Goal: Information Seeking & Learning: Learn about a topic

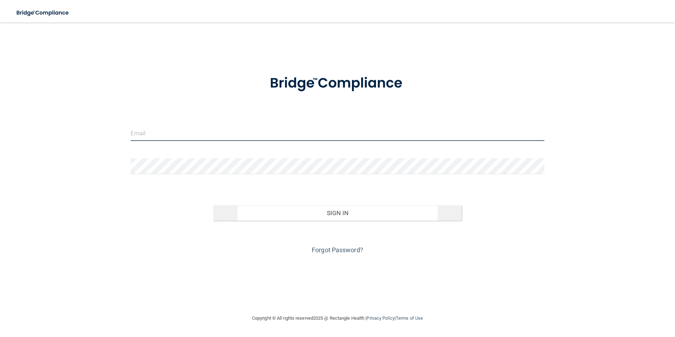
type input "[EMAIL_ADDRESS][DOMAIN_NAME]"
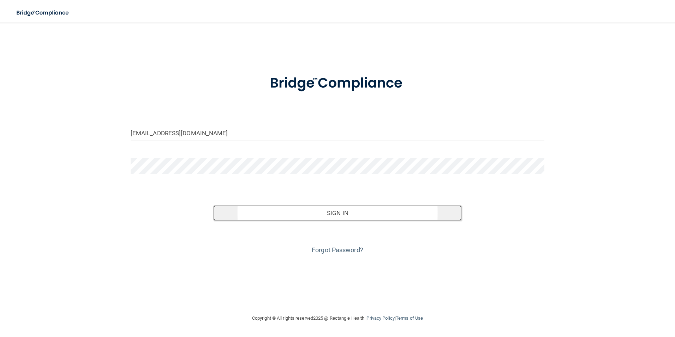
click at [351, 215] on button "Sign In" at bounding box center [337, 213] width 249 height 16
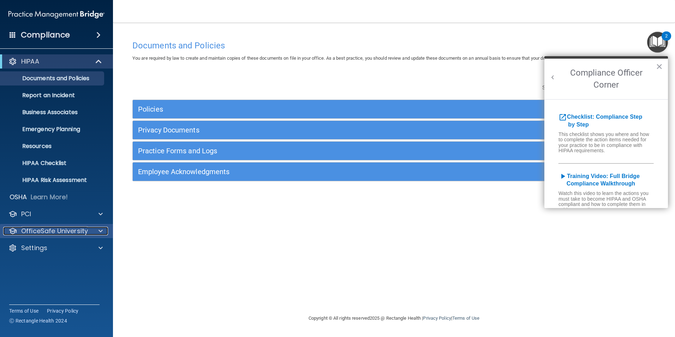
click at [70, 228] on p "OfficeSafe University" at bounding box center [54, 231] width 67 height 8
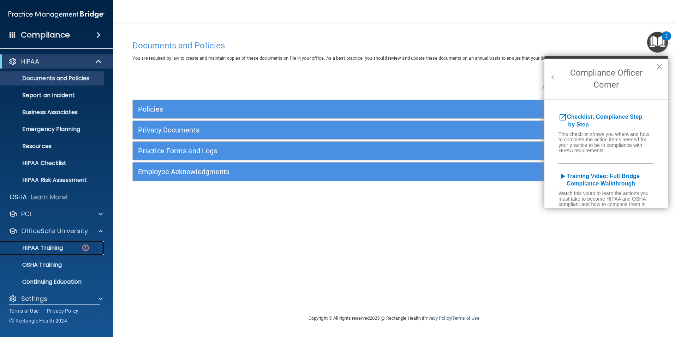
click at [54, 248] on p "HIPAA Training" at bounding box center [34, 247] width 58 height 7
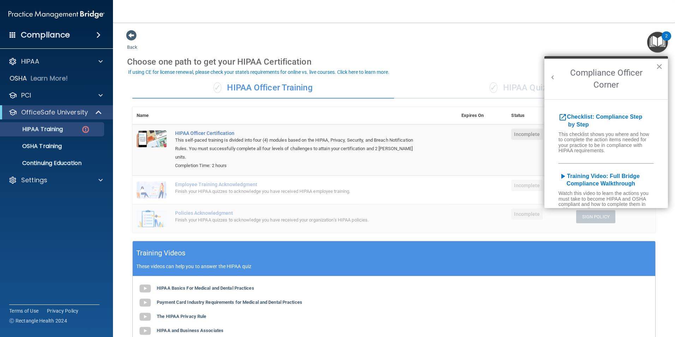
click at [661, 64] on button "×" at bounding box center [659, 66] width 7 height 11
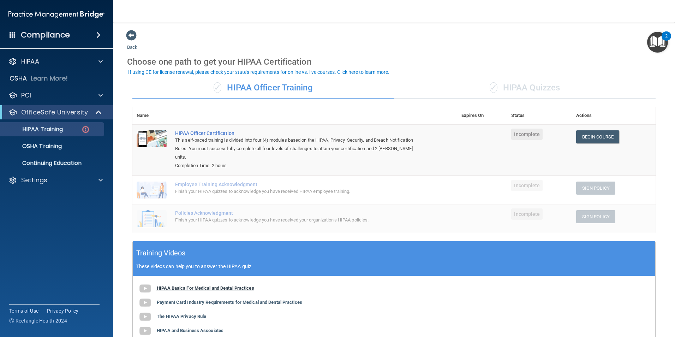
click at [184, 285] on b "HIPAA Basics For Medical and Dental Practices" at bounding box center [205, 287] width 97 height 5
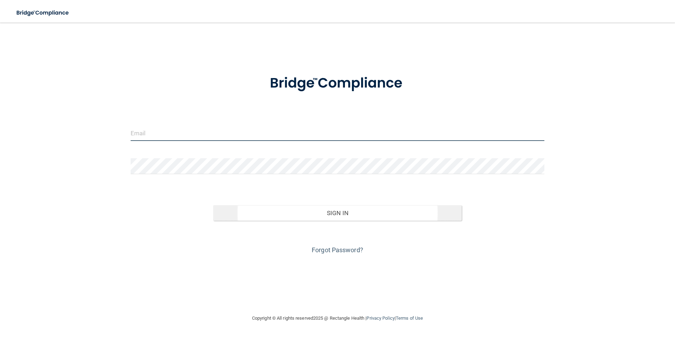
type input "[EMAIL_ADDRESS][DOMAIN_NAME]"
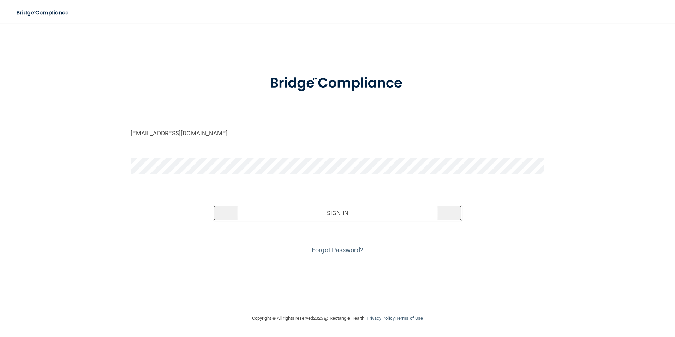
click at [328, 212] on button "Sign In" at bounding box center [337, 213] width 249 height 16
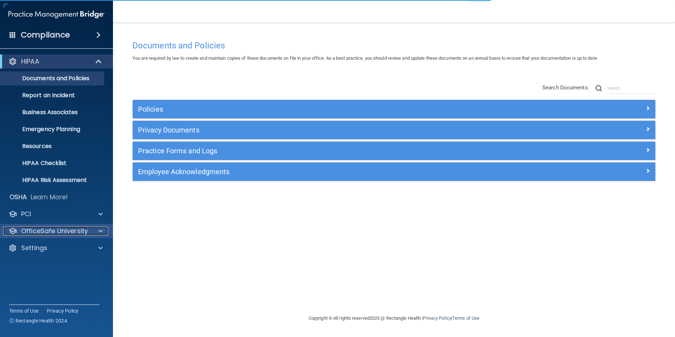
click at [52, 228] on p "OfficeSafe University" at bounding box center [54, 231] width 67 height 8
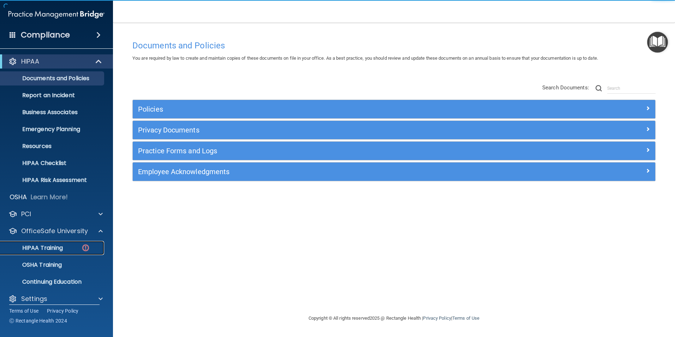
click at [58, 244] on p "HIPAA Training" at bounding box center [34, 247] width 58 height 7
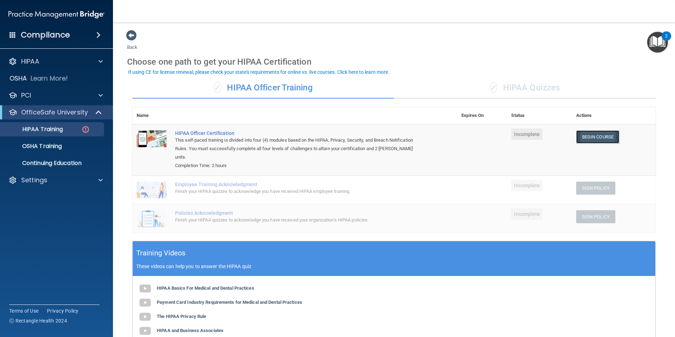
click at [583, 136] on link "Begin Course" at bounding box center [597, 136] width 43 height 13
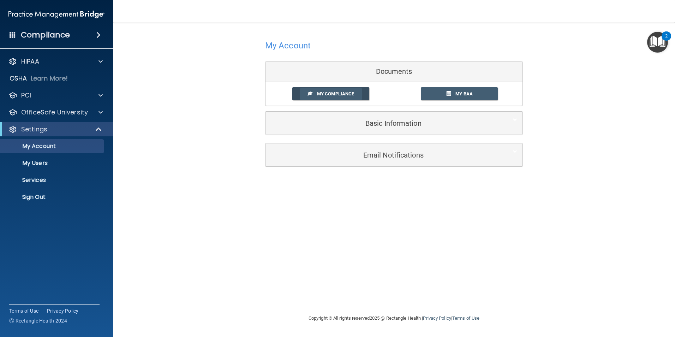
click at [321, 94] on span "My Compliance" at bounding box center [335, 93] width 37 height 5
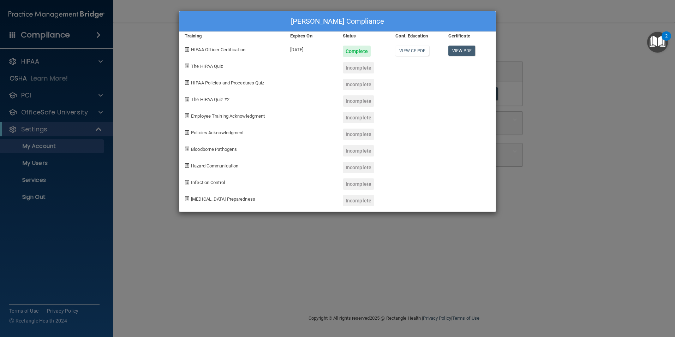
click at [408, 162] on div at bounding box center [416, 164] width 53 height 17
click at [195, 266] on div "[PERSON_NAME] Compliance Training Expires On Status Cont. Education Certificate…" at bounding box center [337, 168] width 675 height 337
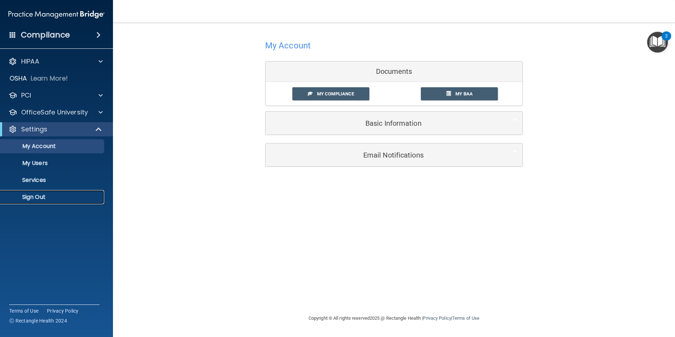
click at [48, 195] on p "Sign Out" at bounding box center [53, 197] width 96 height 7
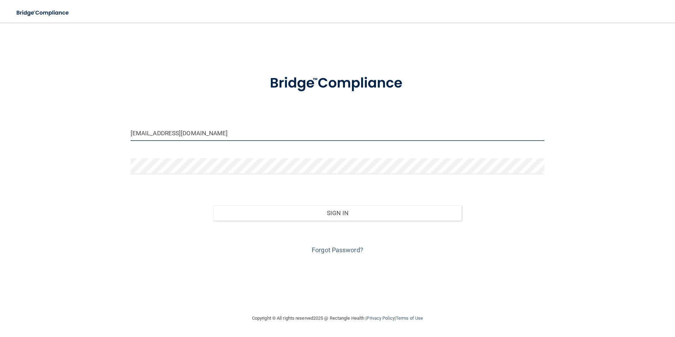
click at [204, 132] on input "[EMAIL_ADDRESS][DOMAIN_NAME]" at bounding box center [338, 133] width 414 height 16
drag, startPoint x: 204, startPoint y: 132, endPoint x: 75, endPoint y: 131, distance: 128.9
click at [75, 131] on div "dstriebeldds@aol.com Invalid email/password. You don't have permission to acces…" at bounding box center [337, 168] width 647 height 277
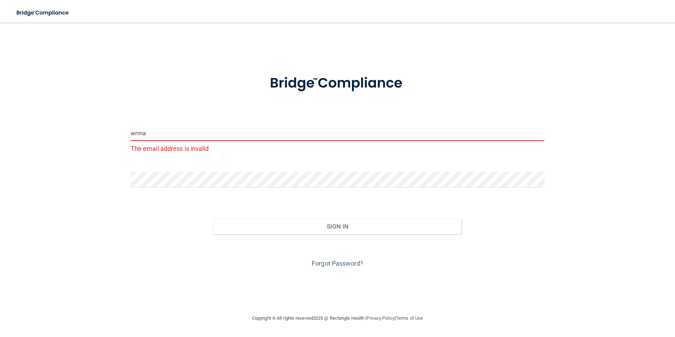
click at [213, 219] on button "Sign In" at bounding box center [337, 227] width 249 height 16
type input "wrmarsh70@gmail.com"
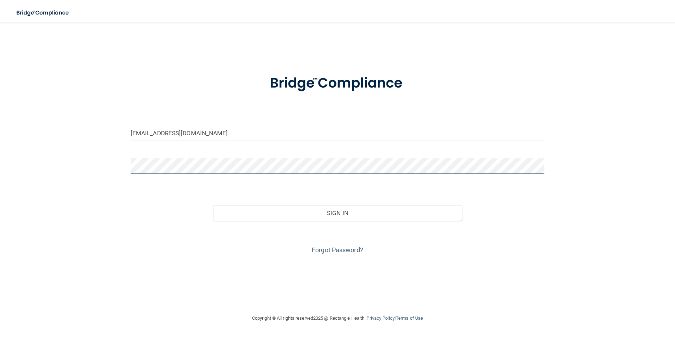
click at [85, 157] on div "wrmarsh70@gmail.com Invalid email/password. You don't have permission to access…" at bounding box center [337, 168] width 647 height 277
click at [213, 205] on button "Sign In" at bounding box center [337, 213] width 249 height 16
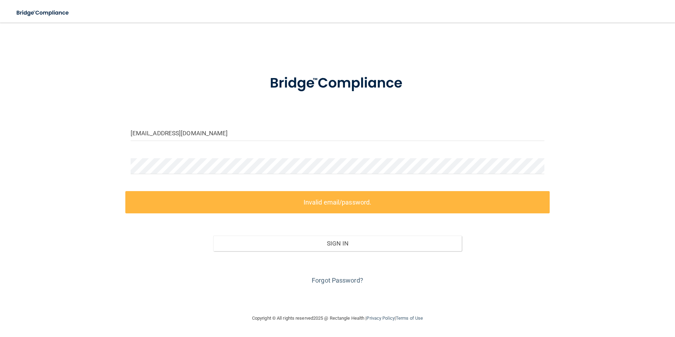
click at [284, 222] on div "Sign In" at bounding box center [337, 236] width 425 height 30
click at [54, 172] on div "wrmarsh70@gmail.com Invalid email/password. You don't have permission to access…" at bounding box center [337, 168] width 647 height 277
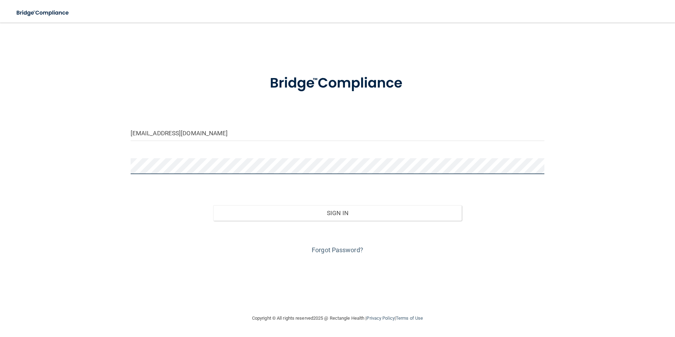
click at [213, 205] on button "Sign In" at bounding box center [337, 213] width 249 height 16
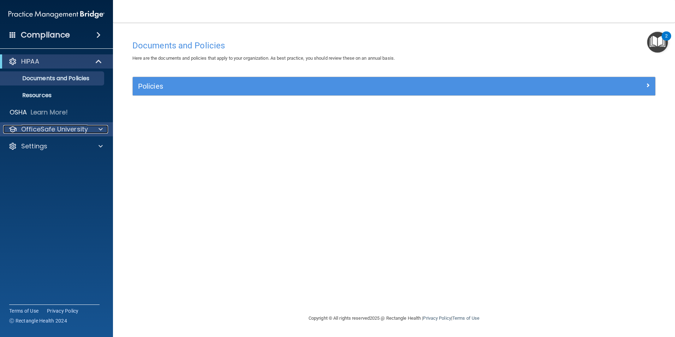
click at [68, 126] on p "OfficeSafe University" at bounding box center [54, 129] width 67 height 8
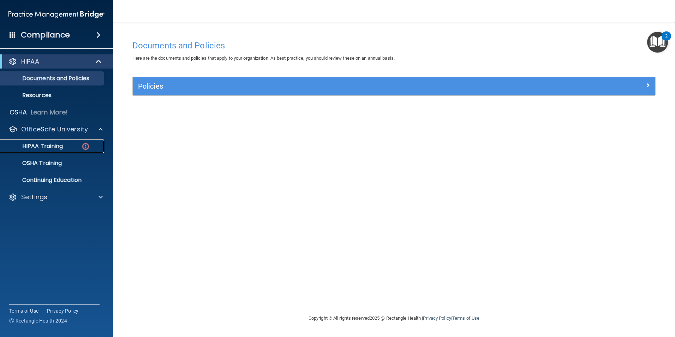
click at [66, 144] on div "HIPAA Training" at bounding box center [53, 146] width 96 height 7
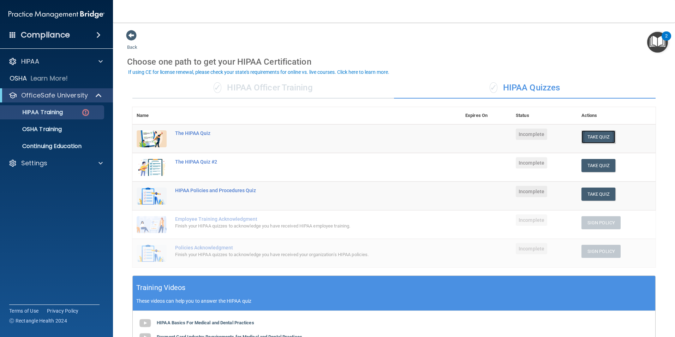
click at [593, 137] on button "Take Quiz" at bounding box center [599, 136] width 34 height 13
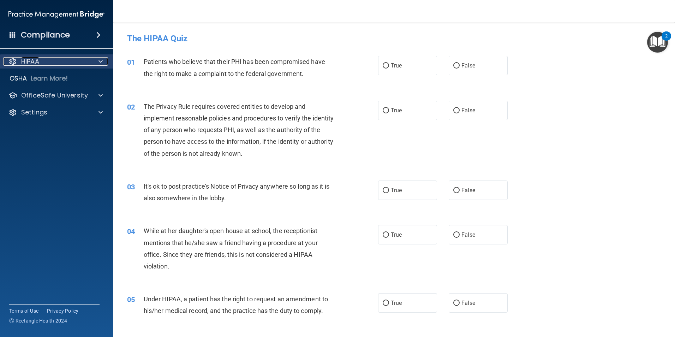
click at [22, 63] on p "HIPAA" at bounding box center [30, 61] width 18 height 8
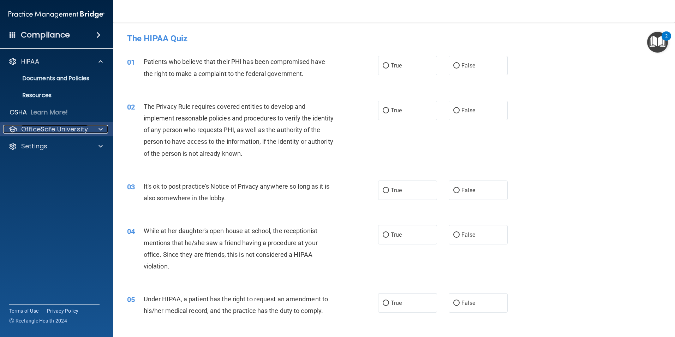
click at [37, 131] on p "OfficeSafe University" at bounding box center [54, 129] width 67 height 8
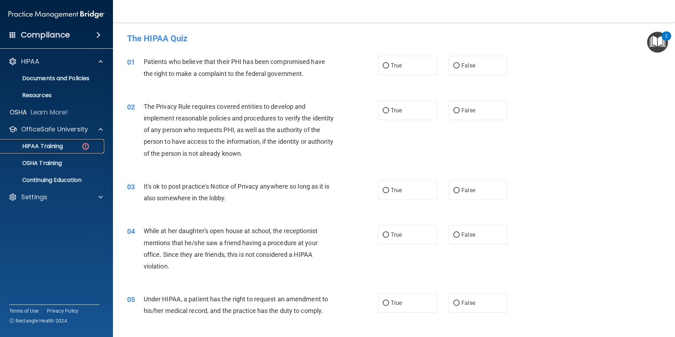
click at [43, 143] on p "HIPAA Training" at bounding box center [34, 146] width 58 height 7
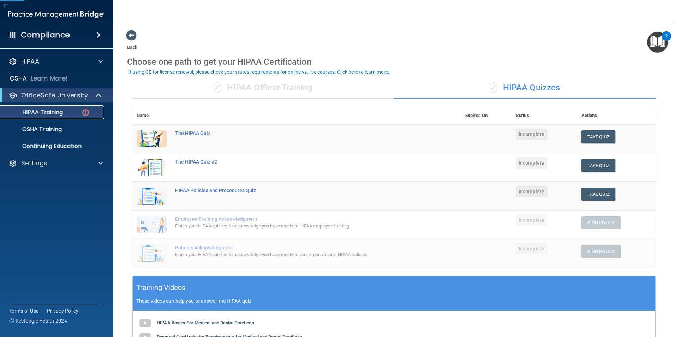
click at [37, 113] on p "HIPAA Training" at bounding box center [34, 112] width 58 height 7
click at [129, 32] on span at bounding box center [131, 35] width 11 height 11
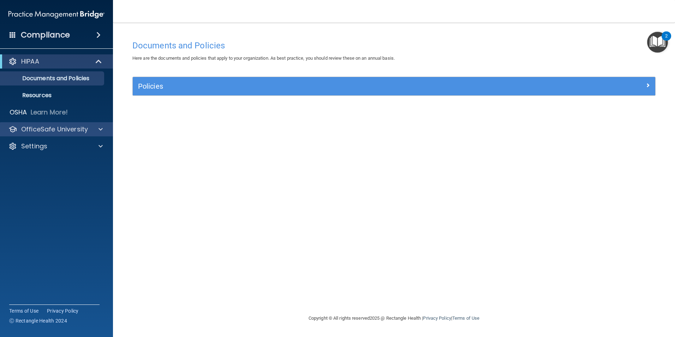
click at [37, 123] on div "OfficeSafe University" at bounding box center [56, 129] width 113 height 14
click at [96, 128] on div at bounding box center [100, 129] width 18 height 8
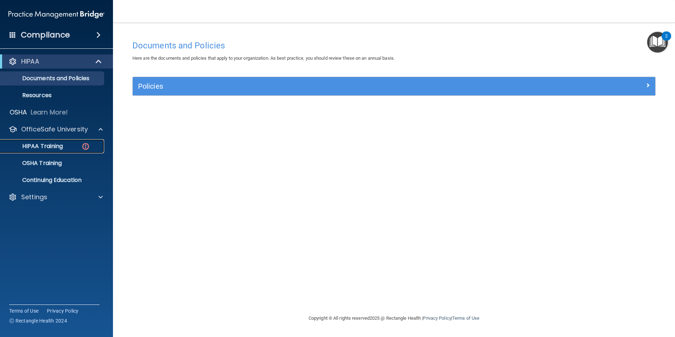
click at [88, 147] on img at bounding box center [85, 146] width 9 height 9
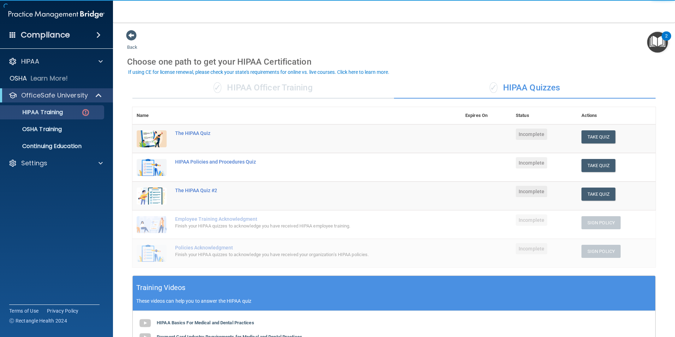
drag, startPoint x: 273, startPoint y: 89, endPoint x: 272, endPoint y: 85, distance: 4.3
click at [272, 87] on div "✓ HIPAA Officer Training" at bounding box center [263, 87] width 262 height 21
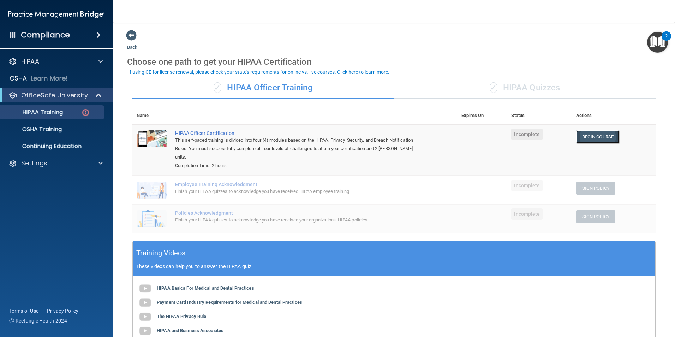
click at [599, 138] on link "Begin Course" at bounding box center [597, 136] width 43 height 13
click at [212, 182] on div "Employee Training Acknowledgment" at bounding box center [298, 185] width 247 height 6
click at [46, 164] on p "Settings" at bounding box center [34, 163] width 26 height 8
click at [60, 179] on p "My Account" at bounding box center [53, 180] width 96 height 7
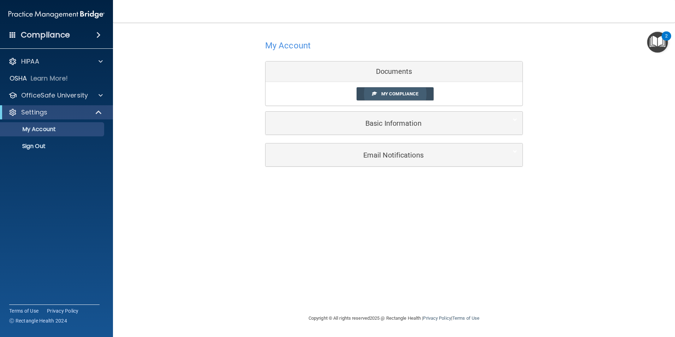
click at [392, 91] on span "My Compliance" at bounding box center [399, 93] width 37 height 5
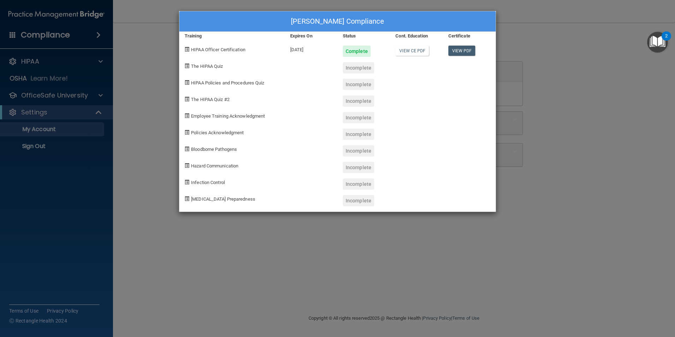
click at [178, 106] on div "Wendi Marsh's Compliance Training Expires On Status Cont. Education Certificate…" at bounding box center [337, 168] width 675 height 337
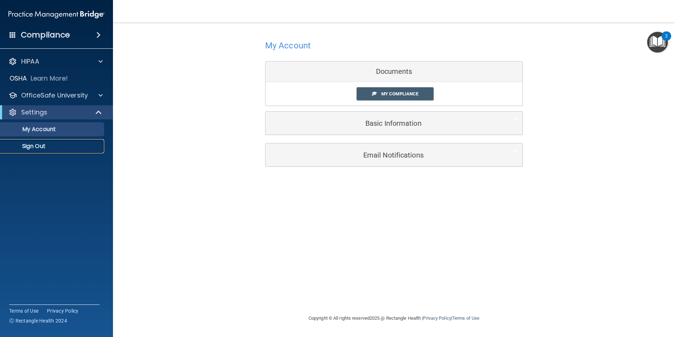
click at [37, 149] on p "Sign Out" at bounding box center [53, 146] width 96 height 7
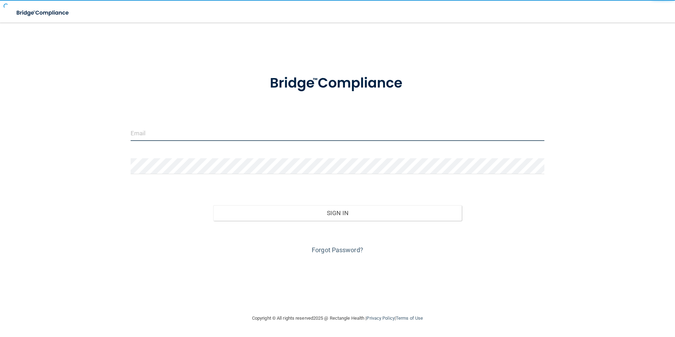
type input "dstriebeldds@aol.com"
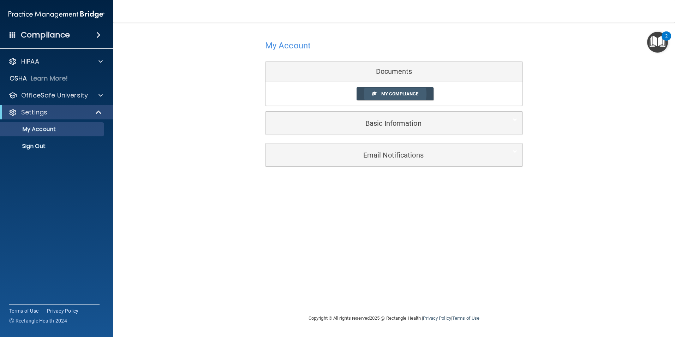
click at [404, 97] on link "My Compliance" at bounding box center [395, 93] width 77 height 13
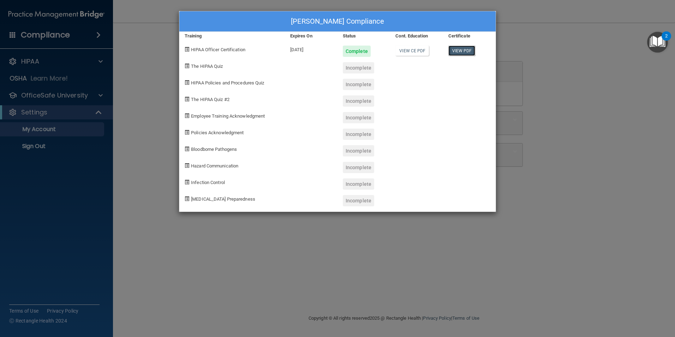
click at [462, 53] on link "View PDF" at bounding box center [462, 51] width 27 height 10
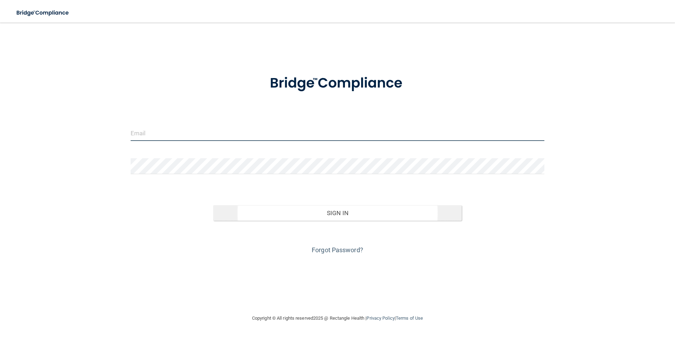
type input "[EMAIL_ADDRESS][DOMAIN_NAME]"
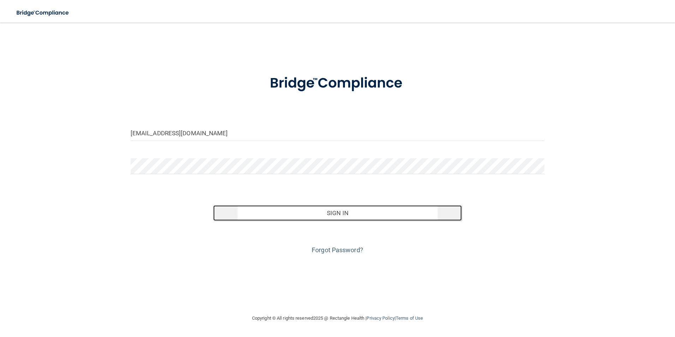
click at [322, 211] on button "Sign In" at bounding box center [337, 213] width 249 height 16
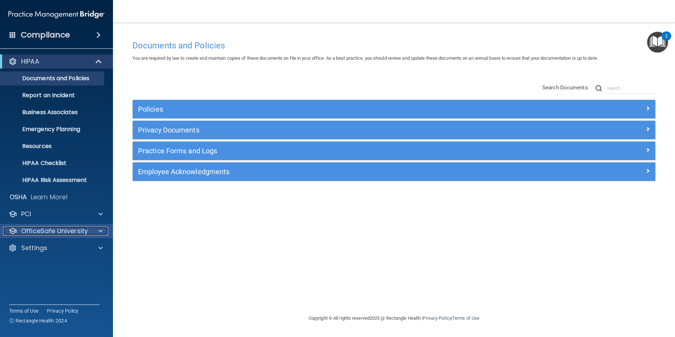
click at [66, 229] on p "OfficeSafe University" at bounding box center [54, 231] width 67 height 8
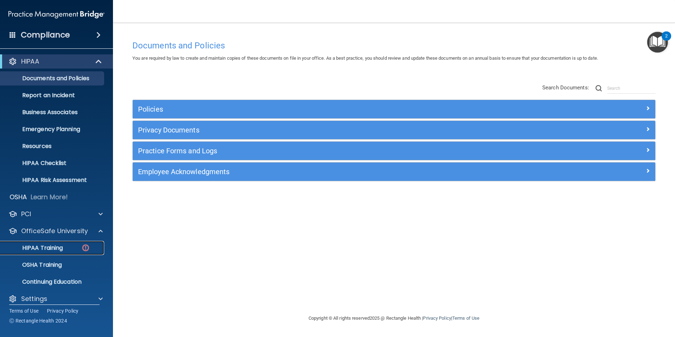
click at [89, 245] on img at bounding box center [85, 247] width 9 height 9
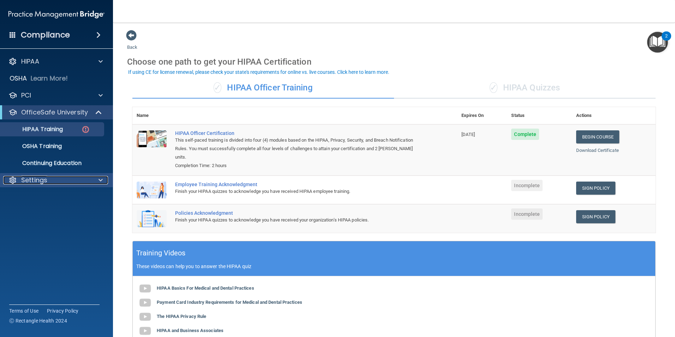
click at [38, 183] on p "Settings" at bounding box center [34, 180] width 26 height 8
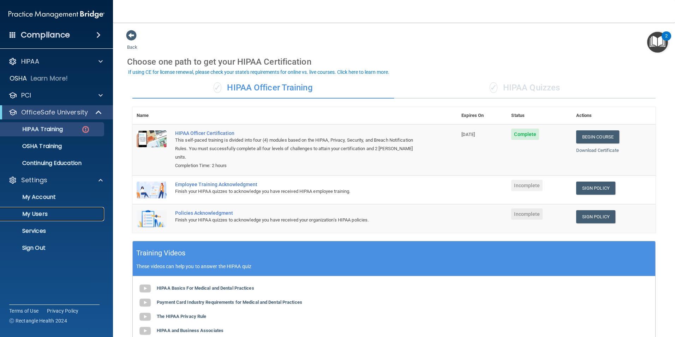
click at [39, 211] on p "My Users" at bounding box center [53, 214] width 96 height 7
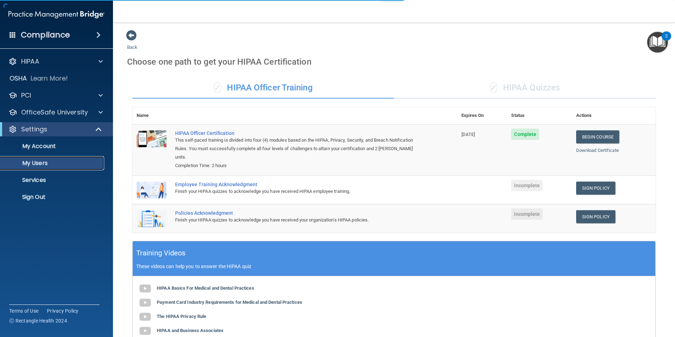
select select "20"
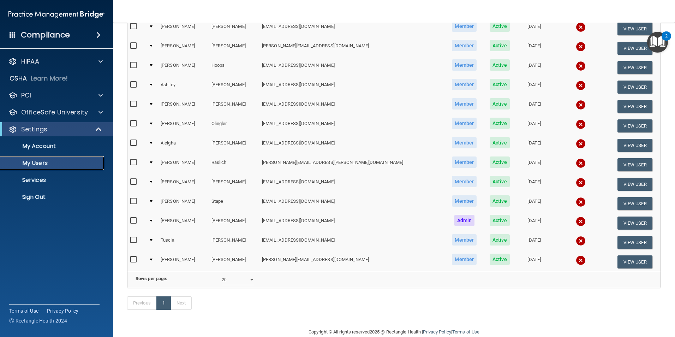
scroll to position [158, 0]
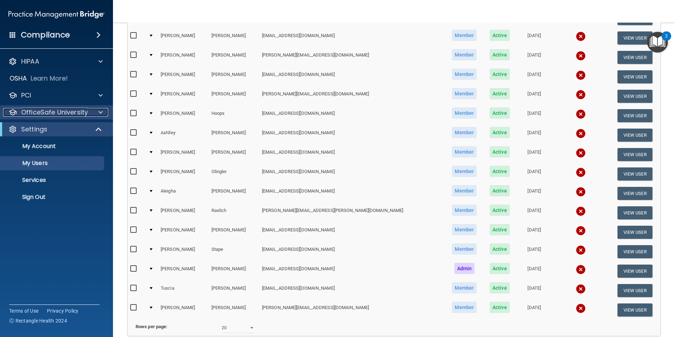
click at [68, 112] on p "OfficeSafe University" at bounding box center [54, 112] width 67 height 8
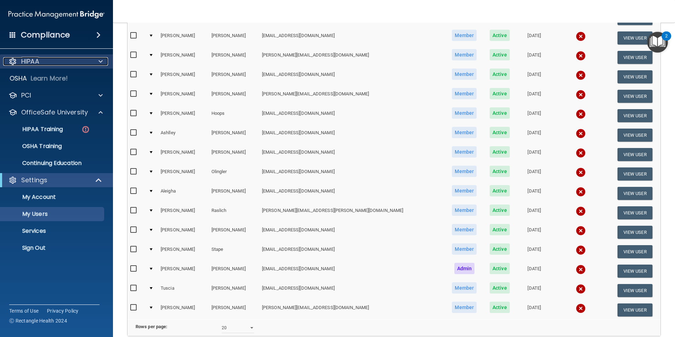
click at [65, 64] on div "HIPAA" at bounding box center [47, 61] width 88 height 8
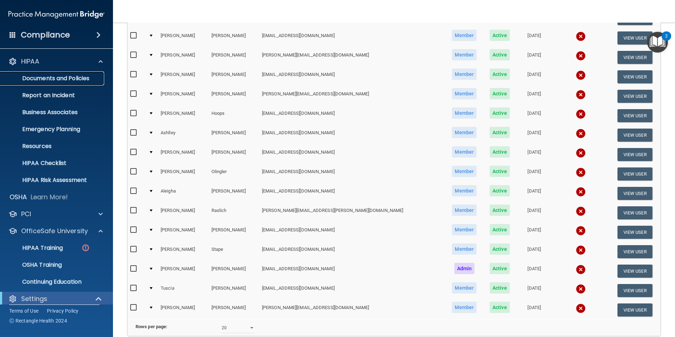
click at [49, 76] on p "Documents and Policies" at bounding box center [53, 78] width 96 height 7
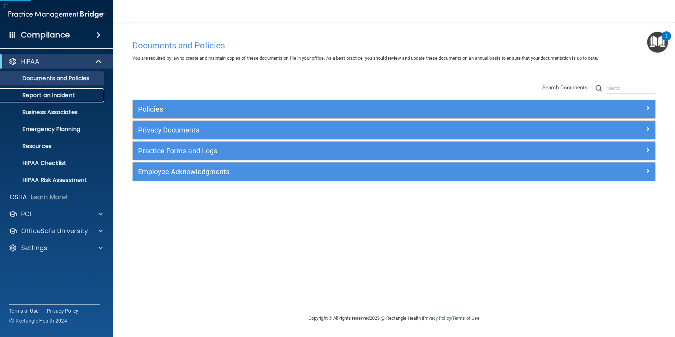
click at [51, 95] on p "Report an Incident" at bounding box center [53, 95] width 96 height 7
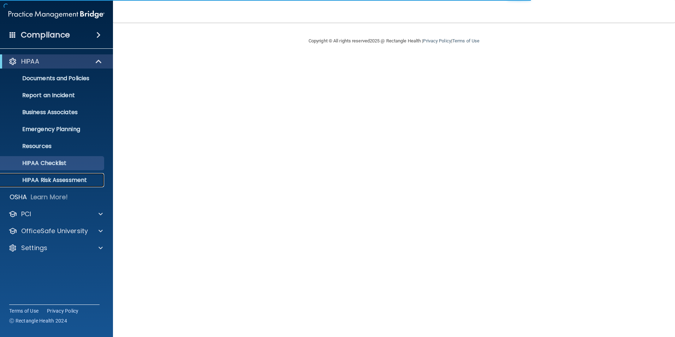
click at [50, 177] on p "HIPAA Risk Assessment" at bounding box center [53, 180] width 96 height 7
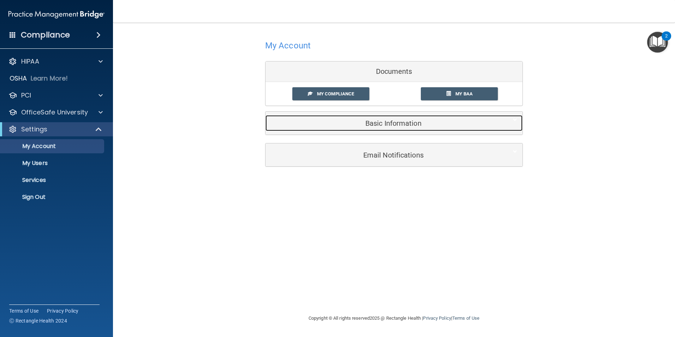
click at [360, 124] on h5 "Basic Information" at bounding box center [383, 123] width 225 height 8
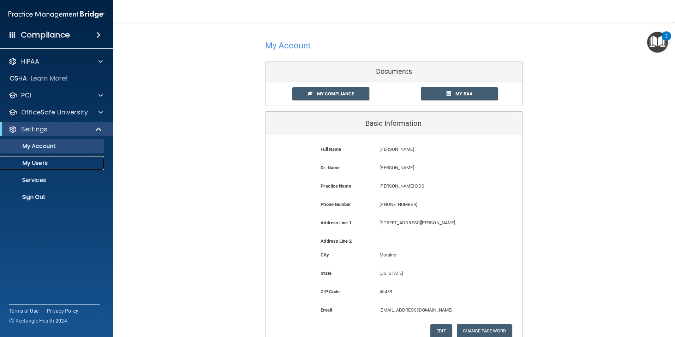
click at [34, 167] on link "My Users" at bounding box center [48, 163] width 111 height 14
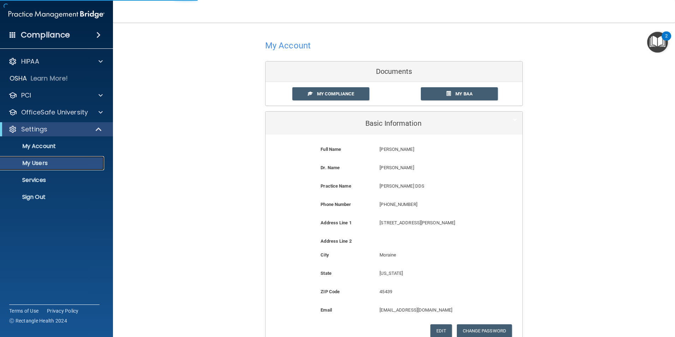
select select "20"
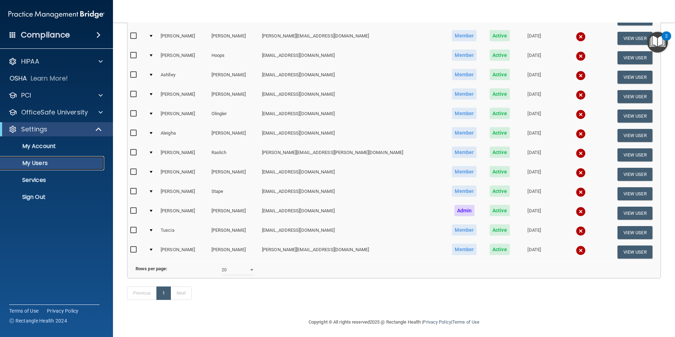
scroll to position [228, 0]
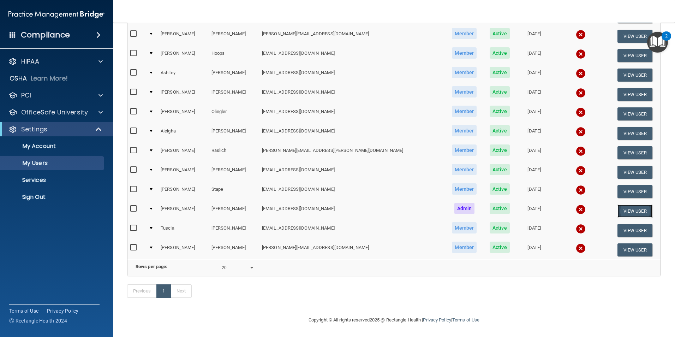
click at [624, 205] on button "View User" at bounding box center [635, 211] width 35 height 13
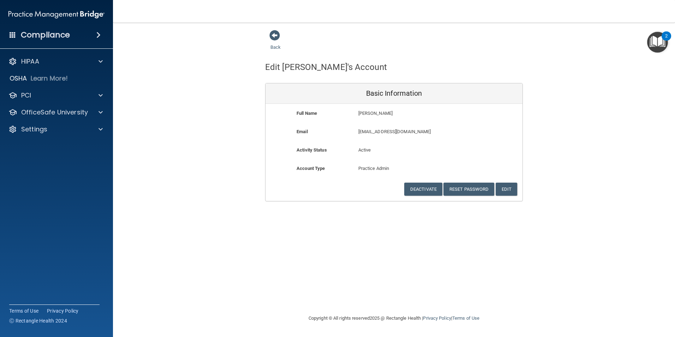
click at [281, 35] on div "Back" at bounding box center [286, 41] width 43 height 22
click at [274, 32] on span at bounding box center [274, 35] width 11 height 11
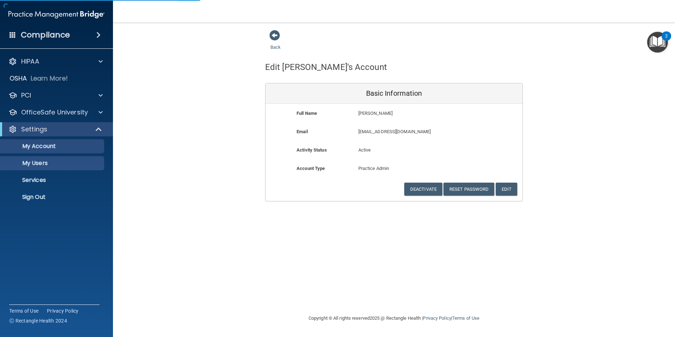
select select "20"
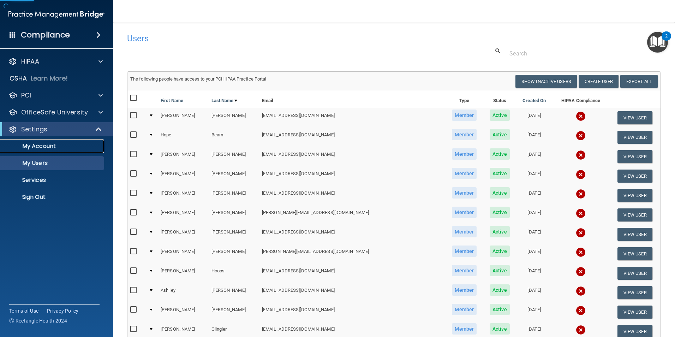
click at [34, 144] on p "My Account" at bounding box center [53, 146] width 96 height 7
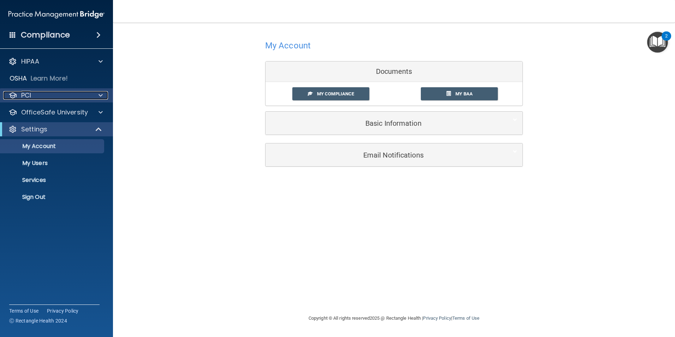
click at [23, 93] on p "PCI" at bounding box center [26, 95] width 10 height 8
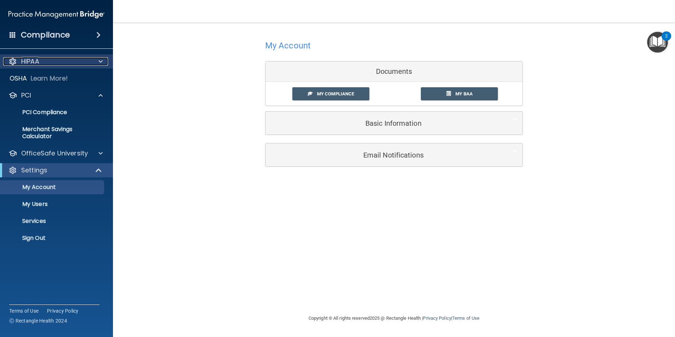
click at [33, 61] on p "HIPAA" at bounding box center [30, 61] width 18 height 8
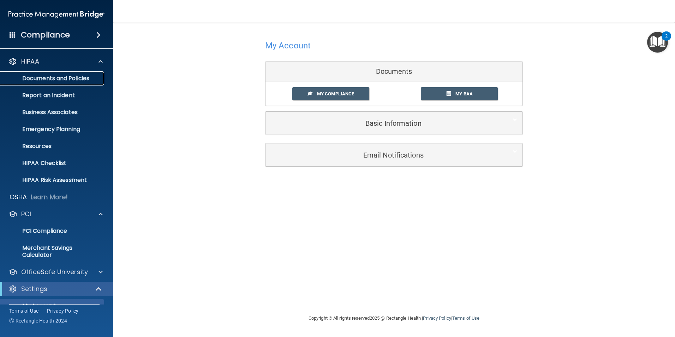
click at [56, 78] on p "Documents and Policies" at bounding box center [53, 78] width 96 height 7
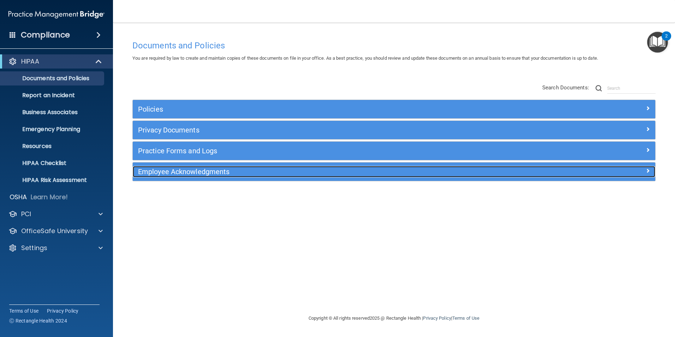
click at [173, 172] on h5 "Employee Acknowledgments" at bounding box center [328, 172] width 381 height 8
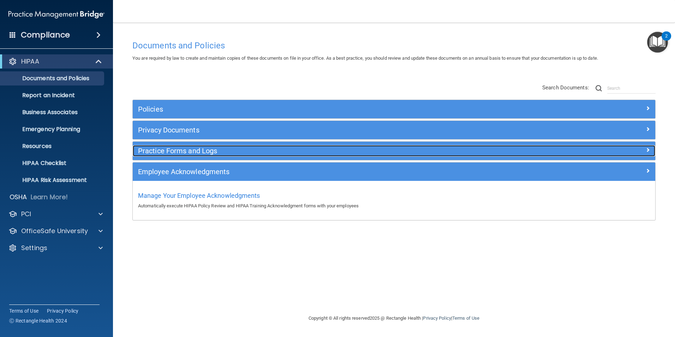
click at [175, 154] on h5 "Practice Forms and Logs" at bounding box center [328, 151] width 381 height 8
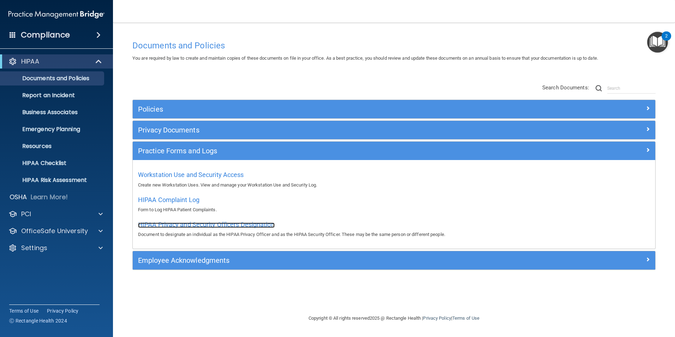
click at [180, 224] on span "HIPAA Privacy and Security Officers Designation" at bounding box center [206, 224] width 137 height 7
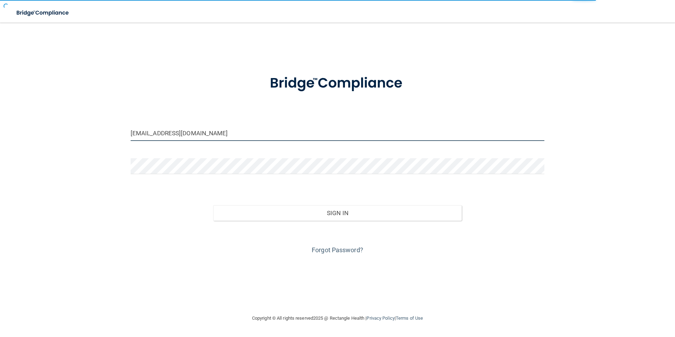
drag, startPoint x: 221, startPoint y: 130, endPoint x: 94, endPoint y: 138, distance: 128.1
click at [94, 138] on div "[EMAIL_ADDRESS][DOMAIN_NAME] Invalid email/password. You don't have permission …" at bounding box center [337, 168] width 647 height 277
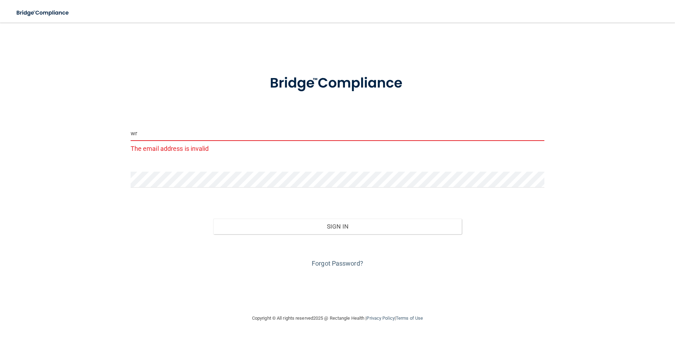
type input "[EMAIL_ADDRESS][DOMAIN_NAME]"
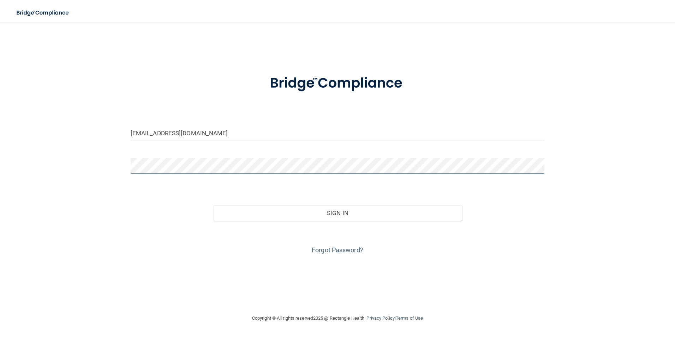
click at [213, 205] on button "Sign In" at bounding box center [337, 213] width 249 height 16
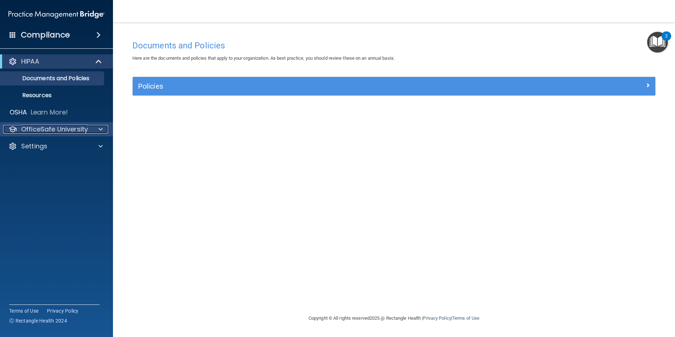
click at [98, 126] on div at bounding box center [100, 129] width 18 height 8
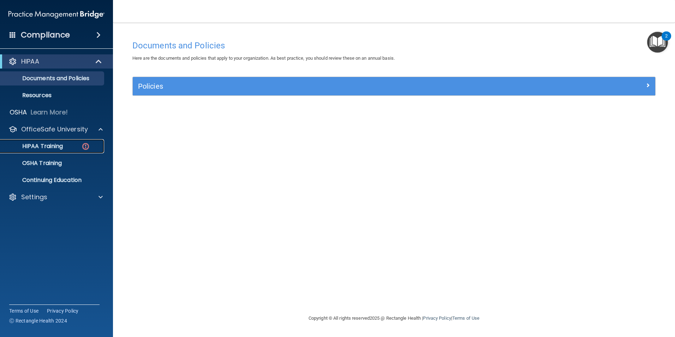
click at [88, 144] on img at bounding box center [85, 146] width 9 height 9
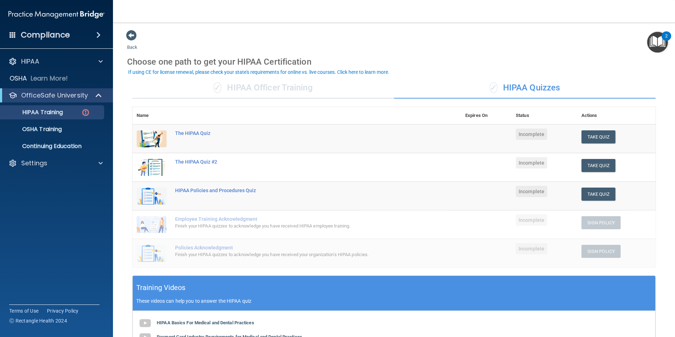
click at [262, 84] on div "✓ HIPAA Officer Training" at bounding box center [263, 87] width 262 height 21
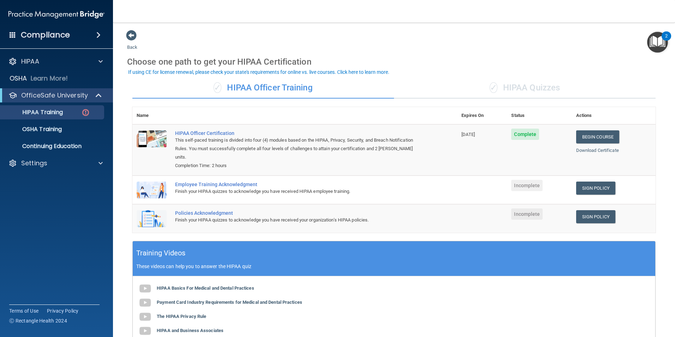
click at [517, 185] on span "Incomplete" at bounding box center [526, 185] width 31 height 11
click at [598, 187] on link "Sign Policy" at bounding box center [595, 188] width 39 height 13
click at [526, 89] on div "✓ HIPAA Quizzes" at bounding box center [525, 87] width 262 height 21
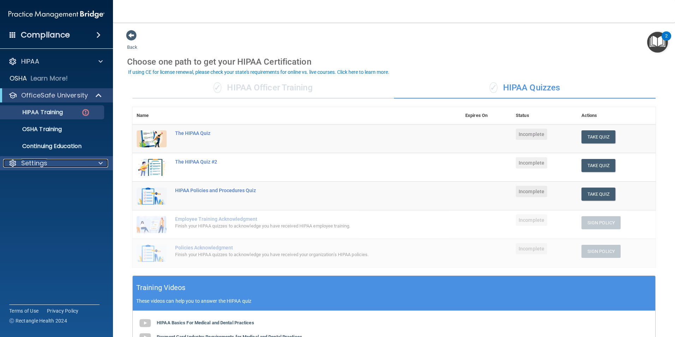
click at [44, 160] on p "Settings" at bounding box center [34, 163] width 26 height 8
drag, startPoint x: 68, startPoint y: 234, endPoint x: 86, endPoint y: 217, distance: 24.5
click at [71, 231] on accordion "HIPAA Documents and Policies Report an Incident Business Associates Emergency P…" at bounding box center [56, 149] width 113 height 194
click at [202, 134] on div "The HIPAA Quiz" at bounding box center [300, 133] width 251 height 6
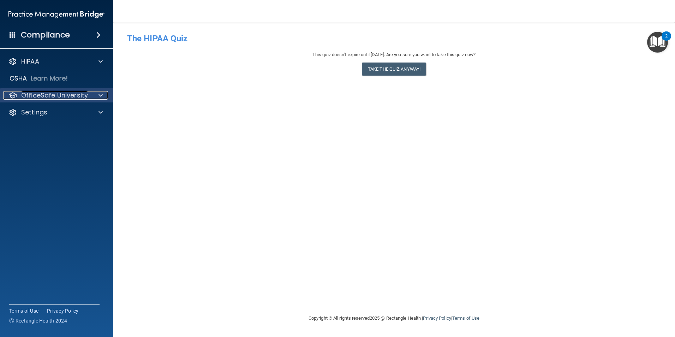
click at [96, 96] on div at bounding box center [100, 95] width 18 height 8
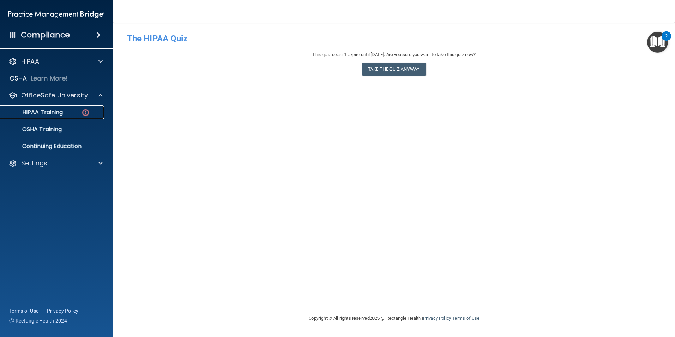
click at [85, 113] on img at bounding box center [85, 112] width 9 height 9
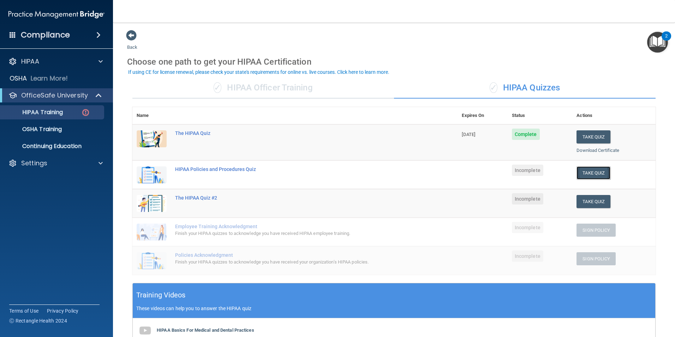
click at [597, 171] on button "Take Quiz" at bounding box center [594, 172] width 34 height 13
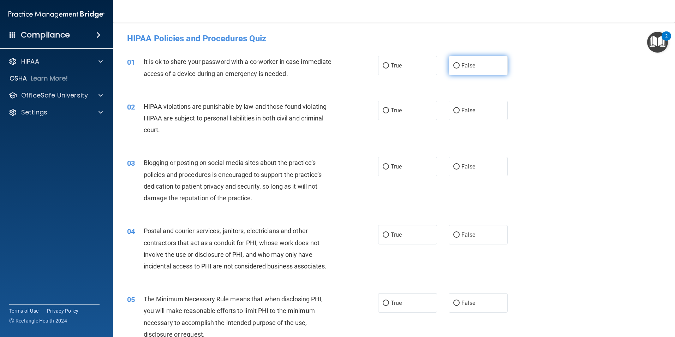
click at [458, 67] on label "False" at bounding box center [478, 65] width 59 height 19
click at [458, 67] on input "False" at bounding box center [457, 65] width 6 height 5
radio input "true"
click at [384, 113] on label "True" at bounding box center [407, 110] width 59 height 19
click at [384, 113] on input "True" at bounding box center [386, 110] width 6 height 5
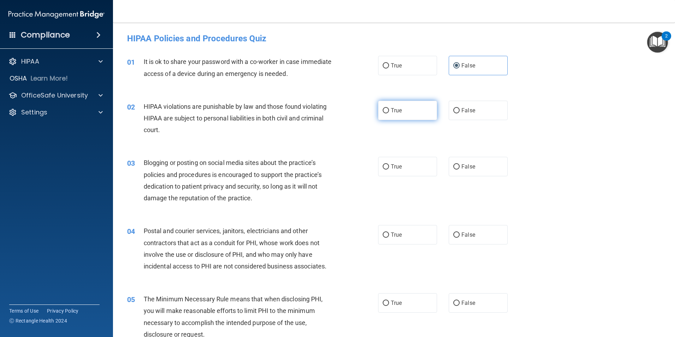
radio input "true"
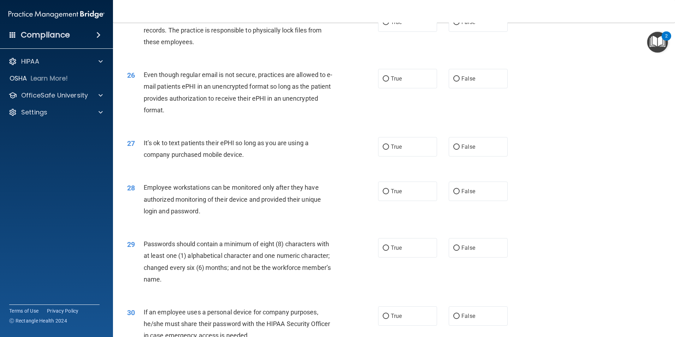
scroll to position [1436, 0]
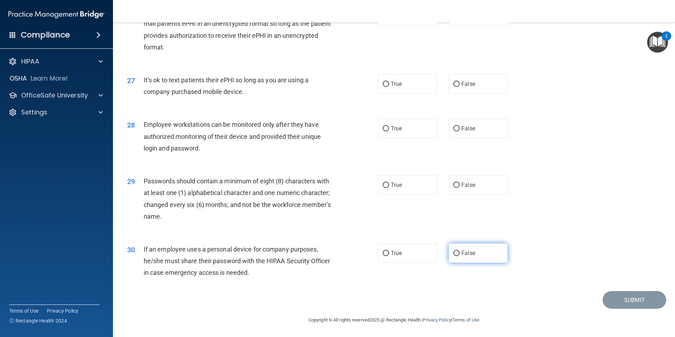
click at [455, 254] on input "False" at bounding box center [457, 253] width 6 height 5
radio input "true"
click at [379, 183] on label "True" at bounding box center [407, 184] width 59 height 19
click at [383, 183] on input "True" at bounding box center [386, 185] width 6 height 5
radio input "true"
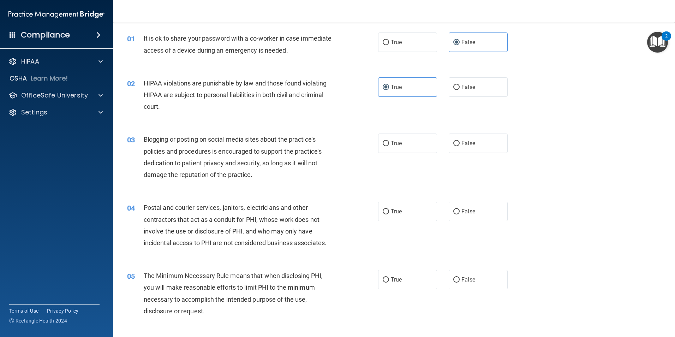
scroll to position [0, 0]
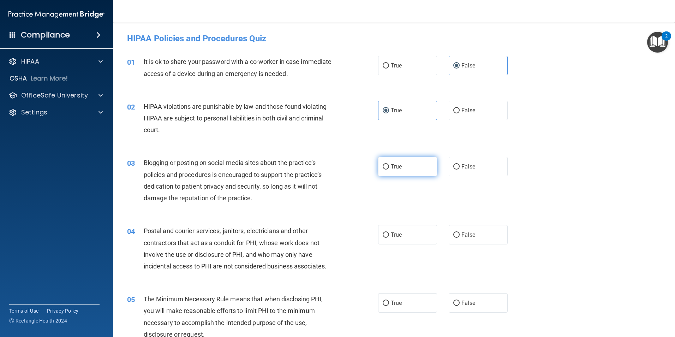
click at [391, 166] on span "True" at bounding box center [396, 166] width 11 height 7
click at [389, 166] on input "True" at bounding box center [386, 166] width 6 height 5
radio input "true"
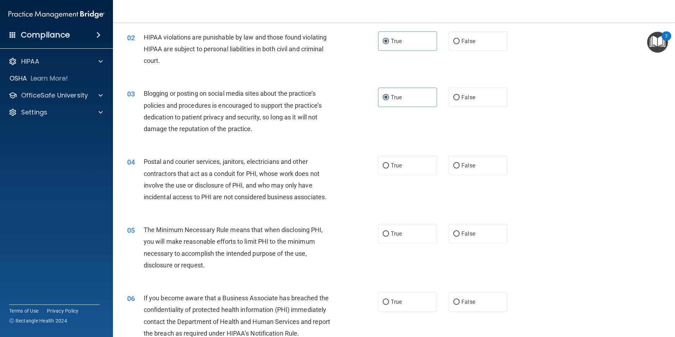
scroll to position [71, 0]
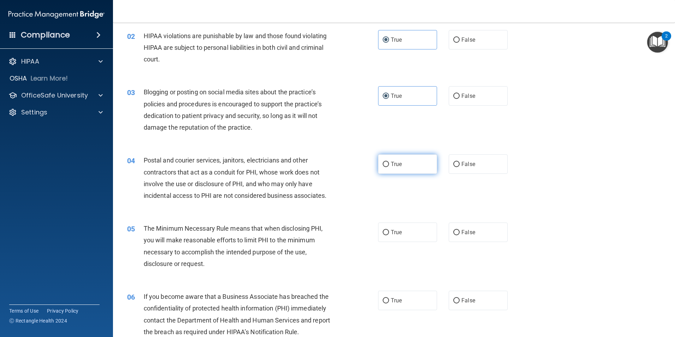
click at [385, 165] on label "True" at bounding box center [407, 163] width 59 height 19
click at [383, 162] on input "True" at bounding box center [386, 164] width 6 height 5
radio input "true"
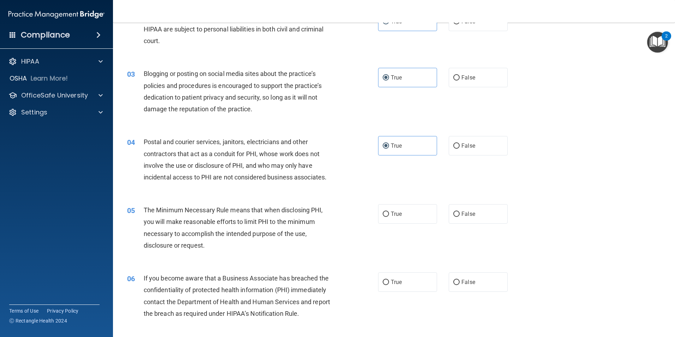
scroll to position [106, 0]
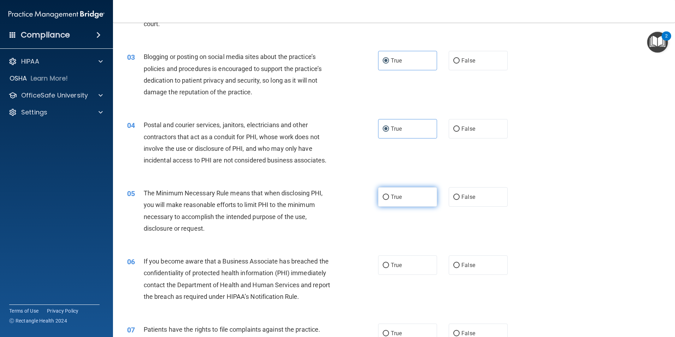
click at [391, 198] on span "True" at bounding box center [396, 197] width 11 height 7
click at [389, 198] on input "True" at bounding box center [386, 197] width 6 height 5
radio input "true"
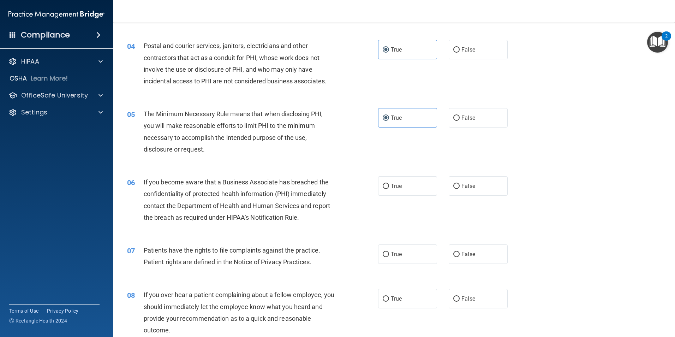
scroll to position [212, 0]
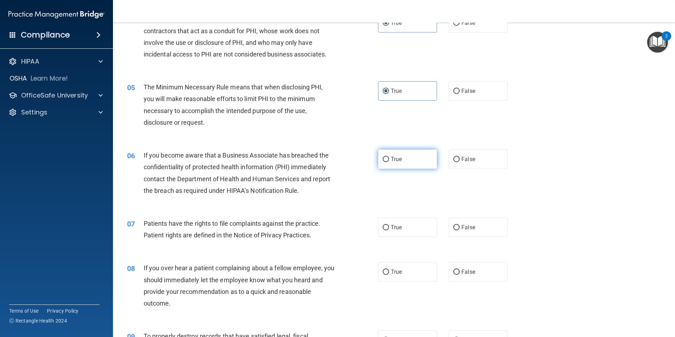
click at [383, 160] on input "True" at bounding box center [386, 159] width 6 height 5
radio input "true"
click at [383, 230] on input "True" at bounding box center [386, 227] width 6 height 5
radio input "true"
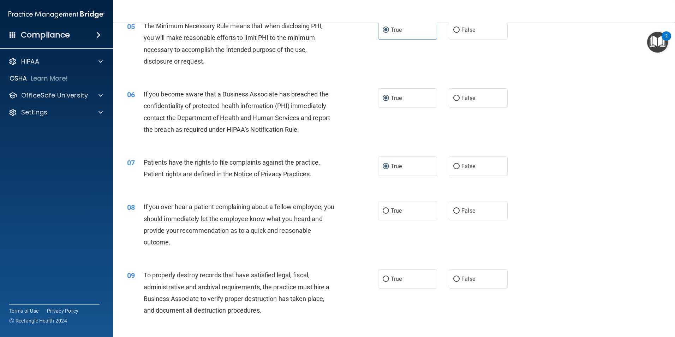
scroll to position [283, 0]
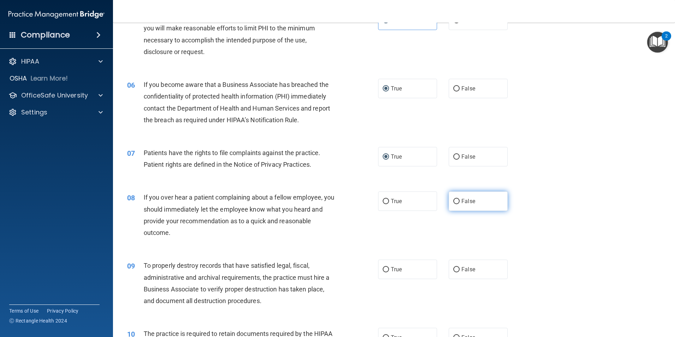
click at [456, 202] on input "False" at bounding box center [457, 201] width 6 height 5
radio input "true"
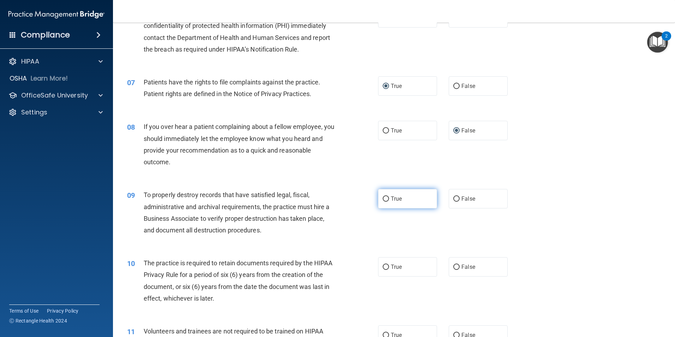
click at [393, 201] on span "True" at bounding box center [396, 198] width 11 height 7
click at [389, 201] on input "True" at bounding box center [386, 198] width 6 height 5
radio input "true"
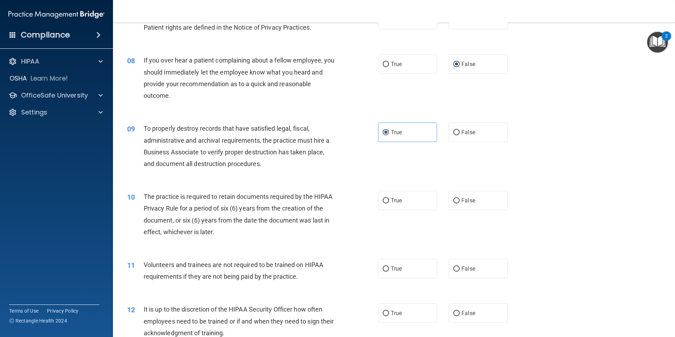
scroll to position [459, 0]
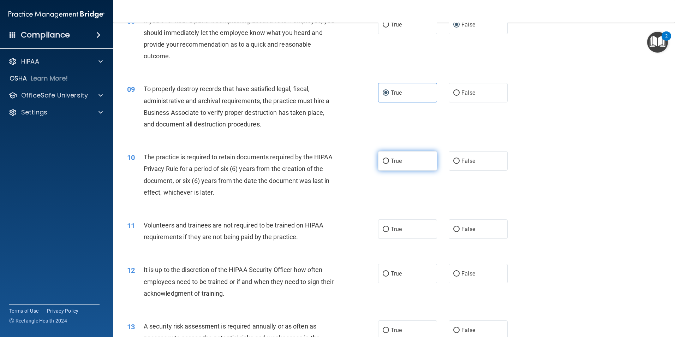
click at [387, 162] on label "True" at bounding box center [407, 160] width 59 height 19
click at [387, 162] on input "True" at bounding box center [386, 161] width 6 height 5
radio input "true"
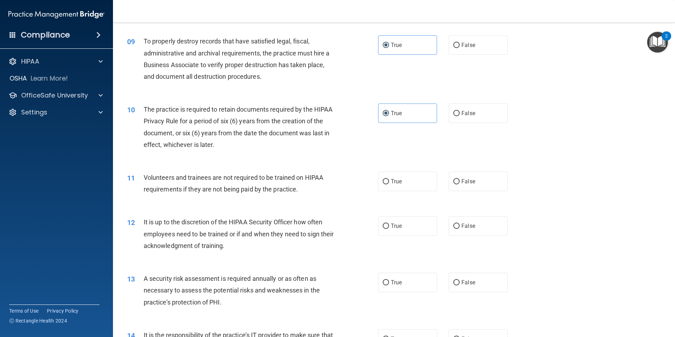
scroll to position [530, 0]
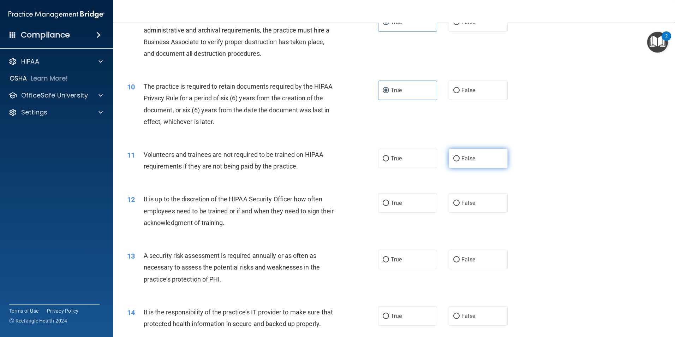
drag, startPoint x: 456, startPoint y: 159, endPoint x: 462, endPoint y: 156, distance: 6.8
click at [457, 159] on label "False" at bounding box center [478, 158] width 59 height 19
click at [457, 159] on input "False" at bounding box center [457, 158] width 6 height 5
radio input "true"
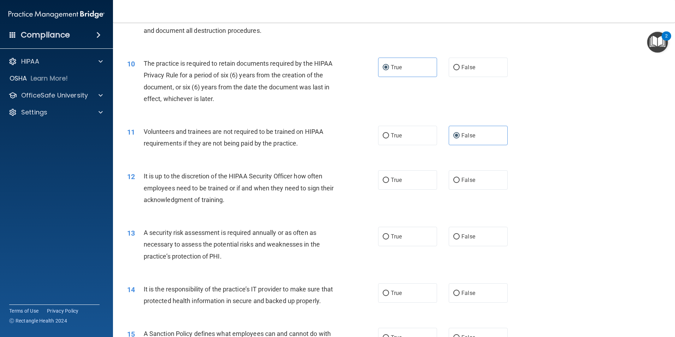
scroll to position [565, 0]
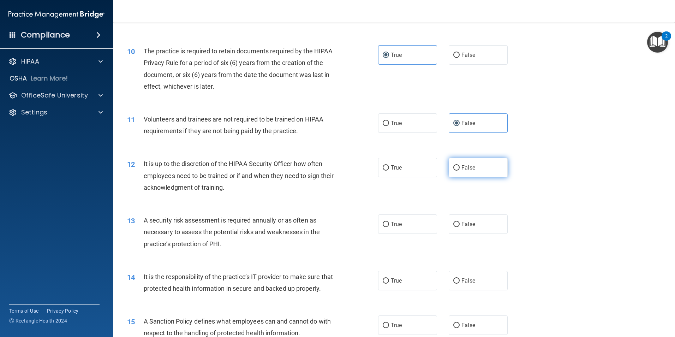
click at [449, 169] on label "False" at bounding box center [478, 167] width 59 height 19
click at [454, 169] on input "False" at bounding box center [457, 167] width 6 height 5
radio input "true"
click at [384, 227] on input "True" at bounding box center [386, 224] width 6 height 5
radio input "true"
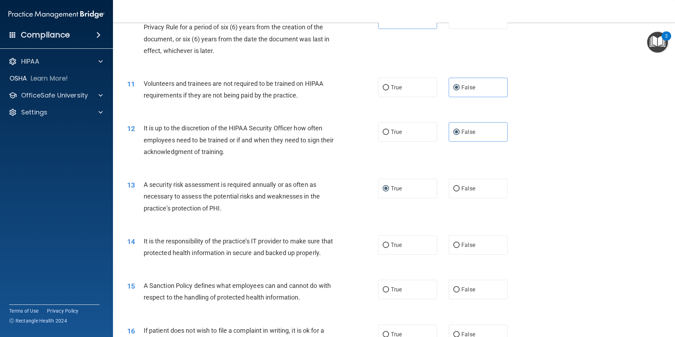
scroll to position [636, 0]
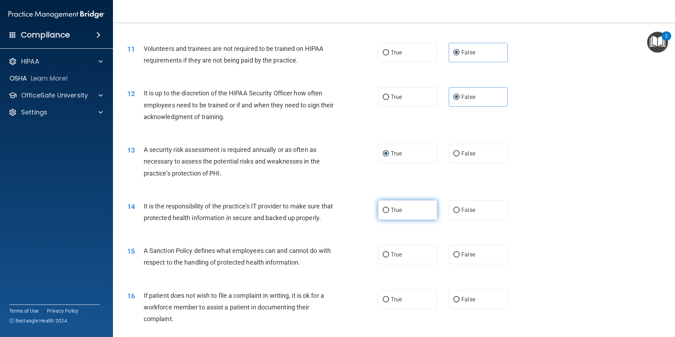
click at [391, 209] on span "True" at bounding box center [396, 210] width 11 height 7
click at [389, 209] on input "True" at bounding box center [386, 210] width 6 height 5
radio input "true"
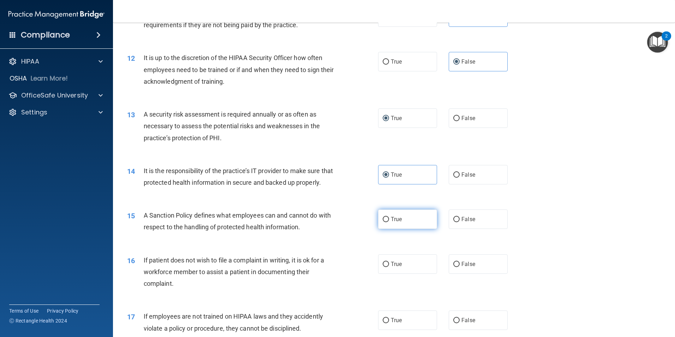
click at [384, 229] on label "True" at bounding box center [407, 218] width 59 height 19
click at [384, 222] on input "True" at bounding box center [386, 219] width 6 height 5
radio input "true"
click at [457, 274] on label "False" at bounding box center [478, 263] width 59 height 19
click at [457, 267] on input "False" at bounding box center [457, 264] width 6 height 5
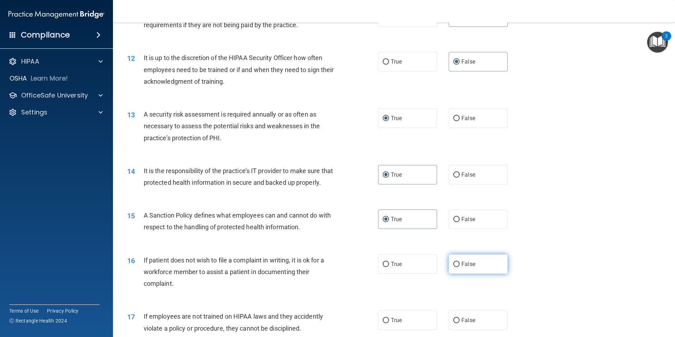
radio input "true"
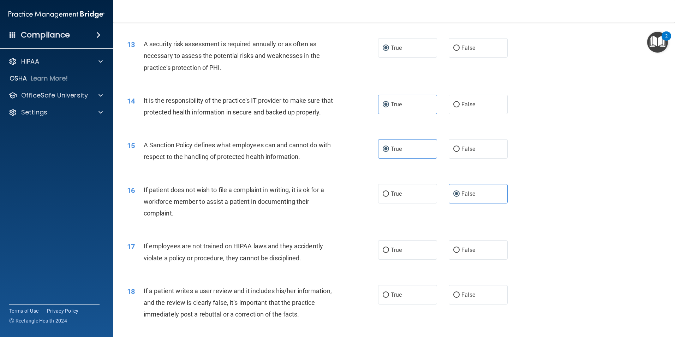
scroll to position [777, 0]
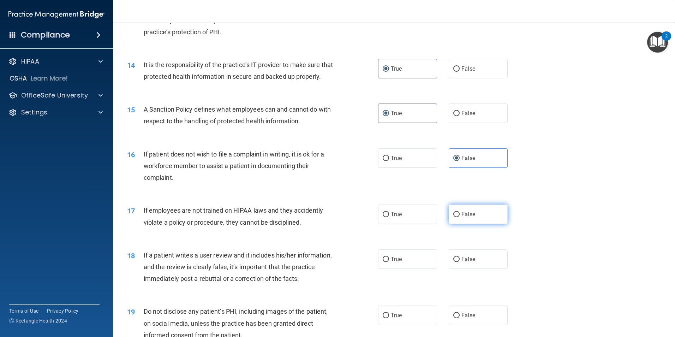
click at [458, 224] on label "False" at bounding box center [478, 214] width 59 height 19
click at [458, 217] on input "False" at bounding box center [457, 214] width 6 height 5
radio input "true"
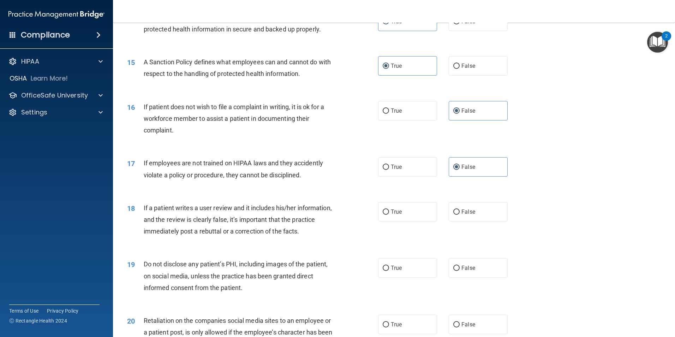
scroll to position [848, 0]
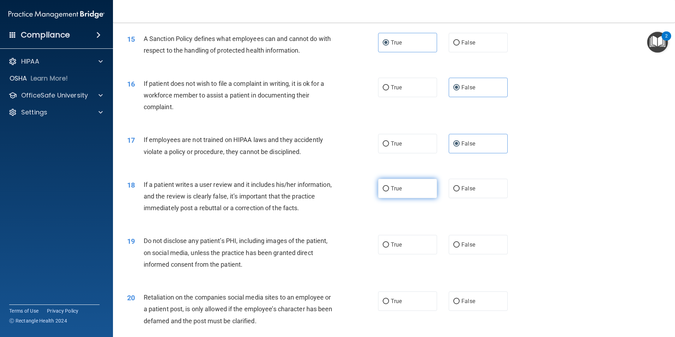
click at [394, 192] on span "True" at bounding box center [396, 188] width 11 height 7
click at [389, 191] on input "True" at bounding box center [386, 188] width 6 height 5
radio input "true"
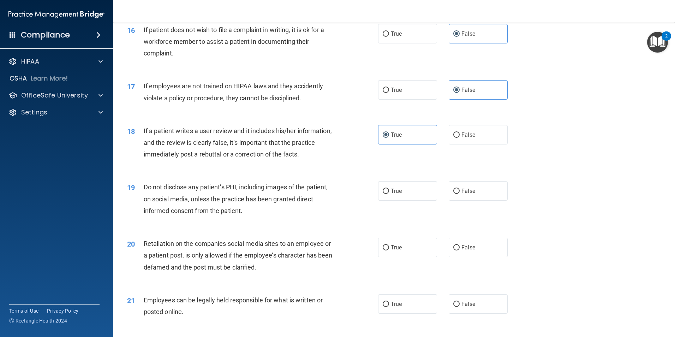
scroll to position [918, 0]
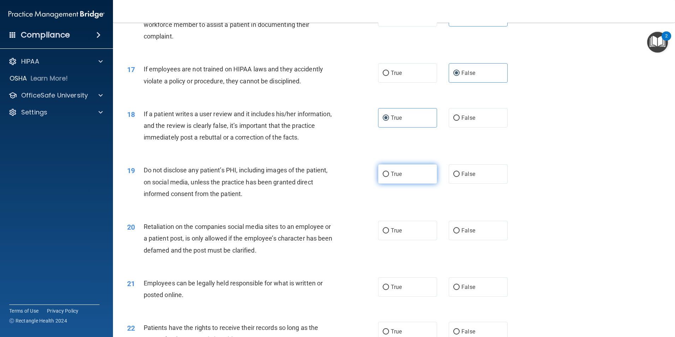
click at [384, 177] on input "True" at bounding box center [386, 174] width 6 height 5
radio input "true"
click at [458, 240] on label "False" at bounding box center [478, 230] width 59 height 19
click at [458, 233] on input "False" at bounding box center [457, 230] width 6 height 5
radio input "true"
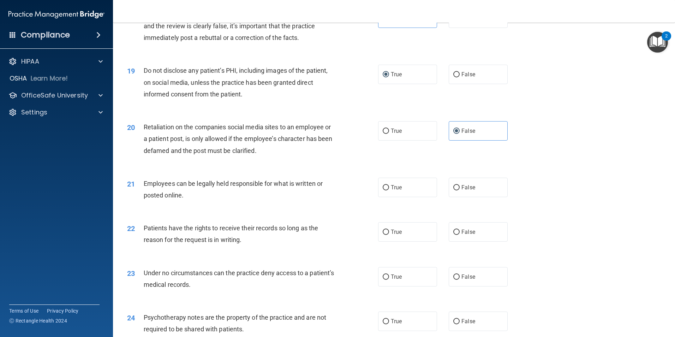
scroll to position [1024, 0]
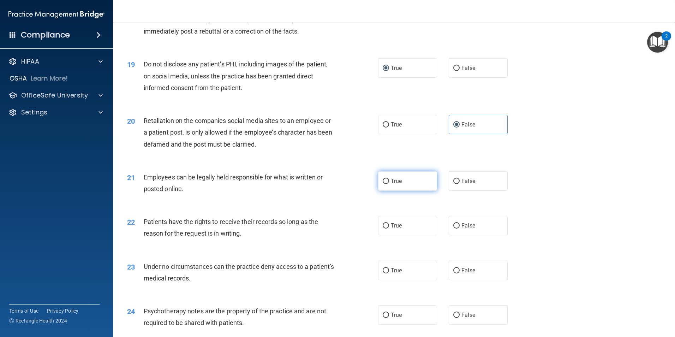
click at [392, 184] on span "True" at bounding box center [396, 181] width 11 height 7
click at [389, 184] on input "True" at bounding box center [386, 181] width 6 height 5
radio input "true"
click at [392, 229] on span "True" at bounding box center [396, 225] width 11 height 7
drag, startPoint x: 392, startPoint y: 236, endPoint x: 385, endPoint y: 236, distance: 6.7
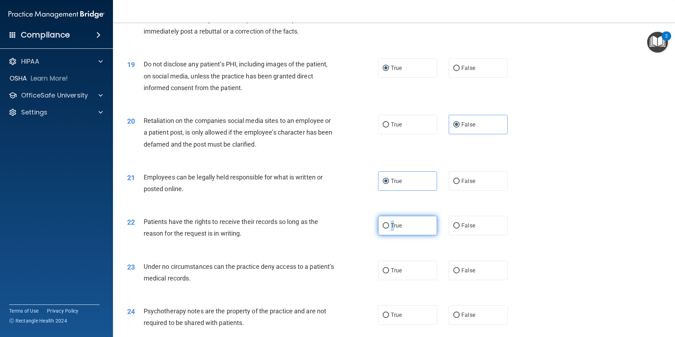
click at [384, 229] on input "True" at bounding box center [386, 225] width 6 height 5
radio input "true"
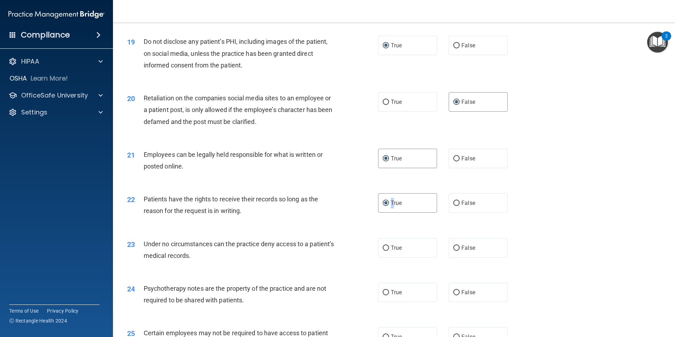
scroll to position [1095, 0]
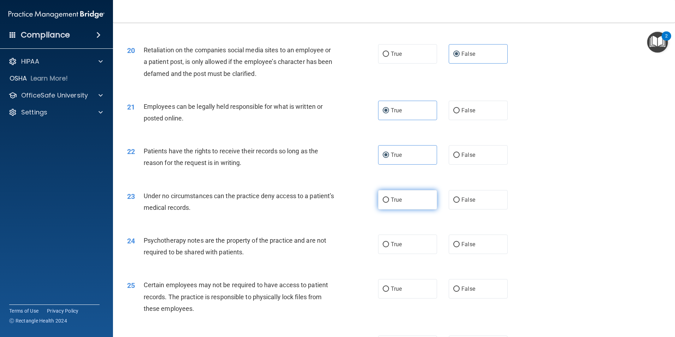
click at [392, 203] on span "True" at bounding box center [396, 199] width 11 height 7
click at [389, 203] on input "True" at bounding box center [386, 199] width 6 height 5
radio input "true"
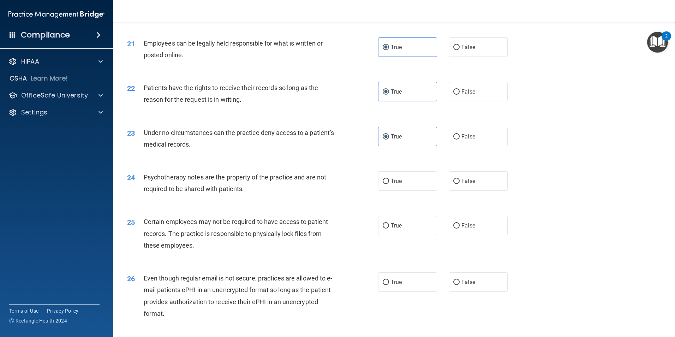
scroll to position [1166, 0]
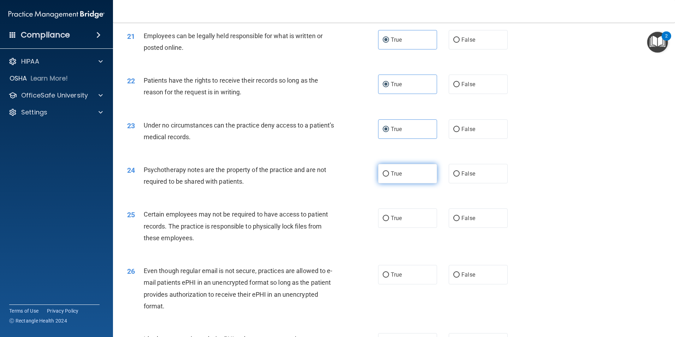
click at [384, 177] on input "True" at bounding box center [386, 173] width 6 height 5
radio input "true"
click at [388, 228] on label "True" at bounding box center [407, 217] width 59 height 19
click at [388, 221] on input "True" at bounding box center [386, 218] width 6 height 5
radio input "true"
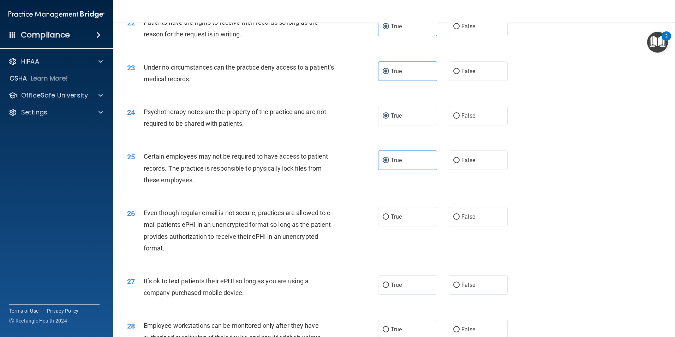
scroll to position [1236, 0]
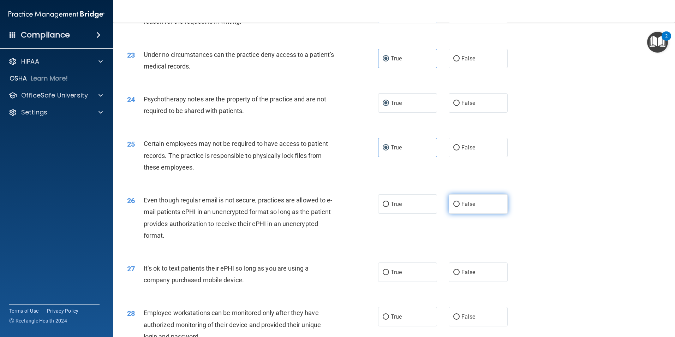
click at [466, 207] on span "False" at bounding box center [469, 204] width 14 height 7
click at [460, 207] on input "False" at bounding box center [457, 204] width 6 height 5
radio input "true"
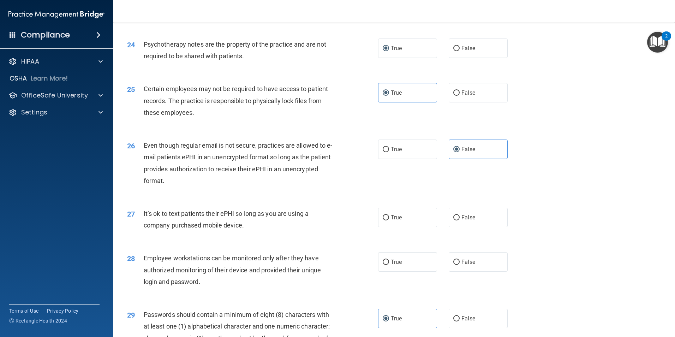
scroll to position [1307, 0]
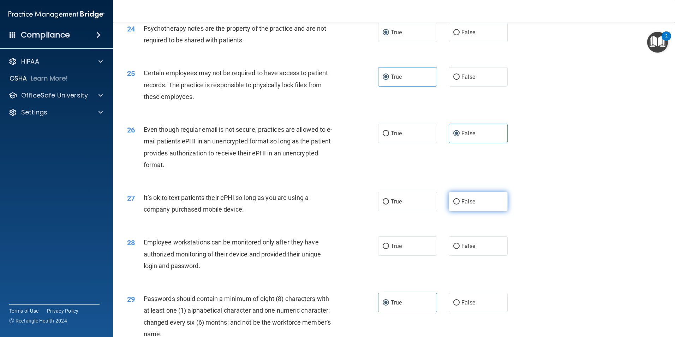
click at [466, 205] on span "False" at bounding box center [469, 201] width 14 height 7
click at [460, 205] on input "False" at bounding box center [457, 201] width 6 height 5
radio input "true"
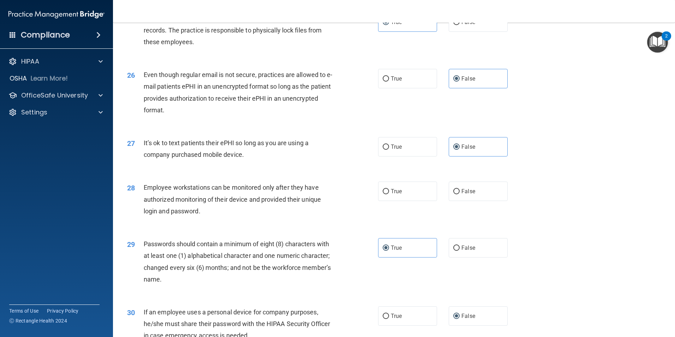
scroll to position [1377, 0]
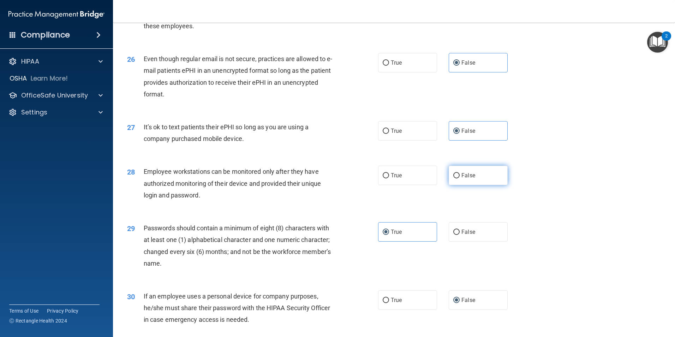
drag, startPoint x: 456, startPoint y: 187, endPoint x: 488, endPoint y: 184, distance: 32.6
click at [460, 185] on label "False" at bounding box center [478, 175] width 59 height 19
click at [460, 178] on input "False" at bounding box center [457, 175] width 6 height 5
radio input "true"
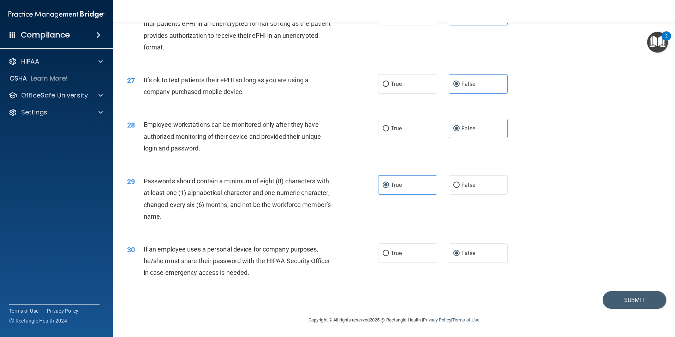
scroll to position [1436, 0]
click at [625, 296] on button "Submit" at bounding box center [635, 300] width 64 height 18
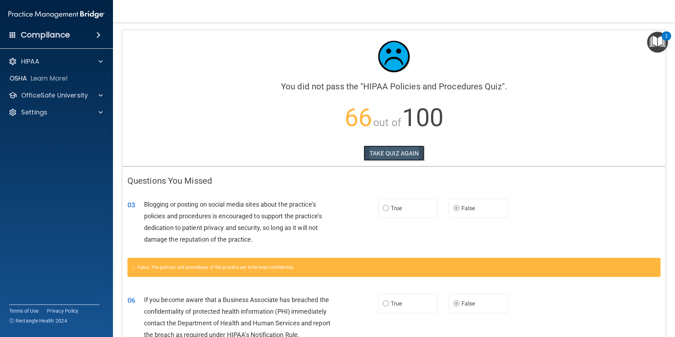
click at [378, 150] on button "TAKE QUIZ AGAIN" at bounding box center [394, 154] width 61 height 16
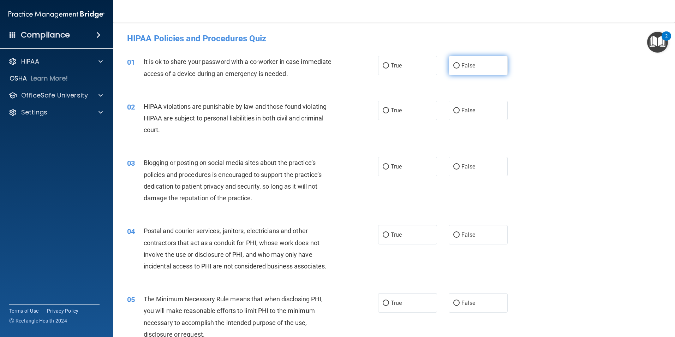
click at [458, 71] on label "False" at bounding box center [478, 65] width 59 height 19
click at [458, 69] on input "False" at bounding box center [457, 65] width 6 height 5
radio input "true"
click at [401, 108] on label "True" at bounding box center [407, 110] width 59 height 19
click at [389, 108] on input "True" at bounding box center [386, 110] width 6 height 5
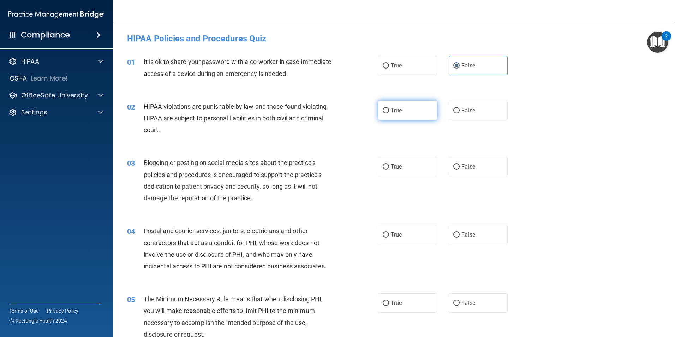
radio input "true"
click at [464, 167] on span "False" at bounding box center [469, 166] width 14 height 7
click at [460, 167] on input "False" at bounding box center [457, 166] width 6 height 5
radio input "true"
click at [399, 233] on span "True" at bounding box center [396, 234] width 11 height 7
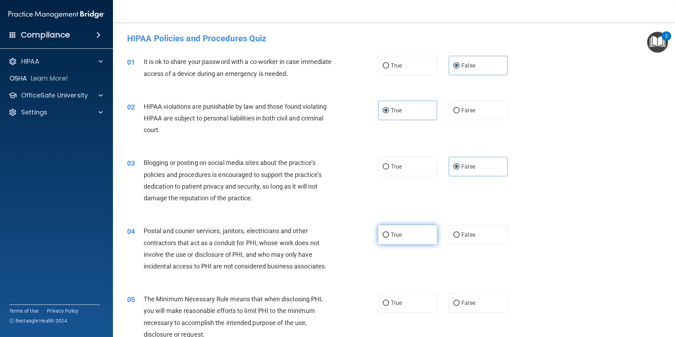
click at [389, 233] on input "True" at bounding box center [386, 234] width 6 height 5
radio input "true"
click at [395, 304] on span "True" at bounding box center [396, 303] width 11 height 7
click at [389, 304] on input "True" at bounding box center [386, 303] width 6 height 5
radio input "true"
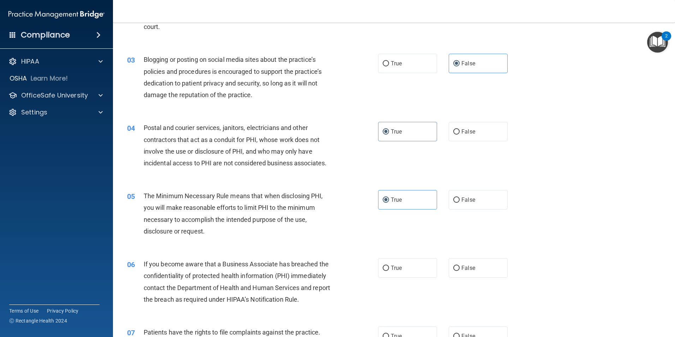
scroll to position [141, 0]
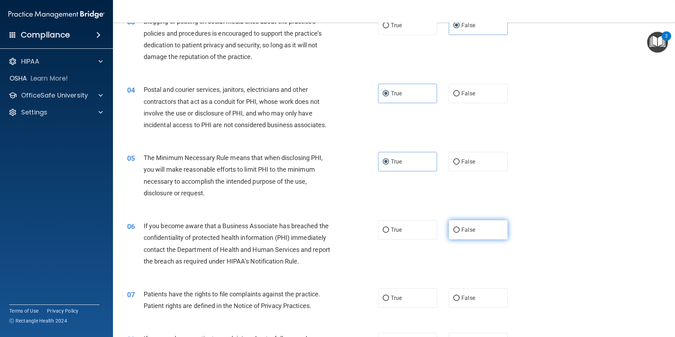
click at [462, 232] on span "False" at bounding box center [469, 229] width 14 height 7
click at [460, 232] on input "False" at bounding box center [457, 229] width 6 height 5
radio input "true"
click at [404, 306] on label "True" at bounding box center [407, 297] width 59 height 19
click at [389, 301] on input "True" at bounding box center [386, 298] width 6 height 5
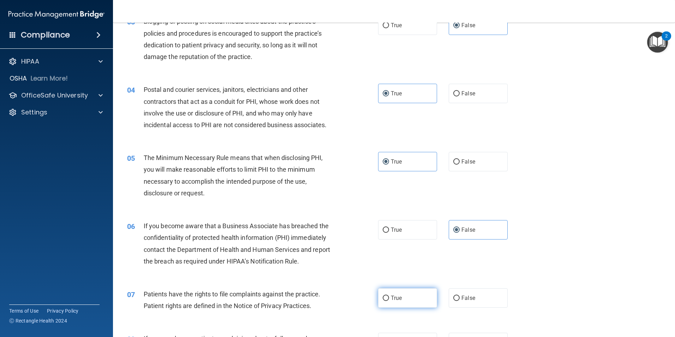
radio input "true"
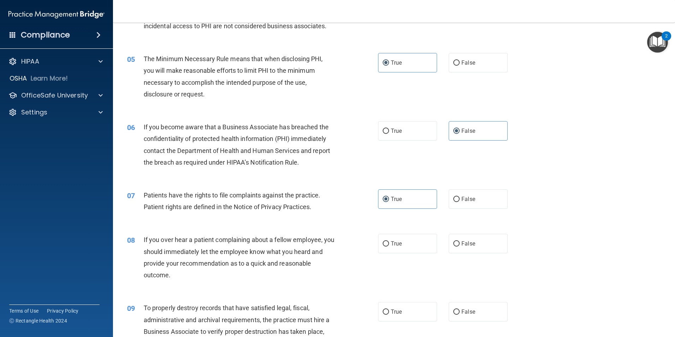
scroll to position [283, 0]
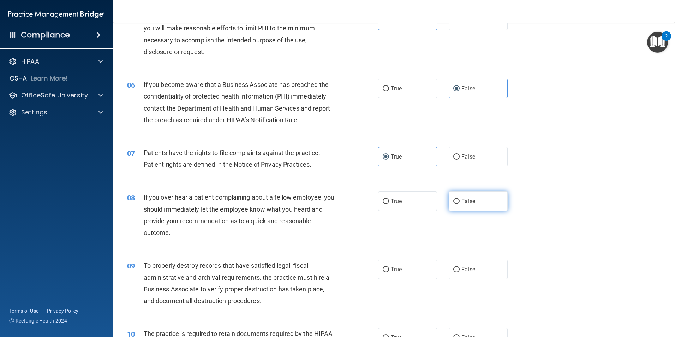
click at [465, 204] on span "False" at bounding box center [469, 201] width 14 height 7
click at [460, 204] on input "False" at bounding box center [457, 201] width 6 height 5
radio input "true"
click at [462, 272] on span "False" at bounding box center [469, 269] width 14 height 7
click at [459, 272] on input "False" at bounding box center [457, 269] width 6 height 5
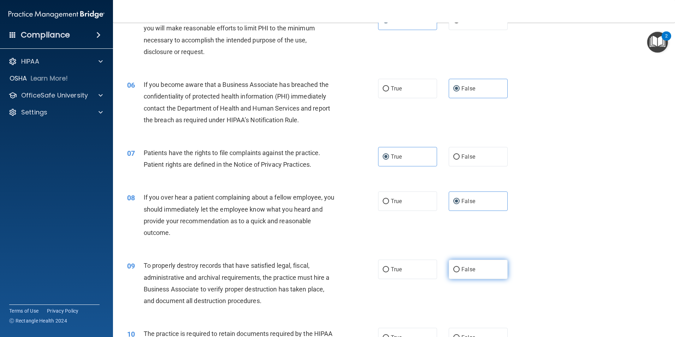
radio input "true"
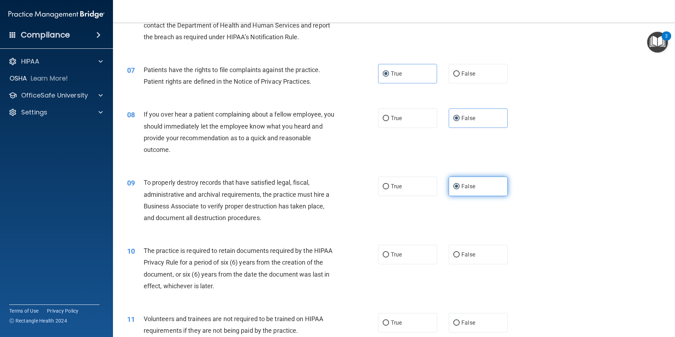
scroll to position [389, 0]
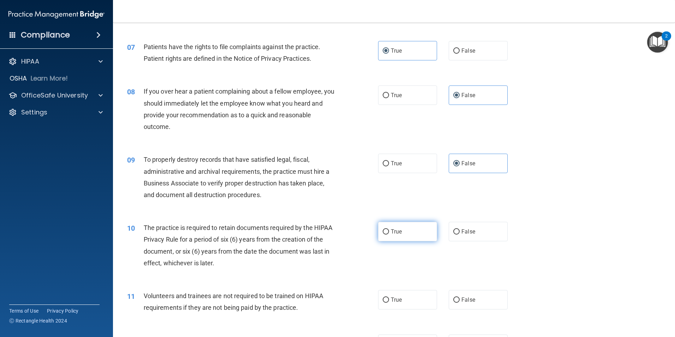
click at [402, 240] on label "True" at bounding box center [407, 231] width 59 height 19
click at [389, 235] on input "True" at bounding box center [386, 231] width 6 height 5
radio input "true"
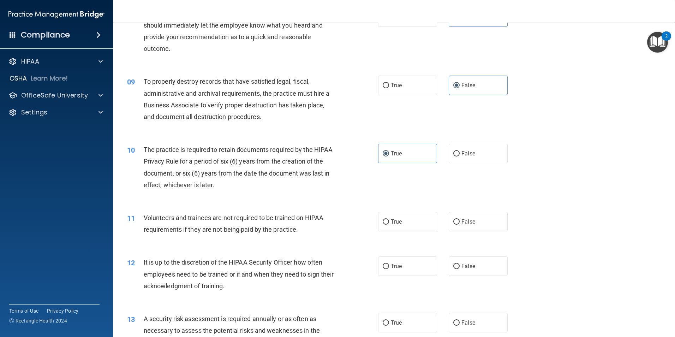
scroll to position [494, 0]
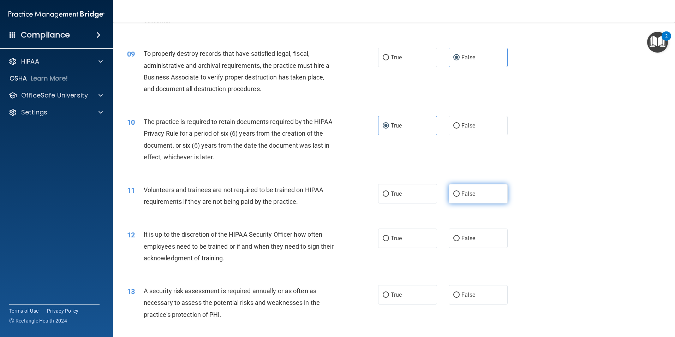
click at [462, 194] on span "False" at bounding box center [469, 193] width 14 height 7
click at [460, 194] on input "False" at bounding box center [457, 193] width 6 height 5
radio input "true"
click at [468, 240] on span "False" at bounding box center [469, 238] width 14 height 7
click at [460, 240] on input "False" at bounding box center [457, 238] width 6 height 5
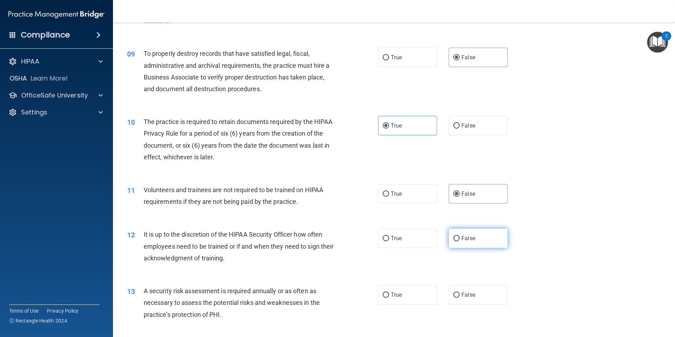
radio input "true"
click at [393, 289] on label "True" at bounding box center [407, 294] width 59 height 19
click at [389, 292] on input "True" at bounding box center [386, 294] width 6 height 5
radio input "true"
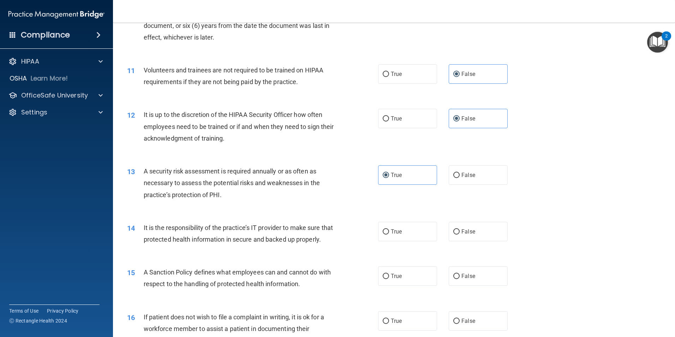
scroll to position [636, 0]
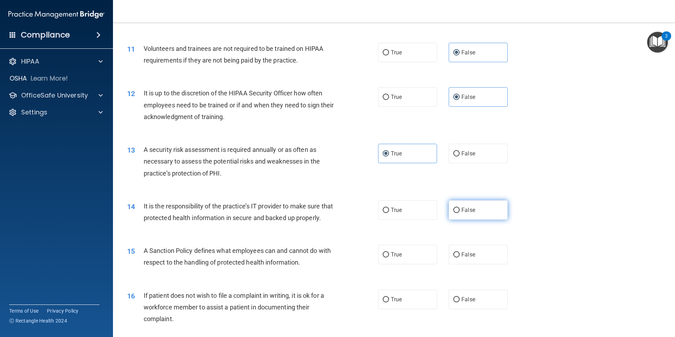
click at [473, 207] on label "False" at bounding box center [478, 209] width 59 height 19
click at [460, 208] on input "False" at bounding box center [457, 210] width 6 height 5
radio input "true"
click at [466, 258] on span "False" at bounding box center [469, 254] width 14 height 7
click at [460, 257] on input "False" at bounding box center [457, 254] width 6 height 5
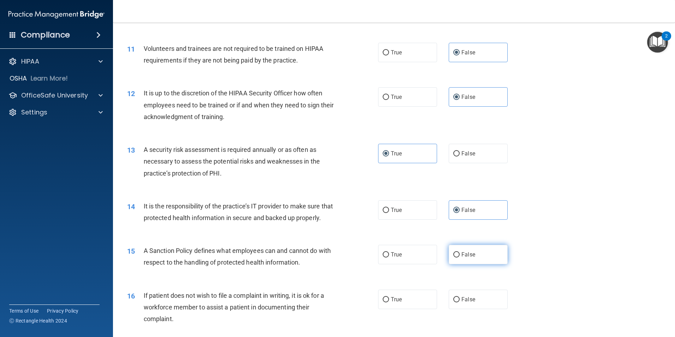
radio input "true"
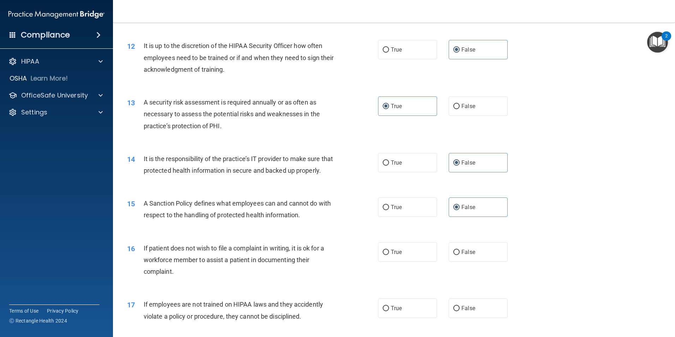
scroll to position [742, 0]
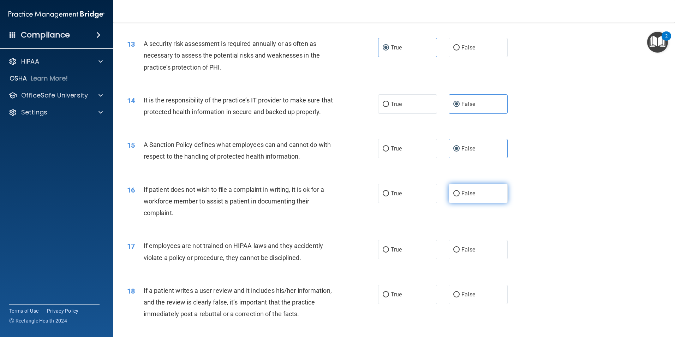
click at [464, 197] on span "False" at bounding box center [469, 193] width 14 height 7
click at [460, 196] on input "False" at bounding box center [457, 193] width 6 height 5
radio input "true"
click at [462, 253] on span "False" at bounding box center [469, 249] width 14 height 7
click at [460, 253] on input "False" at bounding box center [457, 249] width 6 height 5
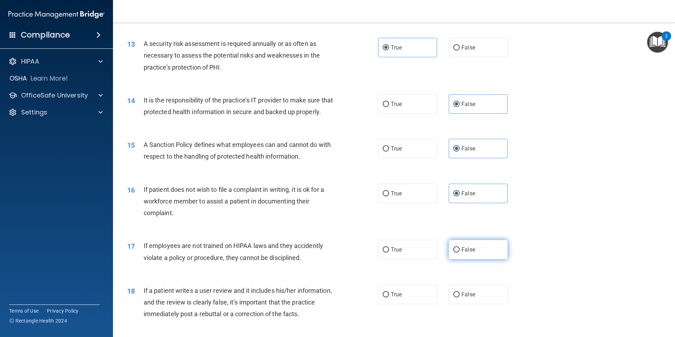
radio input "true"
click at [463, 302] on label "False" at bounding box center [478, 294] width 59 height 19
click at [460, 297] on input "False" at bounding box center [457, 294] width 6 height 5
radio input "true"
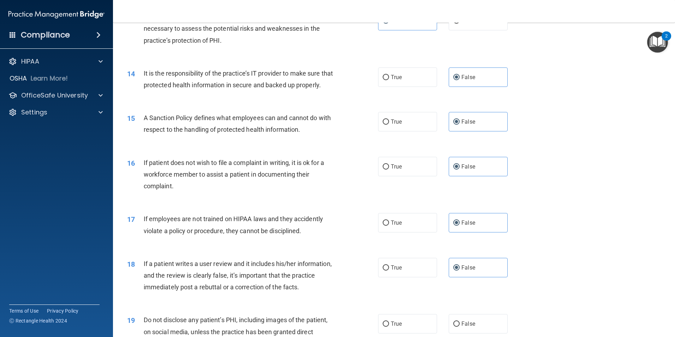
scroll to position [848, 0]
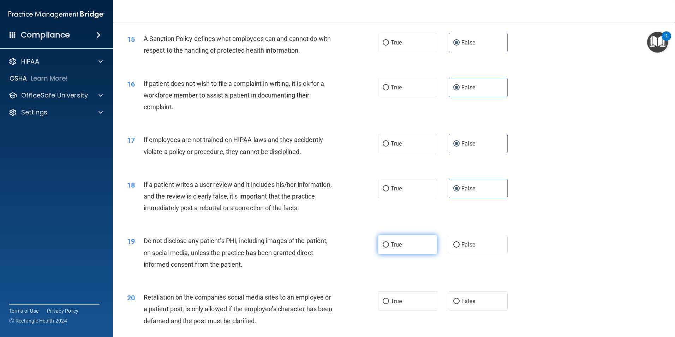
click at [416, 254] on label "True" at bounding box center [407, 244] width 59 height 19
click at [389, 248] on input "True" at bounding box center [386, 244] width 6 height 5
radio input "true"
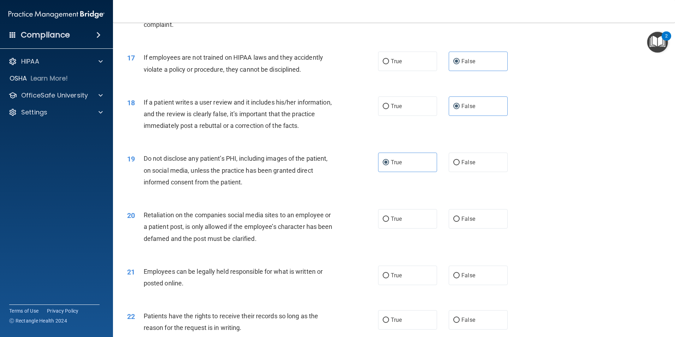
scroll to position [954, 0]
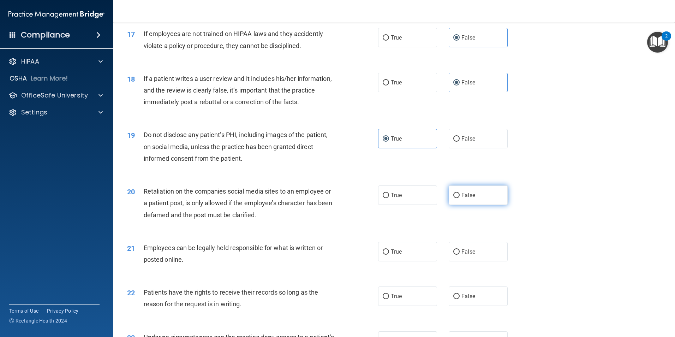
click at [470, 198] on span "False" at bounding box center [469, 195] width 14 height 7
click at [460, 198] on input "False" at bounding box center [457, 195] width 6 height 5
radio input "true"
click at [401, 258] on label "True" at bounding box center [407, 251] width 59 height 19
click at [389, 255] on input "True" at bounding box center [386, 251] width 6 height 5
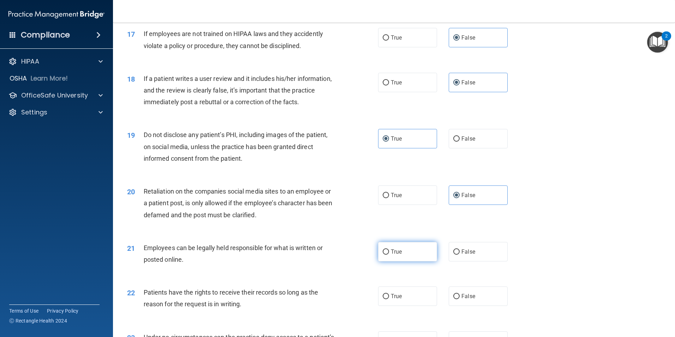
radio input "true"
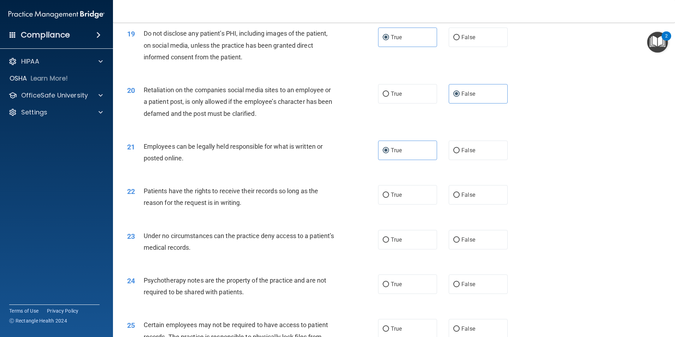
scroll to position [1060, 0]
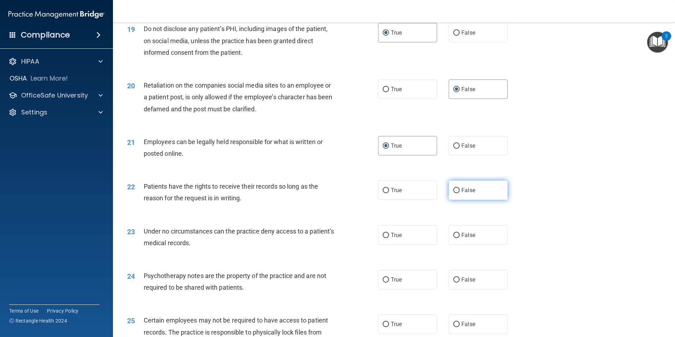
click at [464, 194] on span "False" at bounding box center [469, 190] width 14 height 7
click at [460, 193] on input "False" at bounding box center [457, 190] width 6 height 5
radio input "true"
click at [469, 238] on span "False" at bounding box center [469, 235] width 14 height 7
click at [460, 238] on input "False" at bounding box center [457, 235] width 6 height 5
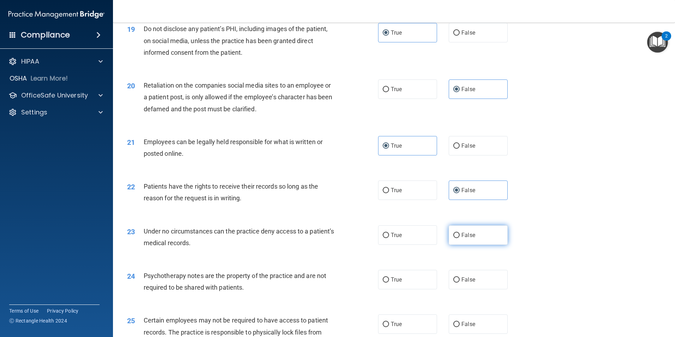
radio input "true"
click at [393, 283] on span "True" at bounding box center [396, 279] width 11 height 7
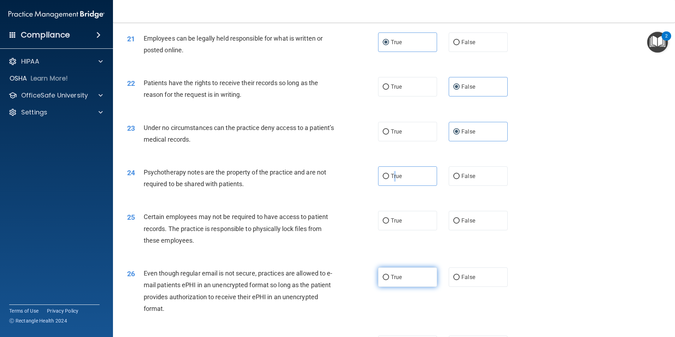
scroll to position [1166, 0]
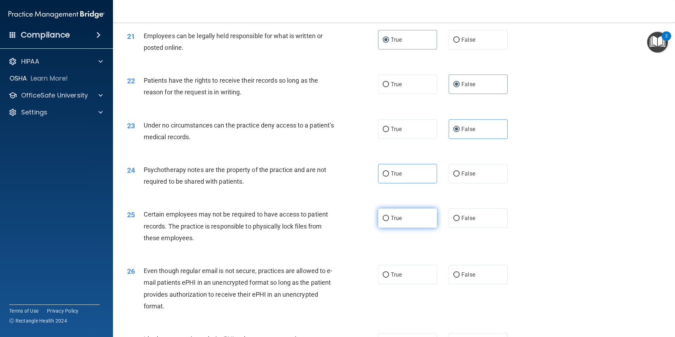
click at [406, 228] on label "True" at bounding box center [407, 217] width 59 height 19
click at [389, 221] on input "True" at bounding box center [386, 218] width 6 height 5
radio input "true"
click at [386, 183] on label "True" at bounding box center [407, 173] width 59 height 19
click at [386, 177] on input "True" at bounding box center [386, 173] width 6 height 5
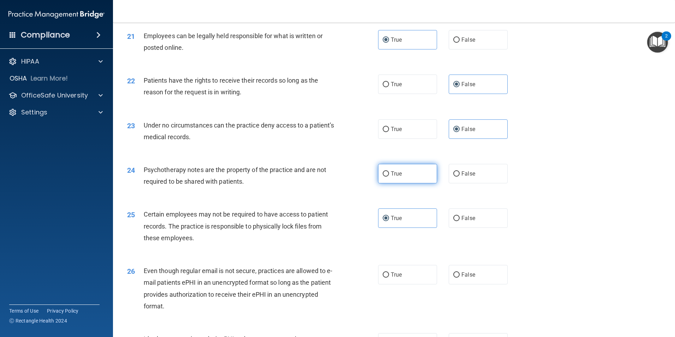
radio input "true"
click at [394, 278] on span "True" at bounding box center [396, 274] width 11 height 7
click at [389, 278] on input "True" at bounding box center [386, 274] width 6 height 5
radio input "true"
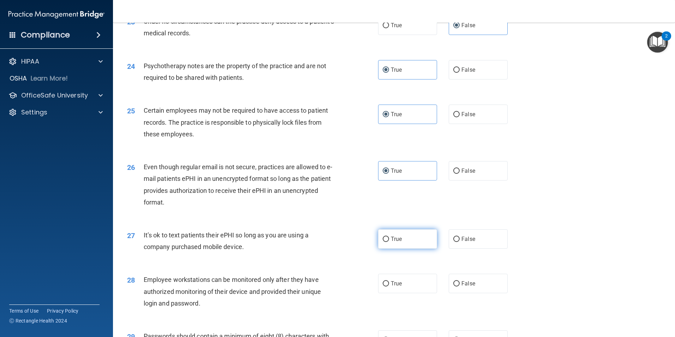
scroll to position [1272, 0]
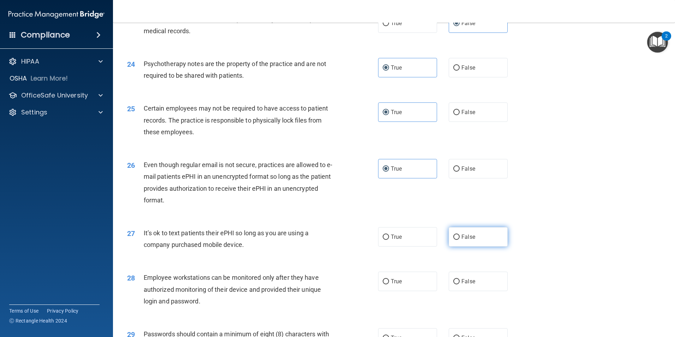
click at [454, 240] on input "False" at bounding box center [457, 237] width 6 height 5
radio input "true"
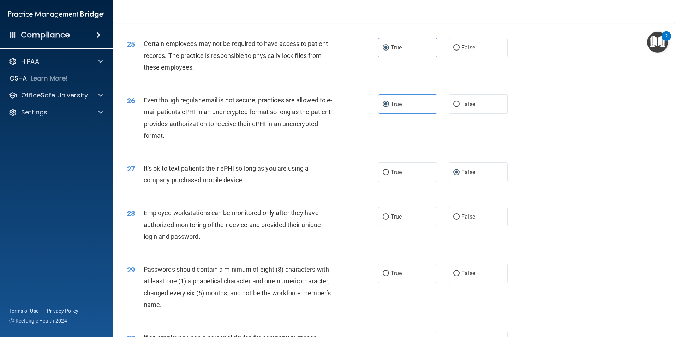
scroll to position [1342, 0]
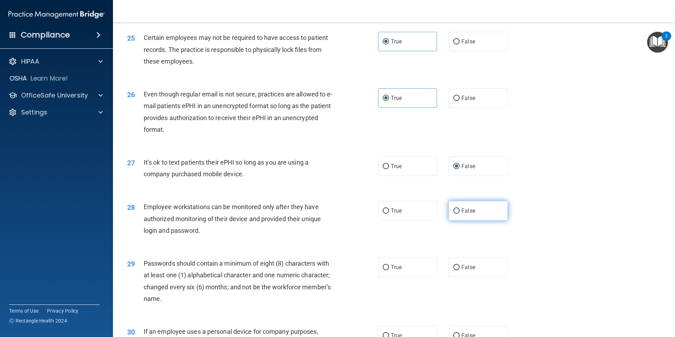
click at [463, 220] on label "False" at bounding box center [478, 210] width 59 height 19
click at [460, 214] on input "False" at bounding box center [457, 210] width 6 height 5
radio input "true"
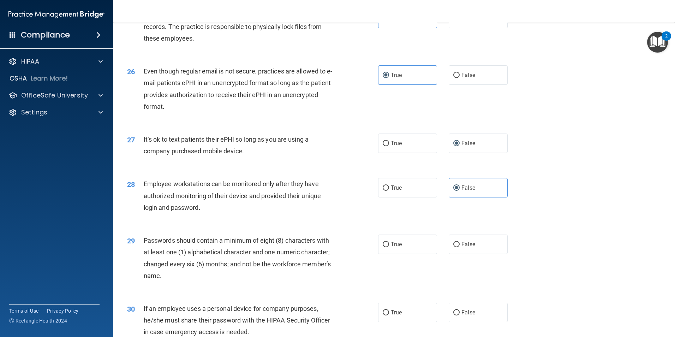
scroll to position [1377, 0]
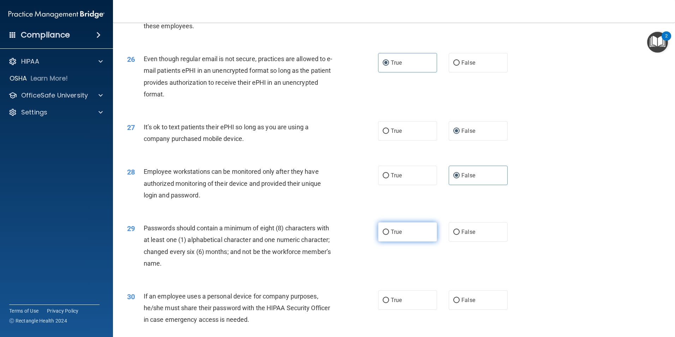
click at [400, 242] on label "True" at bounding box center [407, 231] width 59 height 19
click at [389, 235] on input "True" at bounding box center [386, 232] width 6 height 5
radio input "true"
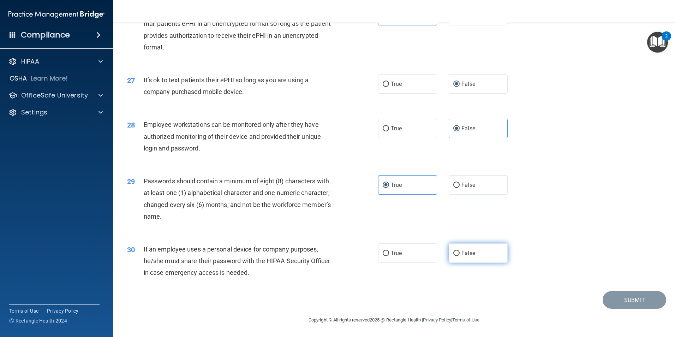
scroll to position [1436, 0]
click at [454, 256] on label "False" at bounding box center [478, 252] width 59 height 19
click at [454, 256] on input "False" at bounding box center [457, 253] width 6 height 5
radio input "true"
click at [628, 302] on button "Submit" at bounding box center [635, 300] width 64 height 18
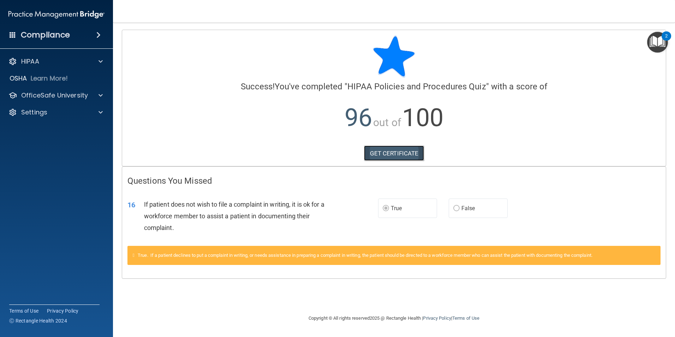
click at [395, 151] on link "GET CERTIFICATE" at bounding box center [394, 154] width 60 height 16
click at [69, 91] on p "OfficeSafe University" at bounding box center [54, 95] width 67 height 8
click at [85, 110] on img at bounding box center [85, 112] width 9 height 9
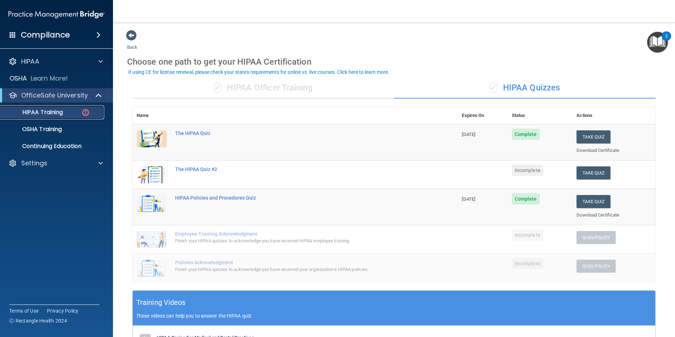
click at [53, 113] on p "HIPAA Training" at bounding box center [34, 112] width 58 height 7
click at [218, 171] on div "The HIPAA Quiz #2" at bounding box center [298, 169] width 247 height 6
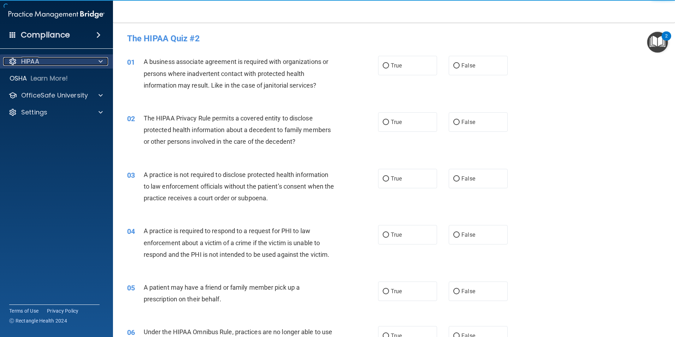
click at [35, 59] on p "HIPAA" at bounding box center [30, 61] width 18 height 8
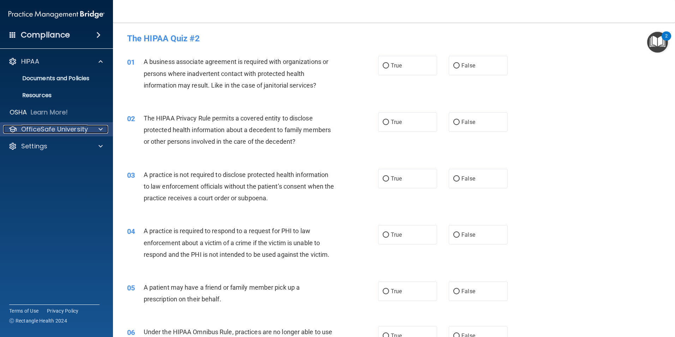
click at [54, 131] on p "OfficeSafe University" at bounding box center [54, 129] width 67 height 8
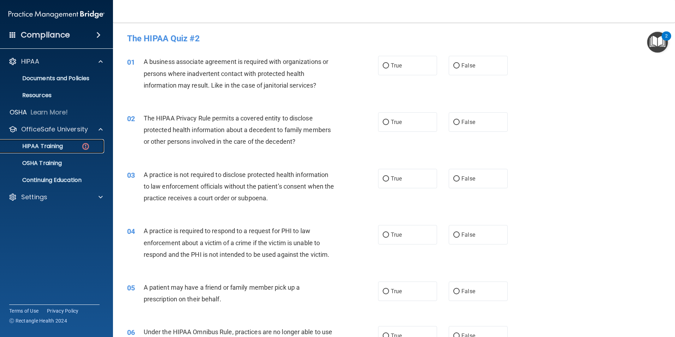
click at [54, 143] on p "HIPAA Training" at bounding box center [34, 146] width 58 height 7
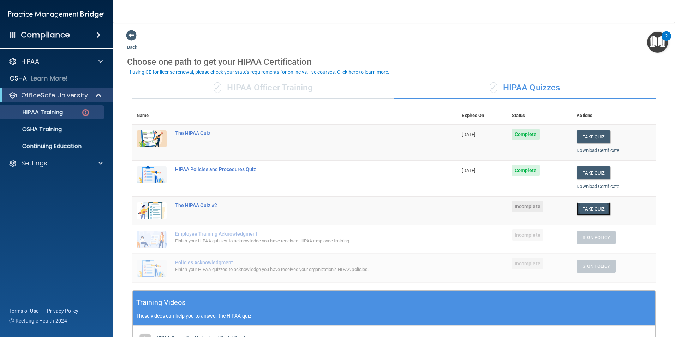
click at [579, 209] on button "Take Quiz" at bounding box center [594, 208] width 34 height 13
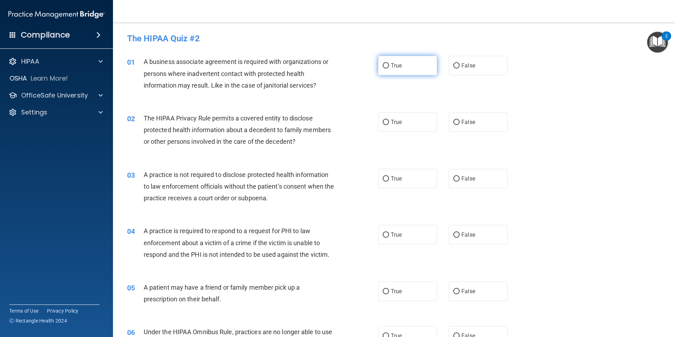
click at [386, 67] on input "True" at bounding box center [386, 65] width 6 height 5
radio input "true"
click at [392, 122] on span "True" at bounding box center [396, 122] width 11 height 7
click at [389, 122] on input "True" at bounding box center [386, 122] width 6 height 5
radio input "true"
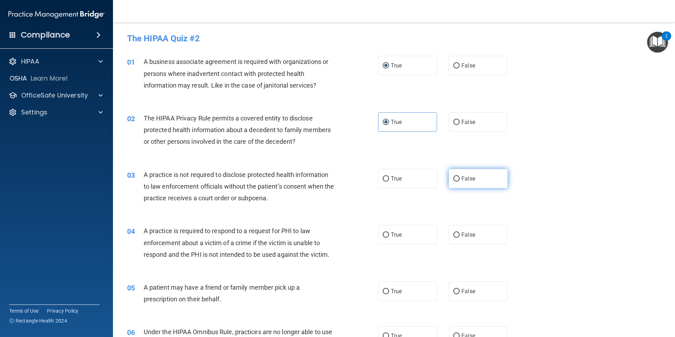
click at [457, 178] on label "False" at bounding box center [478, 178] width 59 height 19
click at [457, 178] on input "False" at bounding box center [457, 178] width 6 height 5
radio input "true"
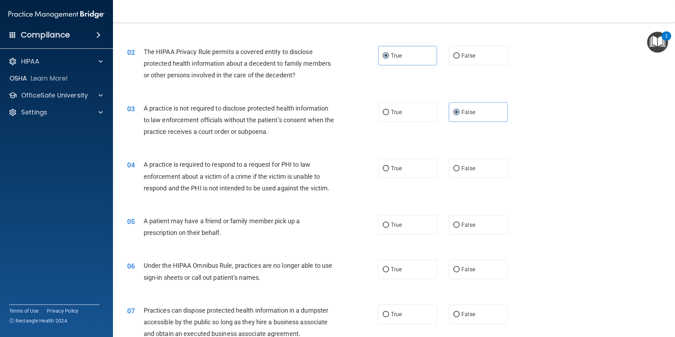
scroll to position [71, 0]
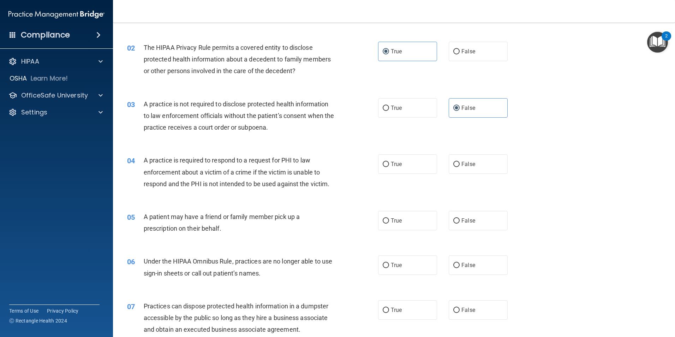
click at [375, 167] on div "04 A practice is required to respond to a request for PHI to law enforcement ab…" at bounding box center [253, 173] width 272 height 39
click at [391, 167] on span "True" at bounding box center [396, 164] width 11 height 7
click at [389, 167] on input "True" at bounding box center [386, 164] width 6 height 5
radio input "true"
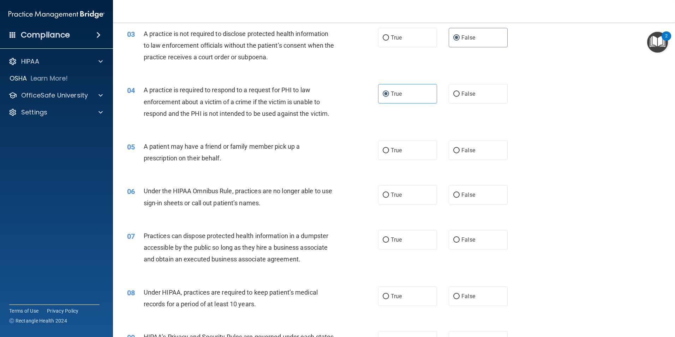
scroll to position [141, 0]
click at [455, 150] on input "False" at bounding box center [457, 150] width 6 height 5
radio input "true"
click at [456, 195] on input "False" at bounding box center [457, 194] width 6 height 5
radio input "true"
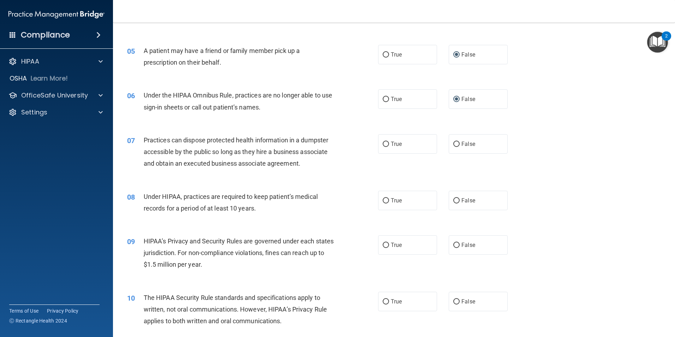
scroll to position [247, 0]
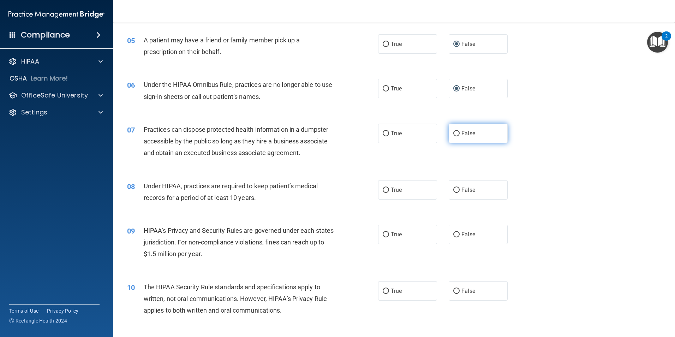
click at [456, 134] on input "False" at bounding box center [457, 133] width 6 height 5
radio input "true"
drag, startPoint x: 461, startPoint y: 188, endPoint x: 461, endPoint y: 192, distance: 3.5
click at [462, 190] on span "False" at bounding box center [469, 189] width 14 height 7
click at [460, 190] on input "False" at bounding box center [457, 190] width 6 height 5
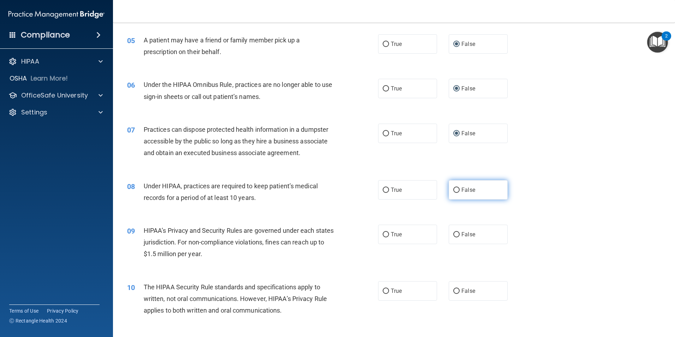
radio input "true"
click at [390, 238] on label "True" at bounding box center [407, 234] width 59 height 19
click at [389, 237] on input "True" at bounding box center [386, 234] width 6 height 5
radio input "true"
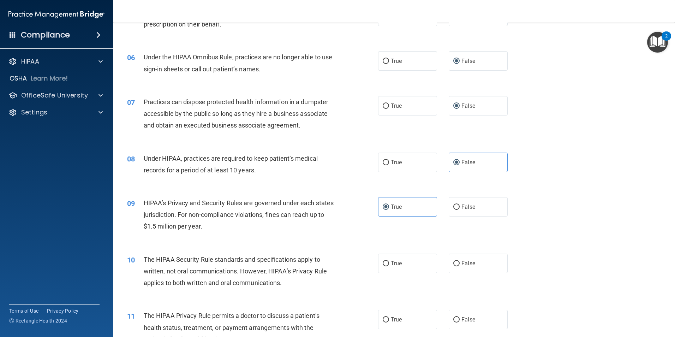
scroll to position [353, 0]
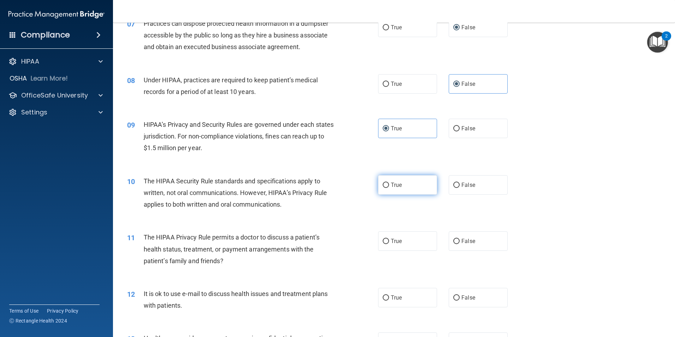
click at [388, 188] on label "True" at bounding box center [407, 184] width 59 height 19
click at [388, 188] on input "True" at bounding box center [386, 185] width 6 height 5
radio input "true"
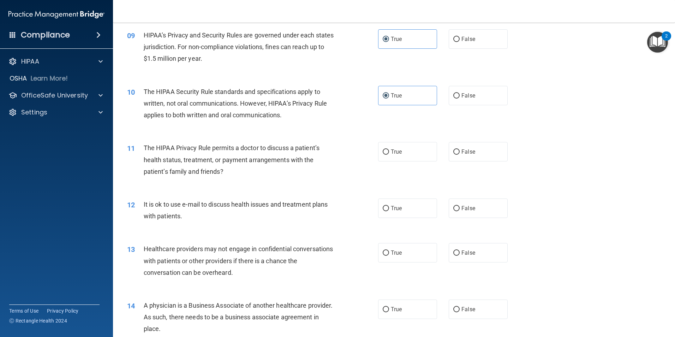
scroll to position [459, 0]
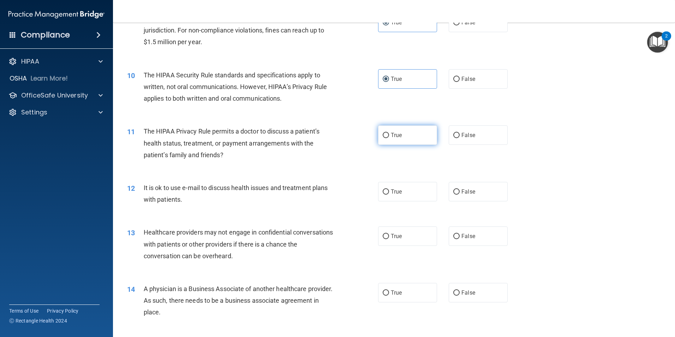
click at [394, 138] on span "True" at bounding box center [396, 135] width 11 height 7
click at [389, 138] on input "True" at bounding box center [386, 135] width 6 height 5
radio input "true"
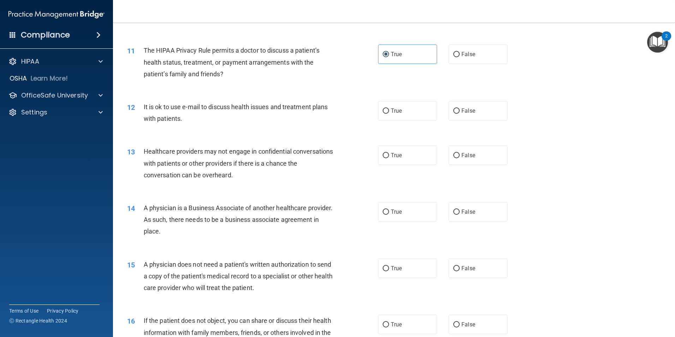
scroll to position [565, 0]
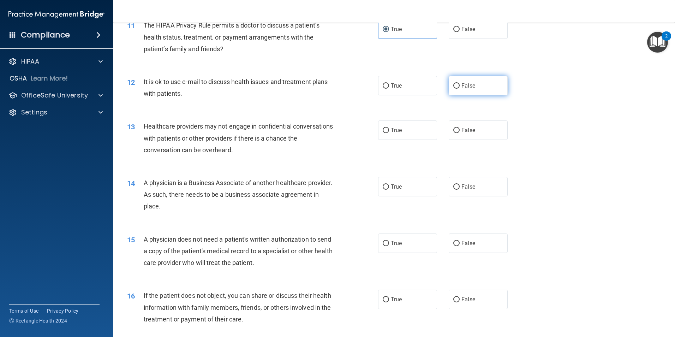
click at [456, 89] on label "False" at bounding box center [478, 85] width 59 height 19
click at [456, 89] on input "False" at bounding box center [457, 85] width 6 height 5
radio input "true"
click at [409, 134] on label "True" at bounding box center [407, 129] width 59 height 19
click at [389, 133] on input "True" at bounding box center [386, 130] width 6 height 5
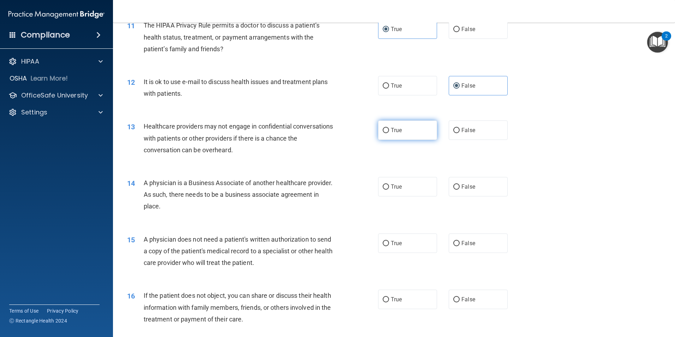
radio input "true"
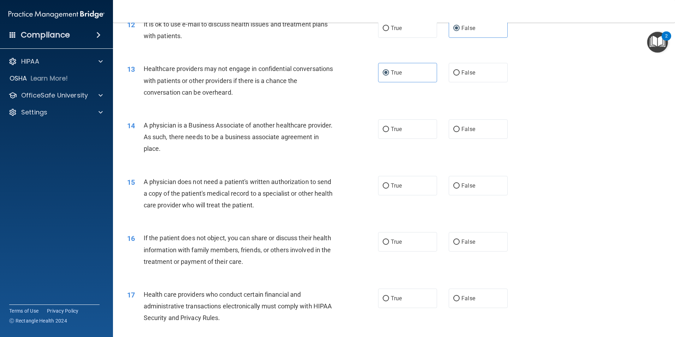
scroll to position [636, 0]
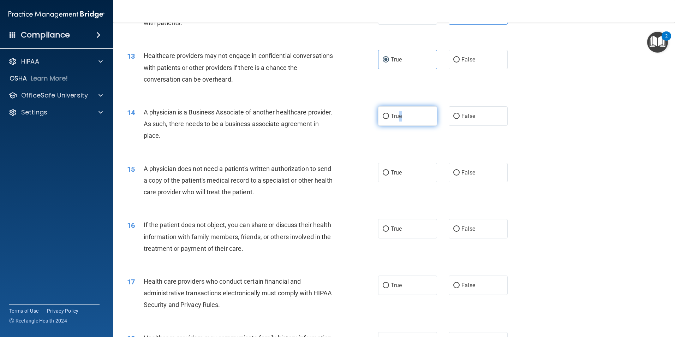
click at [397, 123] on label "True" at bounding box center [407, 115] width 59 height 19
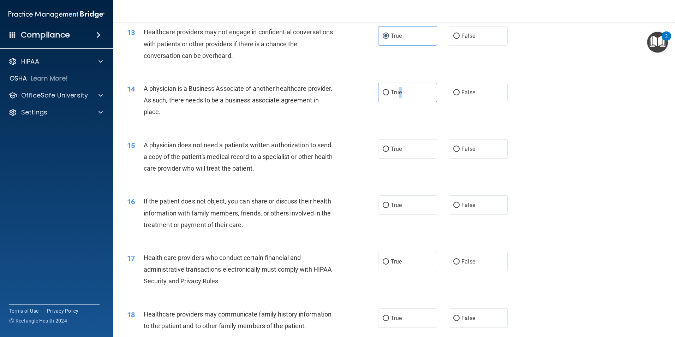
scroll to position [706, 0]
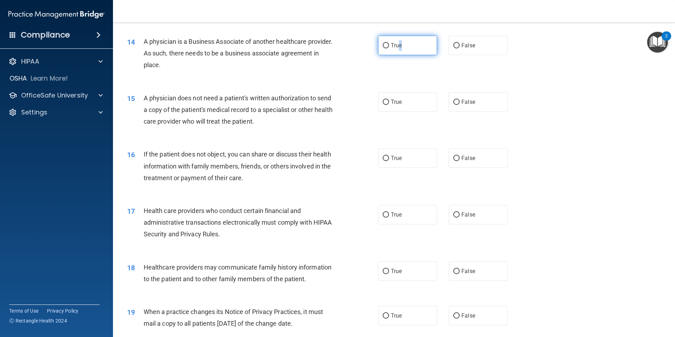
click at [385, 48] on input "True" at bounding box center [386, 45] width 6 height 5
radio input "true"
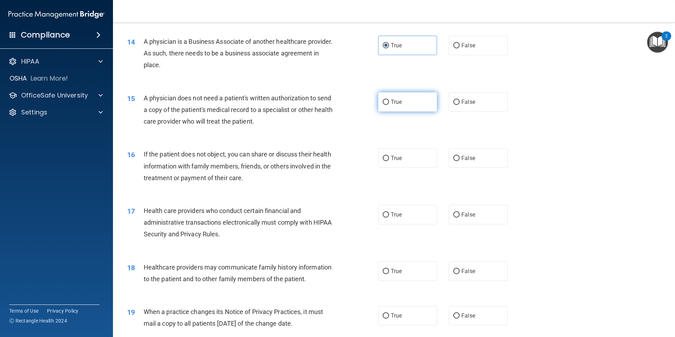
click at [391, 103] on span "True" at bounding box center [396, 102] width 11 height 7
click at [389, 103] on input "True" at bounding box center [386, 102] width 6 height 5
radio input "true"
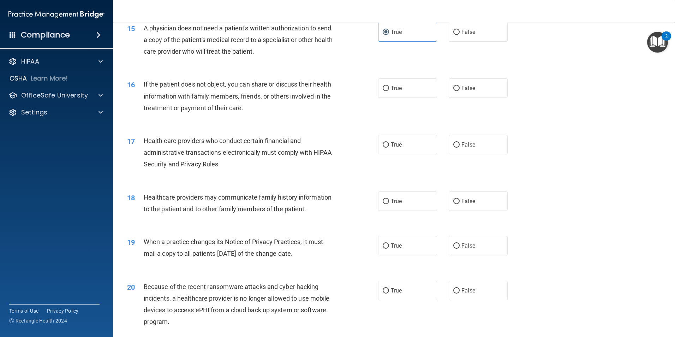
scroll to position [777, 0]
click at [456, 88] on input "False" at bounding box center [457, 87] width 6 height 5
radio input "true"
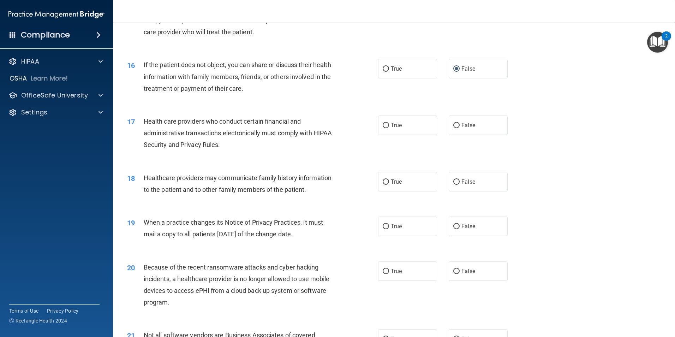
scroll to position [848, 0]
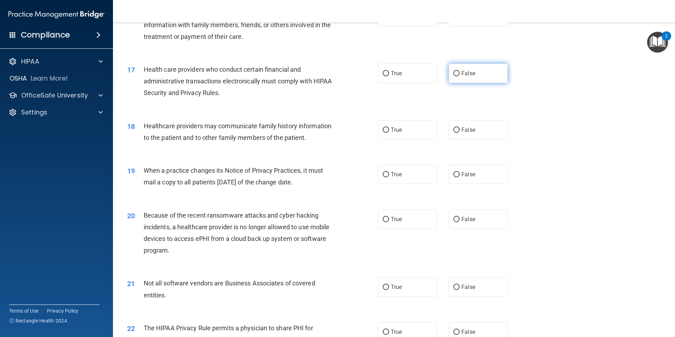
click at [466, 76] on span "False" at bounding box center [469, 73] width 14 height 7
click at [460, 76] on input "False" at bounding box center [457, 73] width 6 height 5
radio input "true"
click at [466, 133] on label "False" at bounding box center [478, 129] width 59 height 19
click at [460, 133] on input "False" at bounding box center [457, 130] width 6 height 5
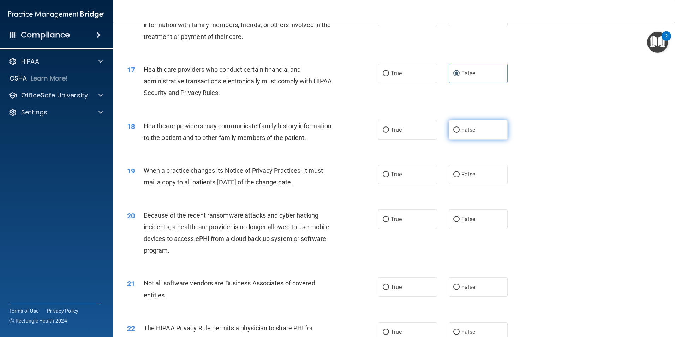
radio input "true"
click at [393, 176] on span "True" at bounding box center [396, 174] width 11 height 7
click at [389, 176] on input "True" at bounding box center [386, 174] width 6 height 5
radio input "true"
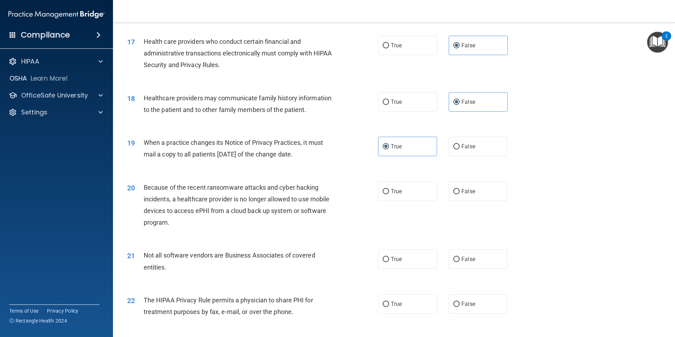
scroll to position [954, 0]
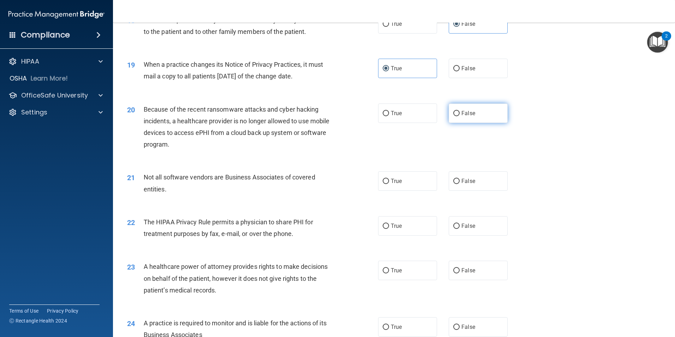
click at [462, 111] on span "False" at bounding box center [469, 113] width 14 height 7
click at [460, 111] on input "False" at bounding box center [457, 113] width 6 height 5
radio input "true"
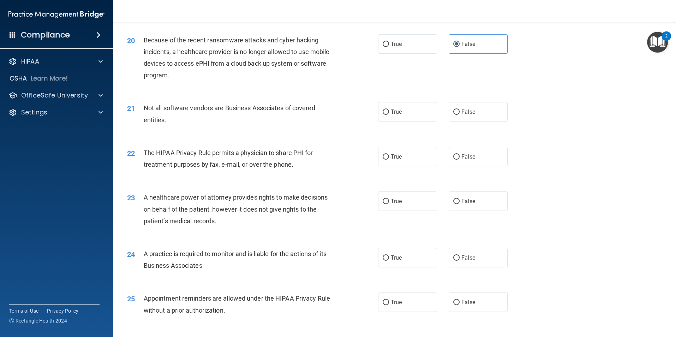
scroll to position [1024, 0]
click at [391, 113] on span "True" at bounding box center [396, 110] width 11 height 7
click at [389, 113] on input "True" at bounding box center [386, 110] width 6 height 5
radio input "true"
click at [386, 159] on label "True" at bounding box center [407, 155] width 59 height 19
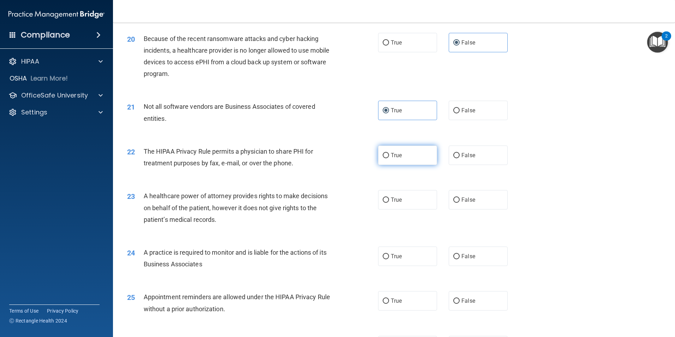
click at [386, 158] on input "True" at bounding box center [386, 155] width 6 height 5
radio input "true"
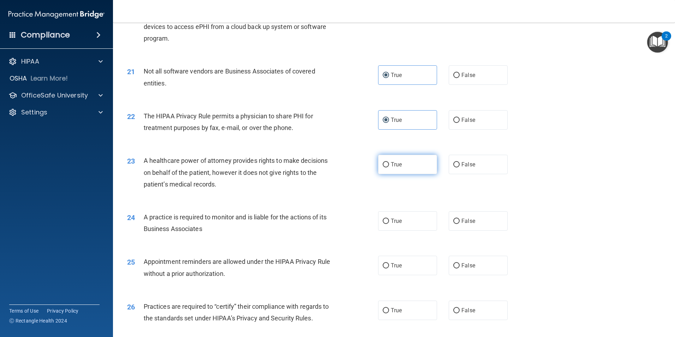
click at [394, 164] on span "True" at bounding box center [396, 164] width 11 height 7
click at [389, 164] on input "True" at bounding box center [386, 164] width 6 height 5
radio input "true"
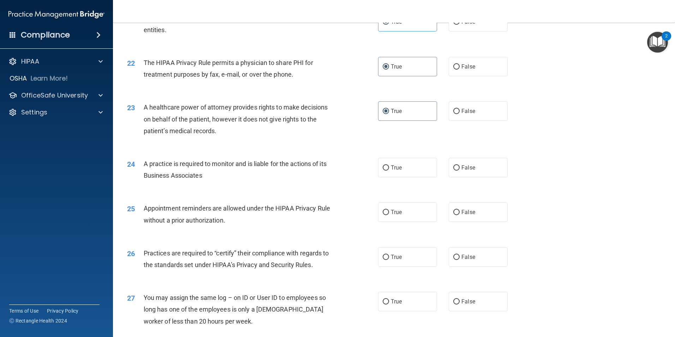
scroll to position [1130, 0]
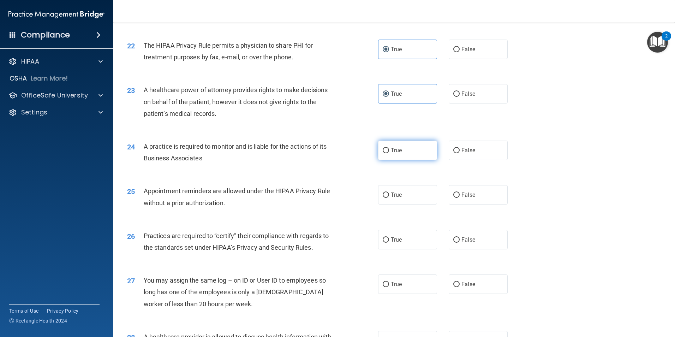
click at [396, 155] on label "True" at bounding box center [407, 150] width 59 height 19
click at [389, 153] on input "True" at bounding box center [386, 150] width 6 height 5
radio input "true"
click at [391, 194] on span "True" at bounding box center [396, 194] width 11 height 7
click at [389, 194] on input "True" at bounding box center [386, 194] width 6 height 5
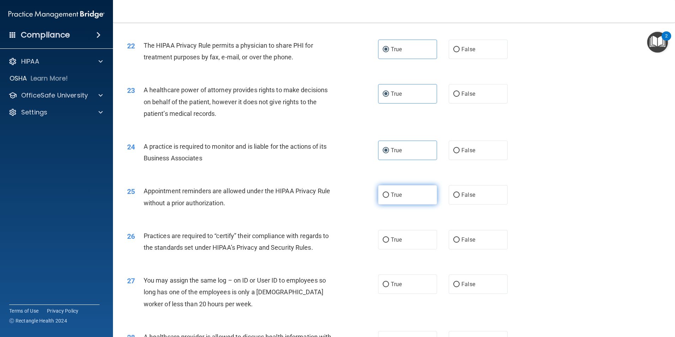
radio input "true"
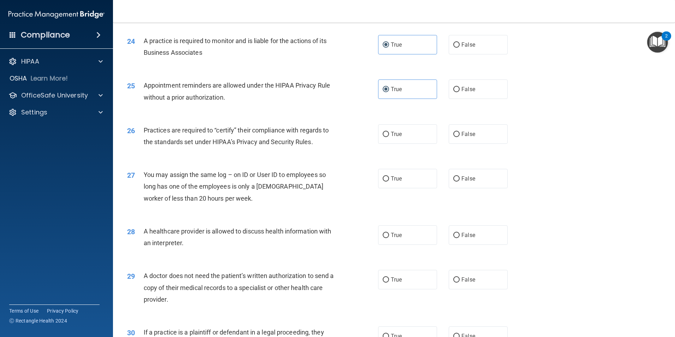
scroll to position [1236, 0]
click at [387, 138] on label "True" at bounding box center [407, 133] width 59 height 19
click at [387, 137] on input "True" at bounding box center [386, 133] width 6 height 5
radio input "true"
click at [462, 179] on span "False" at bounding box center [469, 178] width 14 height 7
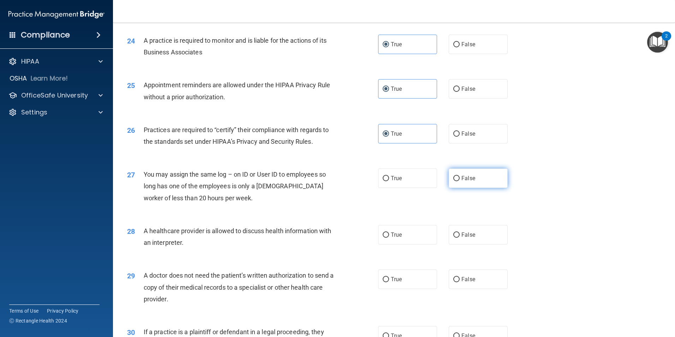
click at [460, 179] on input "False" at bounding box center [457, 178] width 6 height 5
radio input "true"
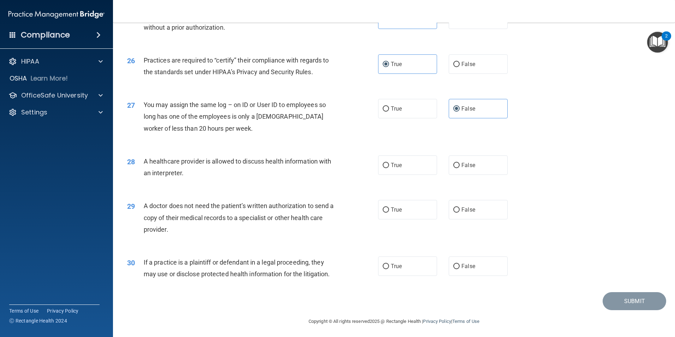
scroll to position [1307, 0]
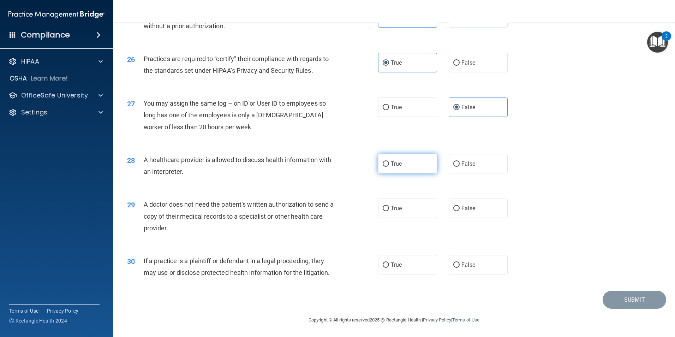
drag, startPoint x: 402, startPoint y: 166, endPoint x: 370, endPoint y: 168, distance: 31.9
click at [401, 166] on label "True" at bounding box center [407, 163] width 59 height 19
click at [389, 166] on input "True" at bounding box center [386, 163] width 6 height 5
radio input "true"
click at [394, 209] on span "True" at bounding box center [396, 208] width 11 height 7
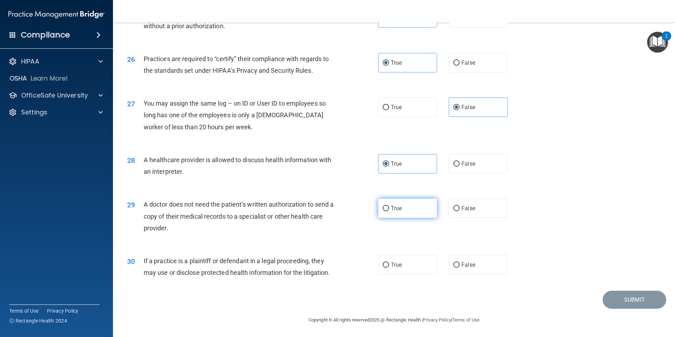
click at [389, 209] on input "True" at bounding box center [386, 208] width 6 height 5
radio input "true"
click at [401, 270] on label "True" at bounding box center [407, 264] width 59 height 19
click at [389, 268] on input "True" at bounding box center [386, 264] width 6 height 5
radio input "true"
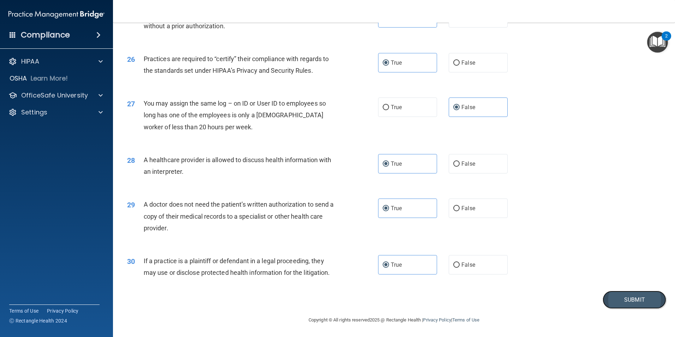
drag, startPoint x: 624, startPoint y: 300, endPoint x: 619, endPoint y: 297, distance: 5.5
click at [624, 300] on button "Submit" at bounding box center [635, 300] width 64 height 18
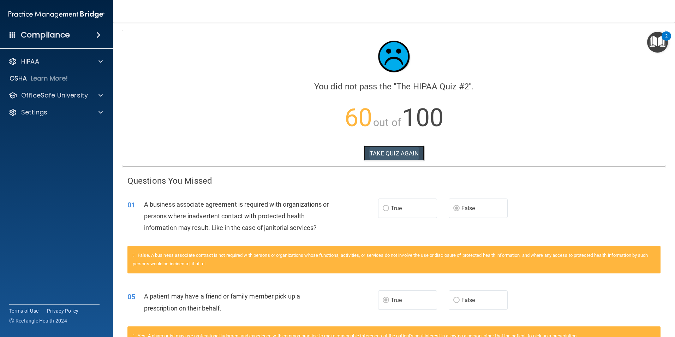
click at [391, 152] on button "TAKE QUIZ AGAIN" at bounding box center [394, 154] width 61 height 16
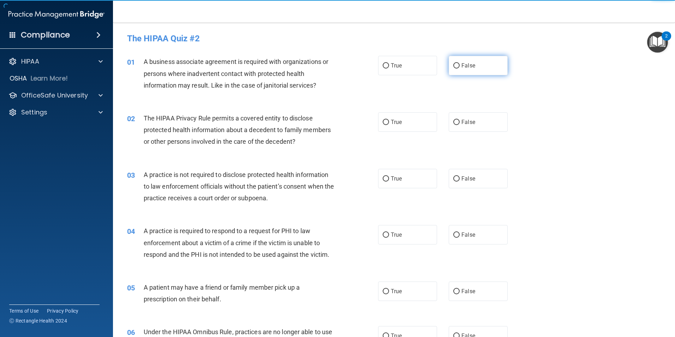
click at [467, 66] on span "False" at bounding box center [469, 65] width 14 height 7
click at [460, 66] on input "False" at bounding box center [457, 65] width 6 height 5
radio input "true"
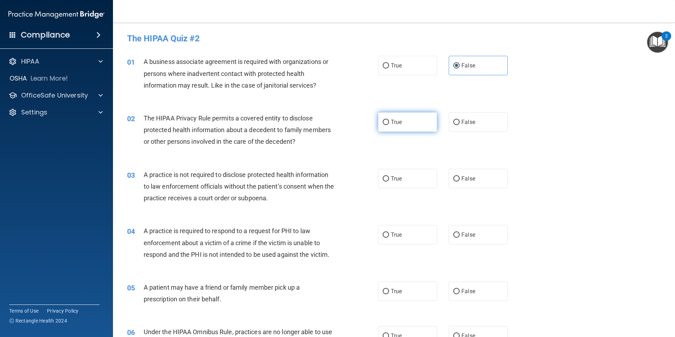
click at [391, 124] on span "True" at bounding box center [396, 122] width 11 height 7
click at [389, 124] on input "True" at bounding box center [386, 122] width 6 height 5
radio input "true"
click at [462, 178] on span "False" at bounding box center [469, 178] width 14 height 7
click at [459, 178] on input "False" at bounding box center [457, 178] width 6 height 5
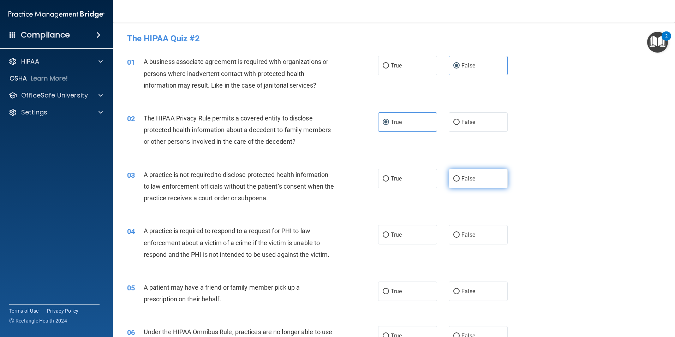
radio input "true"
click at [401, 235] on label "True" at bounding box center [407, 234] width 59 height 19
click at [389, 235] on input "True" at bounding box center [386, 234] width 6 height 5
radio input "true"
click at [405, 287] on label "True" at bounding box center [407, 290] width 59 height 19
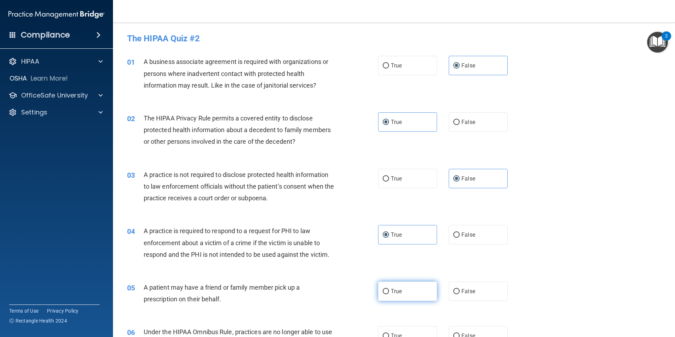
click at [389, 289] on input "True" at bounding box center [386, 291] width 6 height 5
radio input "true"
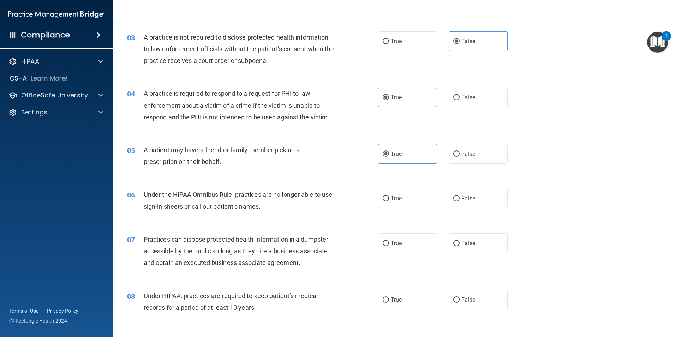
scroll to position [141, 0]
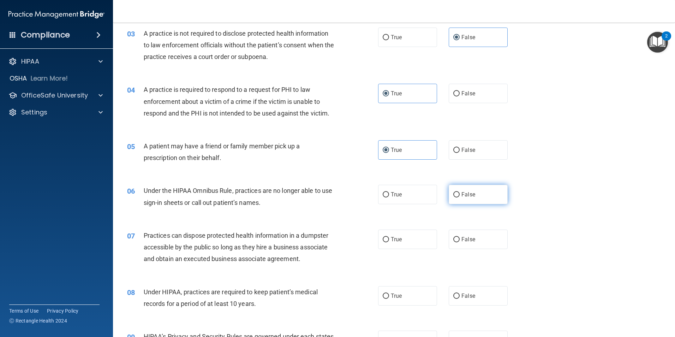
click at [462, 192] on span "False" at bounding box center [469, 194] width 14 height 7
drag, startPoint x: 460, startPoint y: 192, endPoint x: 460, endPoint y: 235, distance: 42.7
click at [460, 235] on label "False" at bounding box center [478, 239] width 59 height 19
click at [460, 237] on input "False" at bounding box center [457, 239] width 6 height 5
radio input "true"
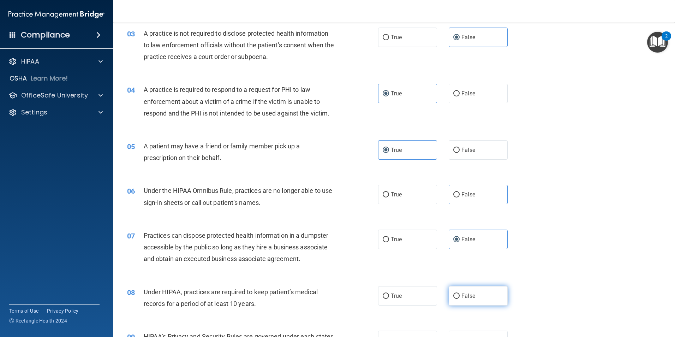
click at [462, 291] on label "False" at bounding box center [478, 295] width 59 height 19
click at [460, 294] on input "False" at bounding box center [457, 296] width 6 height 5
radio input "true"
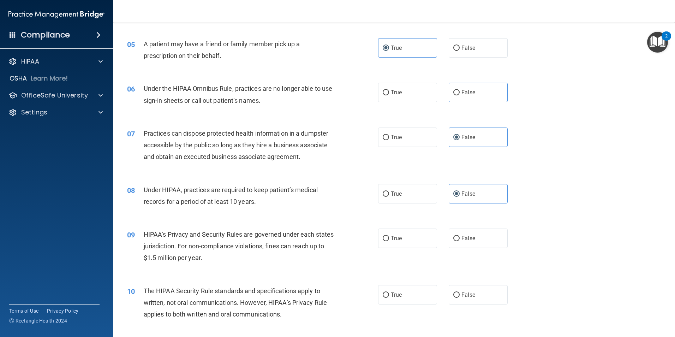
scroll to position [247, 0]
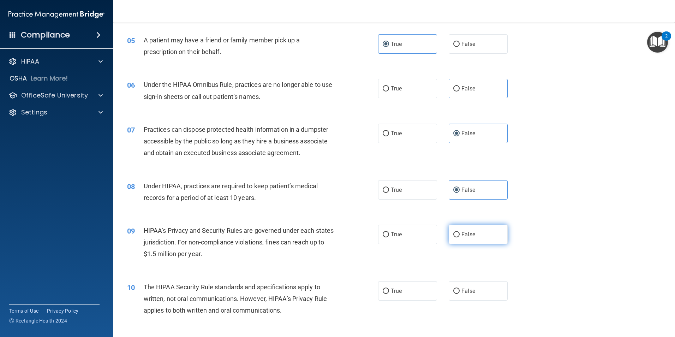
click at [462, 231] on span "False" at bounding box center [469, 234] width 14 height 7
click at [460, 232] on input "False" at bounding box center [457, 234] width 6 height 5
radio input "true"
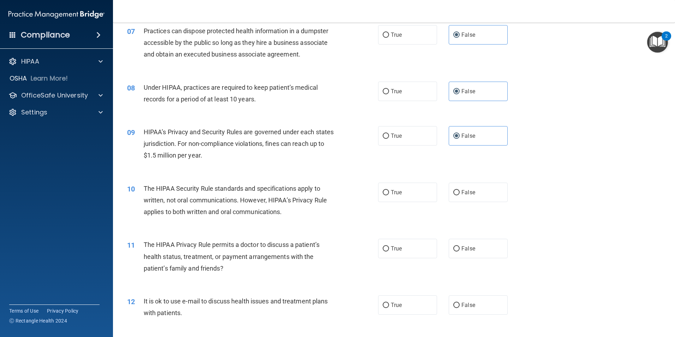
scroll to position [353, 0]
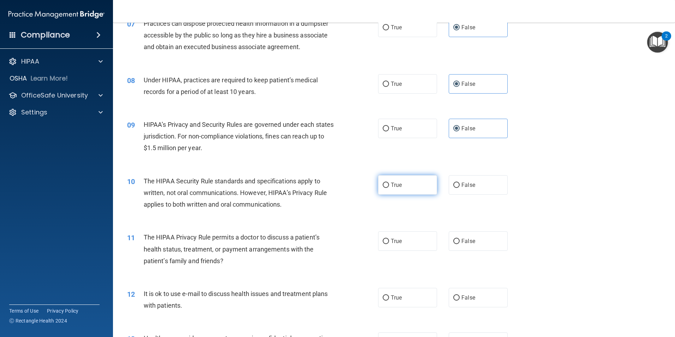
click at [399, 189] on label "True" at bounding box center [407, 184] width 59 height 19
click at [389, 188] on input "True" at bounding box center [386, 185] width 6 height 5
radio input "true"
click at [396, 254] on div "11 The HIPAA Privacy Rule permits a doctor to discuss a patient’s health status…" at bounding box center [394, 251] width 545 height 57
click at [395, 239] on span "True" at bounding box center [396, 241] width 11 height 7
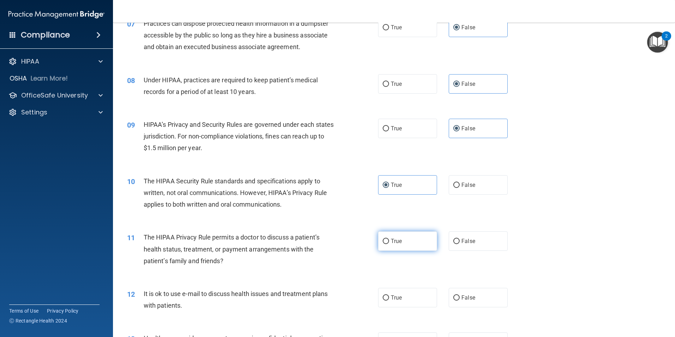
click at [389, 239] on input "True" at bounding box center [386, 241] width 6 height 5
radio input "true"
click at [392, 298] on span "True" at bounding box center [396, 297] width 11 height 7
click at [389, 298] on input "True" at bounding box center [386, 297] width 6 height 5
radio input "true"
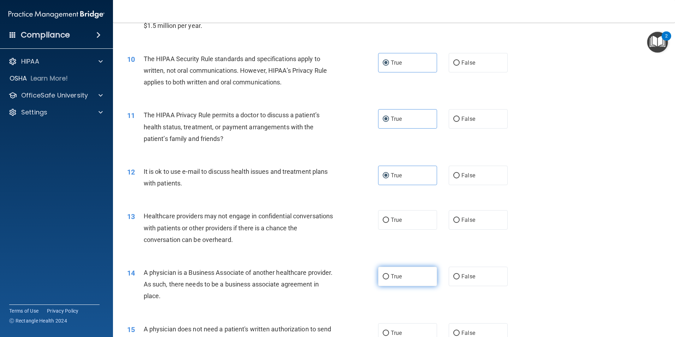
scroll to position [494, 0]
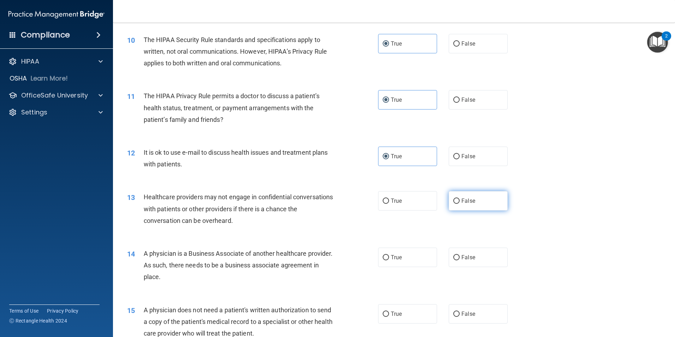
click at [455, 205] on label "False" at bounding box center [478, 200] width 59 height 19
click at [455, 204] on input "False" at bounding box center [457, 200] width 6 height 5
radio input "true"
click at [462, 257] on span "False" at bounding box center [469, 257] width 14 height 7
click at [458, 257] on input "False" at bounding box center [457, 257] width 6 height 5
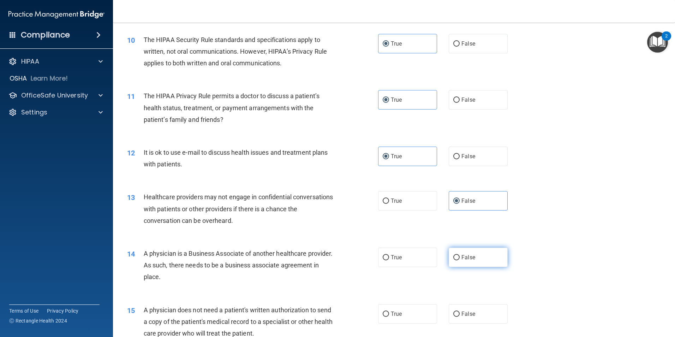
radio input "true"
click at [397, 310] on span "True" at bounding box center [396, 313] width 11 height 7
click at [389, 312] on input "True" at bounding box center [386, 314] width 6 height 5
radio input "true"
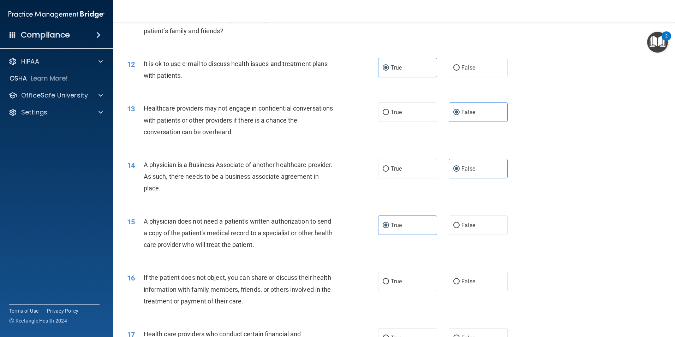
scroll to position [600, 0]
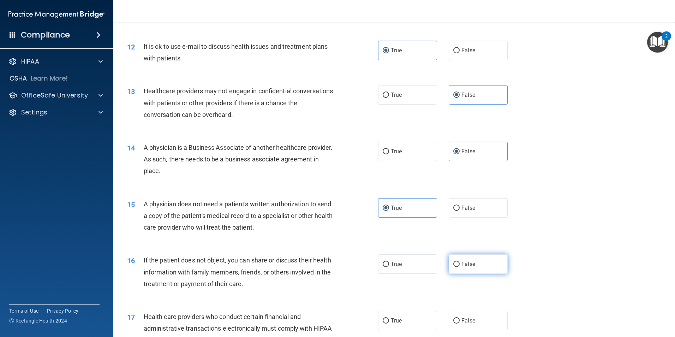
click at [470, 265] on span "False" at bounding box center [469, 264] width 14 height 7
click at [460, 265] on input "False" at bounding box center [457, 264] width 6 height 5
radio input "true"
click at [392, 316] on label "True" at bounding box center [407, 320] width 59 height 19
click at [389, 318] on input "True" at bounding box center [386, 320] width 6 height 5
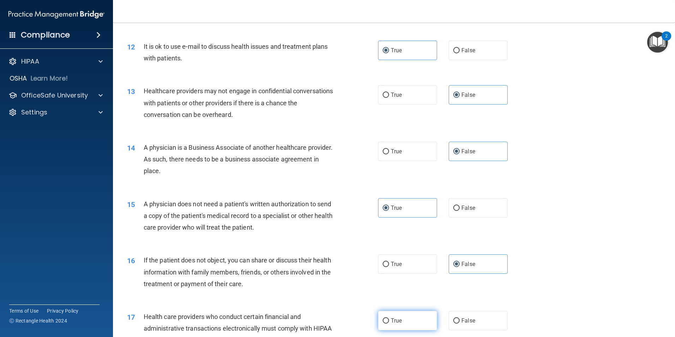
radio input "true"
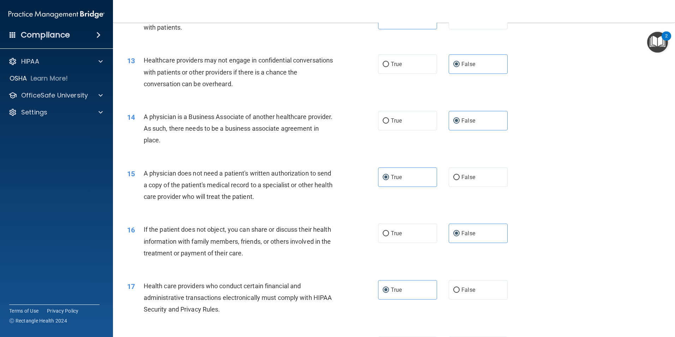
scroll to position [742, 0]
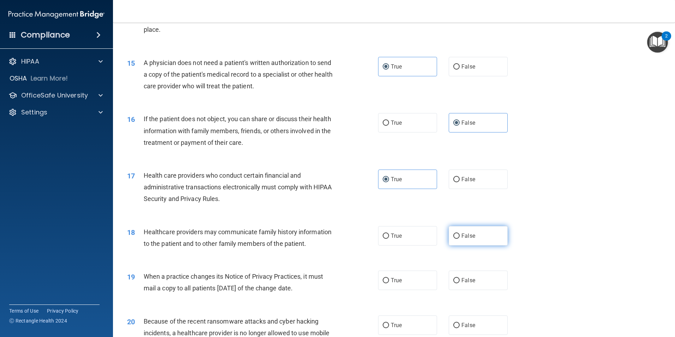
click at [462, 234] on span "False" at bounding box center [469, 235] width 14 height 7
click at [460, 234] on input "False" at bounding box center [457, 235] width 6 height 5
radio input "true"
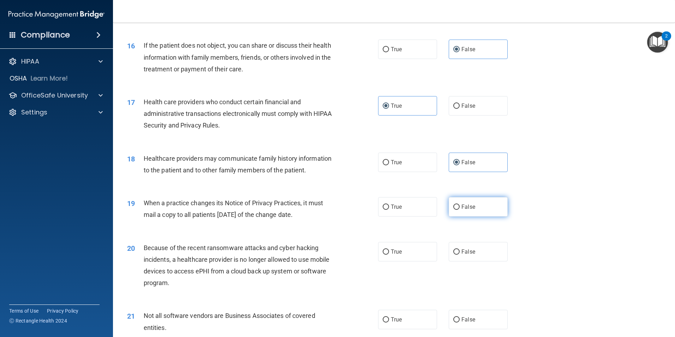
scroll to position [848, 0]
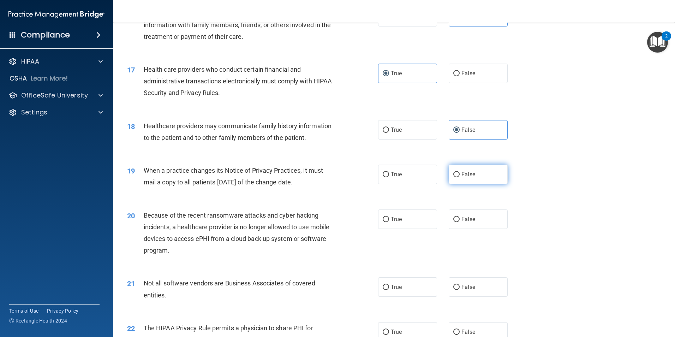
click at [456, 174] on input "False" at bounding box center [457, 174] width 6 height 5
radio input "true"
click at [454, 219] on input "False" at bounding box center [457, 219] width 6 height 5
radio input "true"
click at [414, 283] on label "True" at bounding box center [407, 286] width 59 height 19
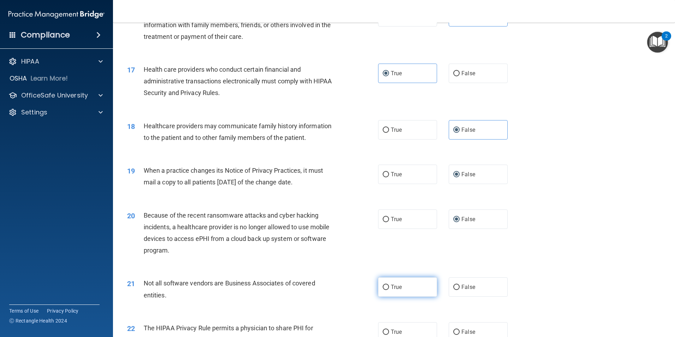
click at [389, 285] on input "True" at bounding box center [386, 287] width 6 height 5
radio input "true"
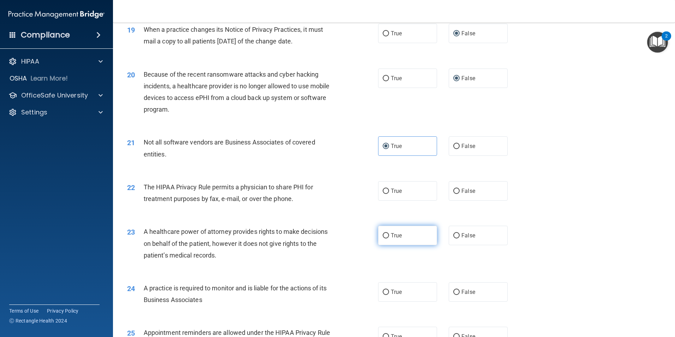
scroll to position [989, 0]
click at [395, 192] on span "True" at bounding box center [396, 190] width 11 height 7
click at [389, 192] on input "True" at bounding box center [386, 190] width 6 height 5
radio input "true"
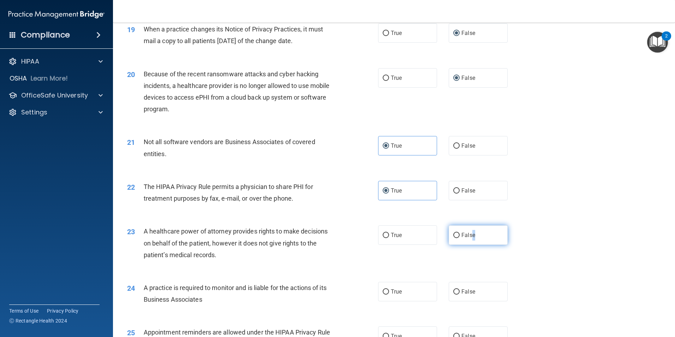
click at [471, 242] on label "False" at bounding box center [478, 234] width 59 height 19
drag, startPoint x: 471, startPoint y: 242, endPoint x: 452, endPoint y: 235, distance: 20.0
click at [454, 235] on input "False" at bounding box center [457, 235] width 6 height 5
radio input "true"
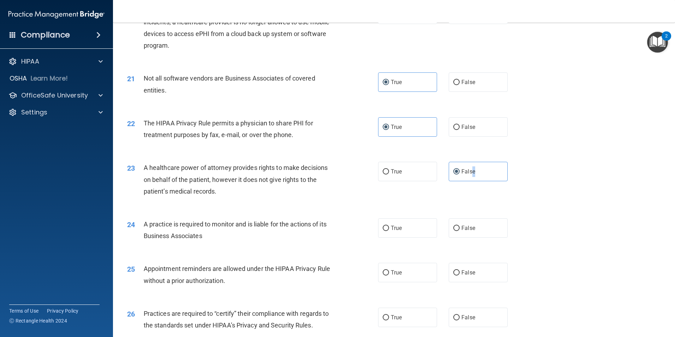
scroll to position [1060, 0]
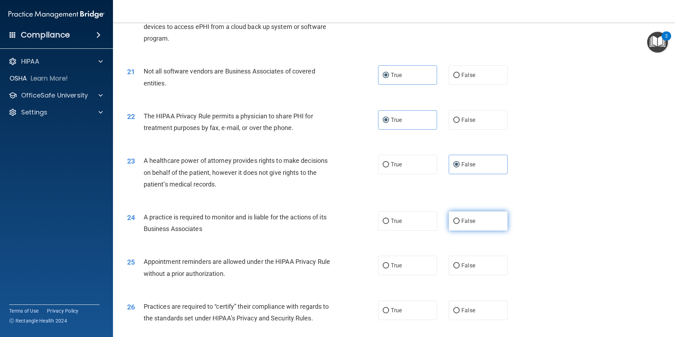
click at [453, 225] on label "False" at bounding box center [478, 220] width 59 height 19
click at [454, 224] on input "False" at bounding box center [457, 221] width 6 height 5
radio input "true"
click at [384, 265] on input "True" at bounding box center [386, 265] width 6 height 5
radio input "true"
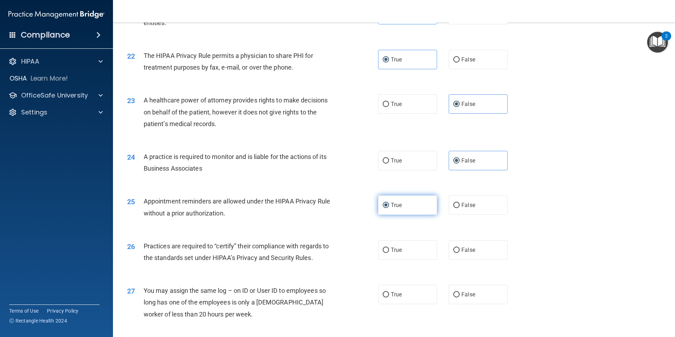
scroll to position [1166, 0]
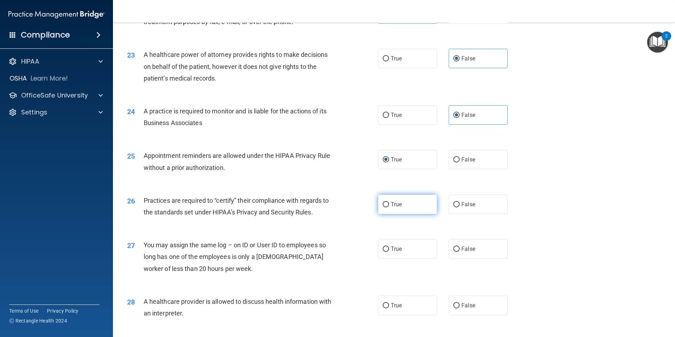
click at [386, 207] on label "True" at bounding box center [407, 204] width 59 height 19
click at [386, 207] on input "True" at bounding box center [386, 204] width 6 height 5
radio input "true"
click at [386, 248] on input "True" at bounding box center [386, 249] width 6 height 5
radio input "true"
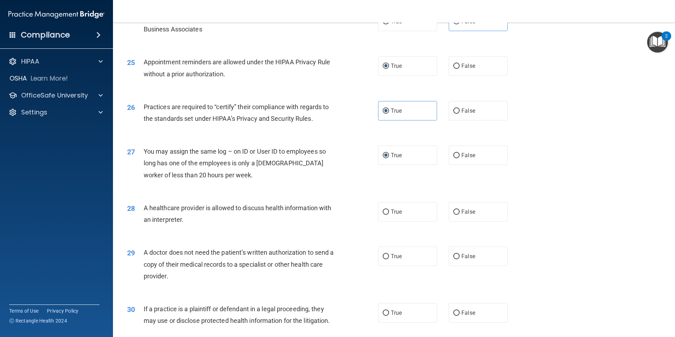
scroll to position [1272, 0]
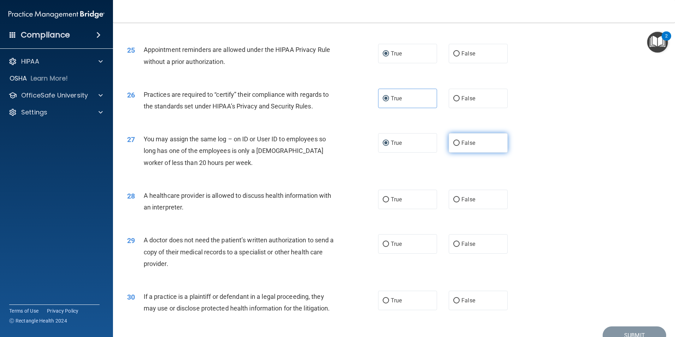
click at [454, 144] on input "False" at bounding box center [457, 143] width 6 height 5
radio input "true"
radio input "false"
click at [398, 201] on span "True" at bounding box center [396, 199] width 11 height 7
click at [389, 201] on input "True" at bounding box center [386, 199] width 6 height 5
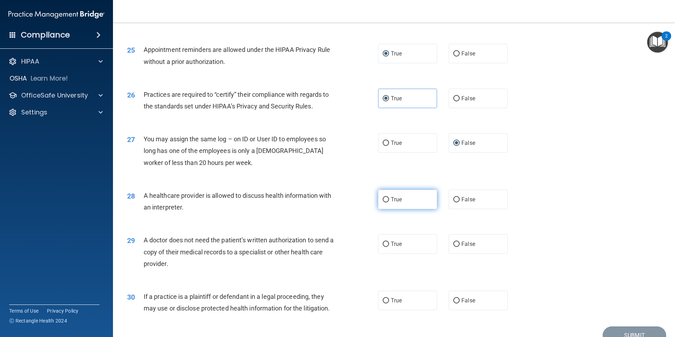
radio input "true"
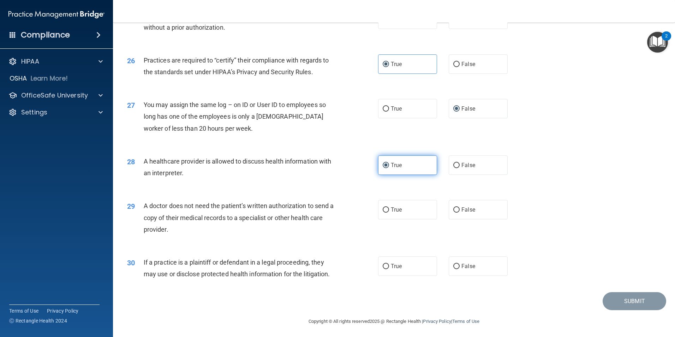
scroll to position [1307, 0]
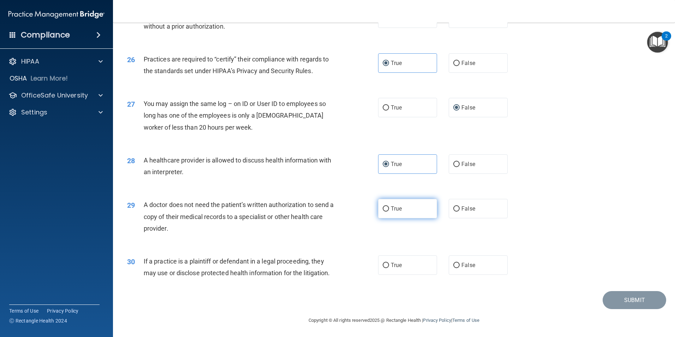
click at [395, 210] on span "True" at bounding box center [396, 208] width 11 height 7
click at [389, 210] on input "True" at bounding box center [386, 208] width 6 height 5
radio input "true"
click at [394, 266] on span "True" at bounding box center [396, 265] width 11 height 7
click at [389, 266] on input "True" at bounding box center [386, 265] width 6 height 5
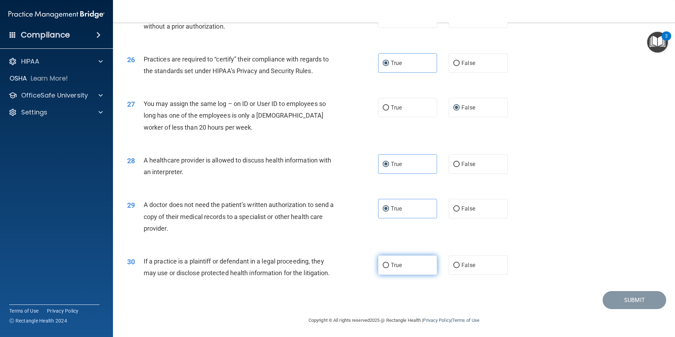
radio input "true"
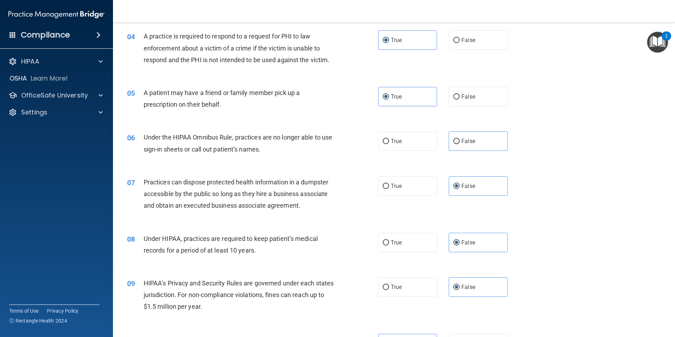
scroll to position [212, 0]
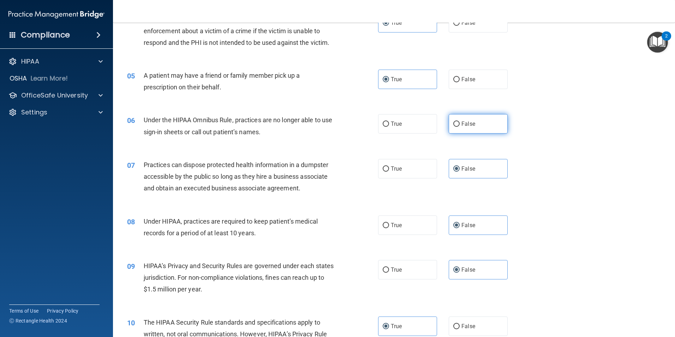
click at [455, 126] on input "False" at bounding box center [457, 123] width 6 height 5
radio input "true"
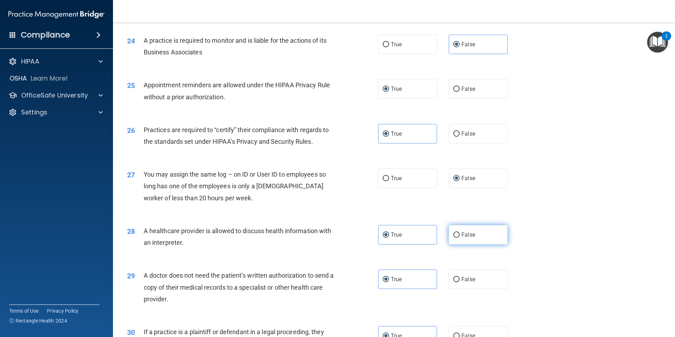
scroll to position [1307, 0]
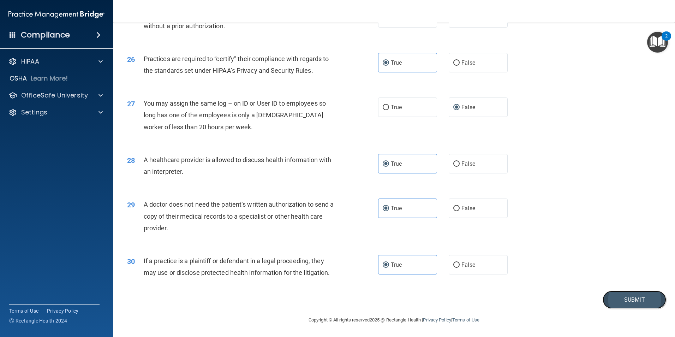
click at [624, 301] on button "Submit" at bounding box center [635, 300] width 64 height 18
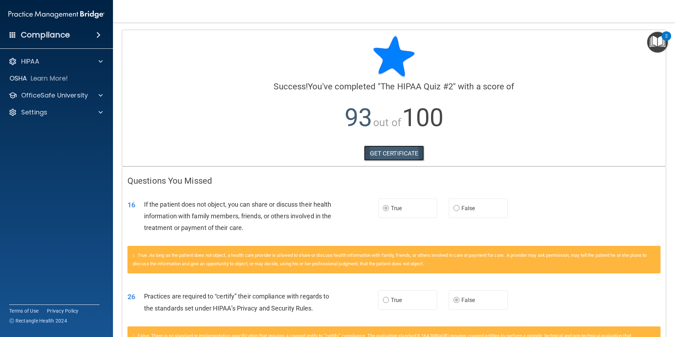
click at [383, 152] on link "GET CERTIFICATE" at bounding box center [394, 154] width 60 height 16
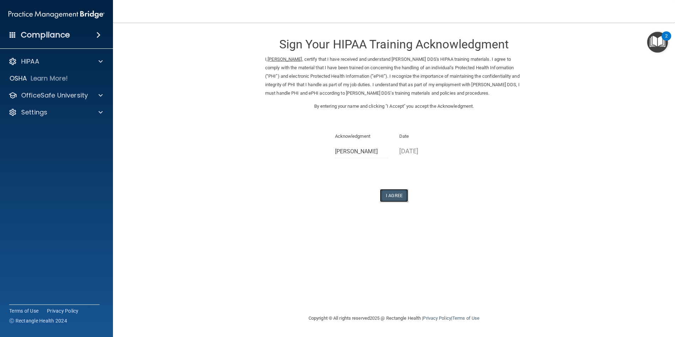
click at [399, 199] on button "I Agree" at bounding box center [394, 195] width 28 height 13
click at [396, 192] on button "I Agree" at bounding box center [394, 195] width 28 height 13
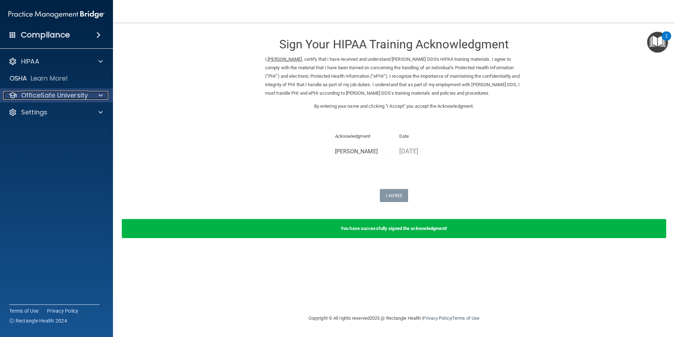
click at [93, 95] on div at bounding box center [100, 95] width 18 height 8
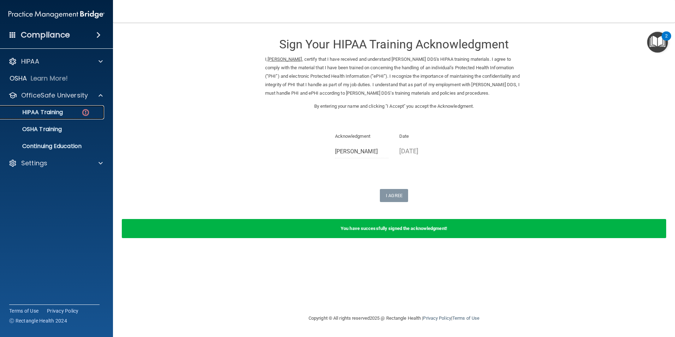
click at [65, 115] on div "HIPAA Training" at bounding box center [53, 112] width 96 height 7
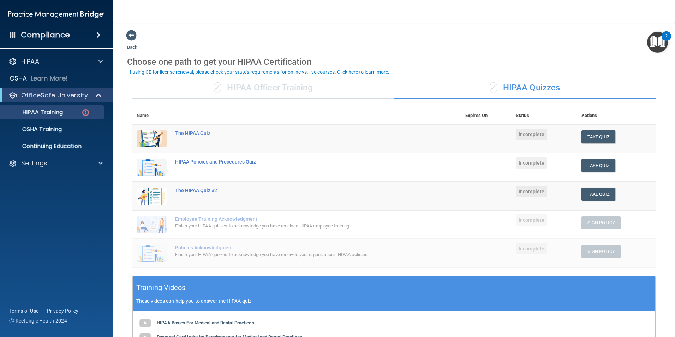
click at [293, 84] on div "✓ HIPAA Officer Training" at bounding box center [263, 87] width 262 height 21
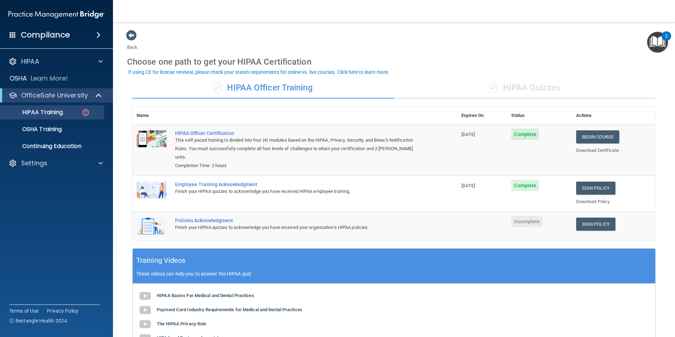
click at [504, 89] on div "✓ HIPAA Quizzes" at bounding box center [525, 87] width 262 height 21
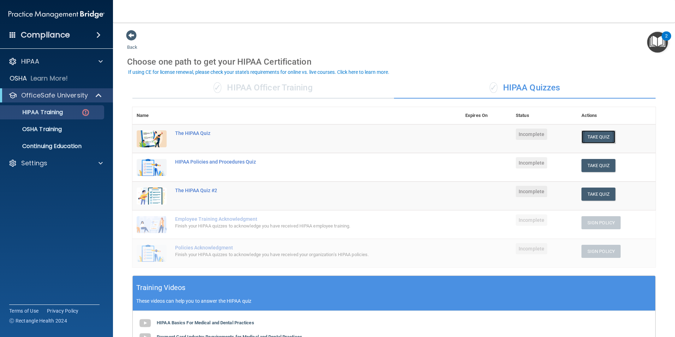
click at [585, 135] on button "Take Quiz" at bounding box center [599, 136] width 34 height 13
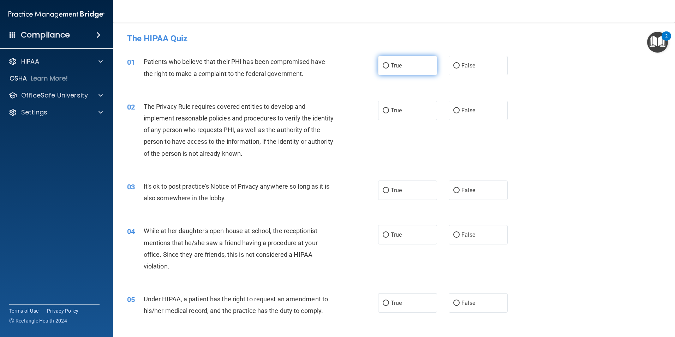
click at [383, 66] on input "True" at bounding box center [386, 65] width 6 height 5
radio input "true"
click at [387, 113] on label "True" at bounding box center [407, 110] width 59 height 19
click at [387, 113] on input "True" at bounding box center [386, 110] width 6 height 5
radio input "true"
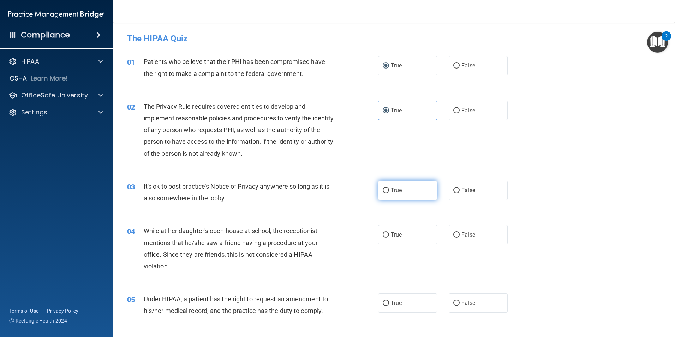
click at [383, 186] on label "True" at bounding box center [407, 189] width 59 height 19
click at [383, 188] on input "True" at bounding box center [386, 190] width 6 height 5
radio input "true"
click at [454, 235] on input "False" at bounding box center [457, 234] width 6 height 5
radio input "true"
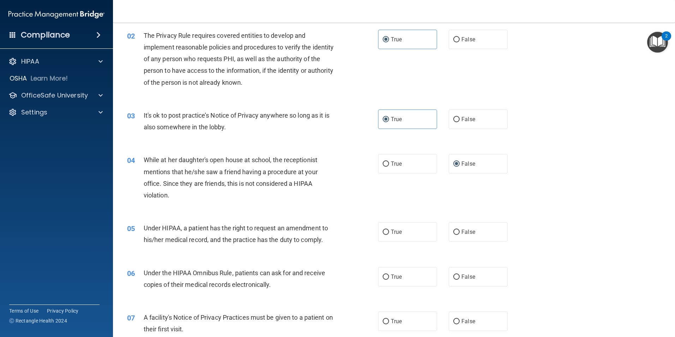
scroll to position [106, 0]
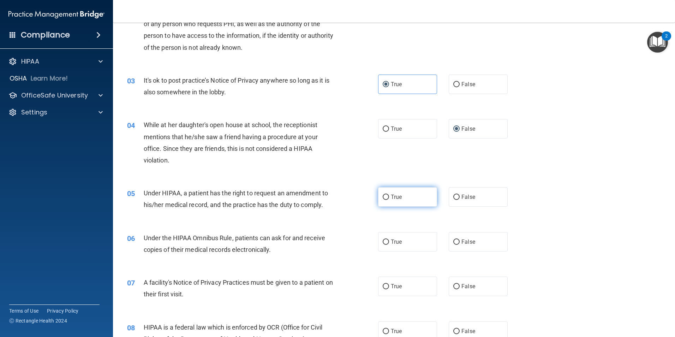
click at [383, 197] on input "True" at bounding box center [386, 197] width 6 height 5
radio input "true"
click at [392, 242] on span "True" at bounding box center [396, 241] width 11 height 7
click at [389, 242] on input "True" at bounding box center [386, 241] width 6 height 5
radio input "true"
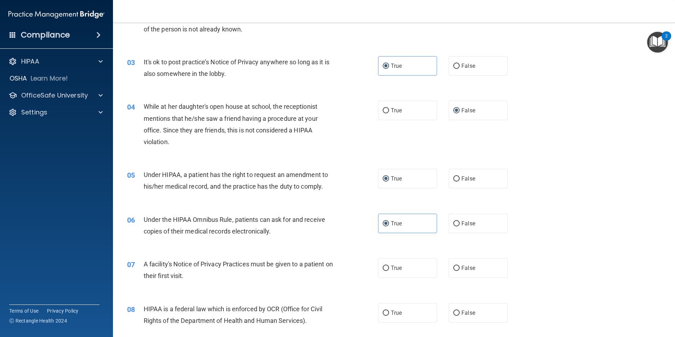
scroll to position [141, 0]
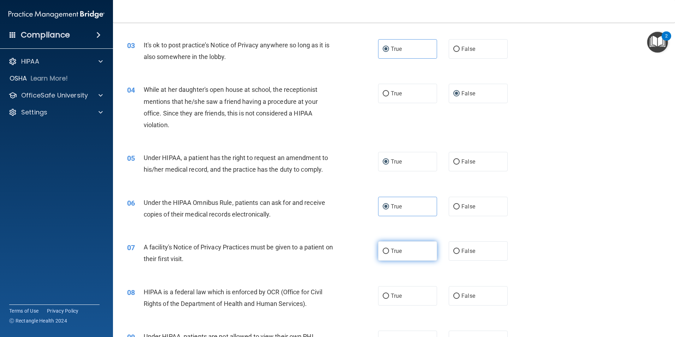
click at [383, 253] on input "True" at bounding box center [386, 251] width 6 height 5
radio input "true"
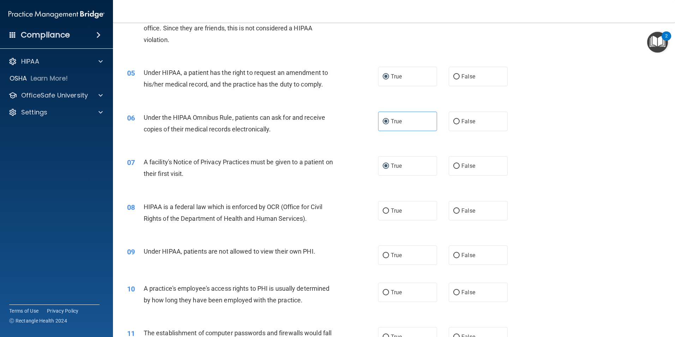
scroll to position [247, 0]
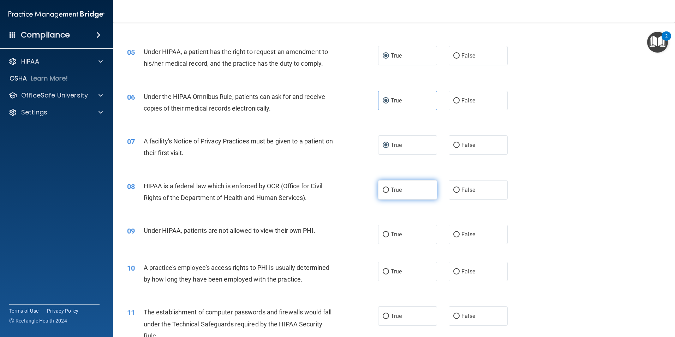
click at [387, 193] on label "True" at bounding box center [407, 189] width 59 height 19
click at [387, 193] on input "True" at bounding box center [386, 190] width 6 height 5
radio input "true"
click at [456, 234] on input "False" at bounding box center [457, 234] width 6 height 5
radio input "true"
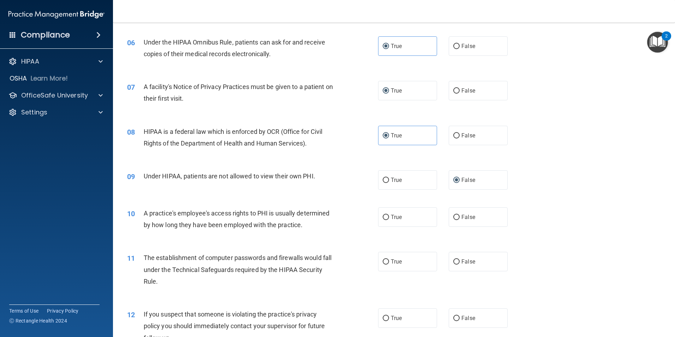
scroll to position [318, 0]
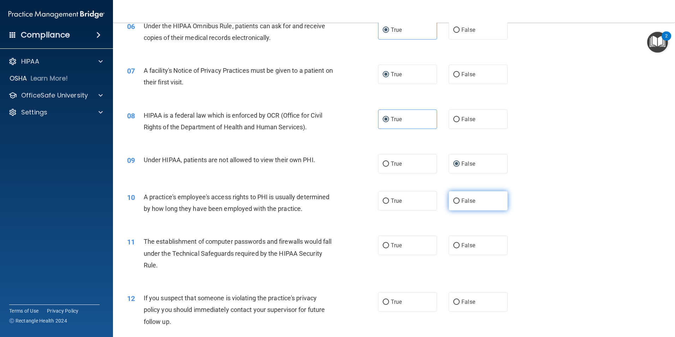
click at [454, 200] on input "False" at bounding box center [457, 200] width 6 height 5
radio input "true"
click at [388, 246] on label "True" at bounding box center [407, 245] width 59 height 19
click at [388, 246] on input "True" at bounding box center [386, 245] width 6 height 5
radio input "true"
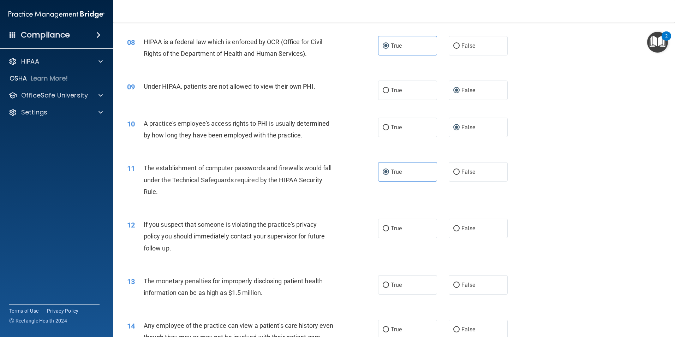
scroll to position [424, 0]
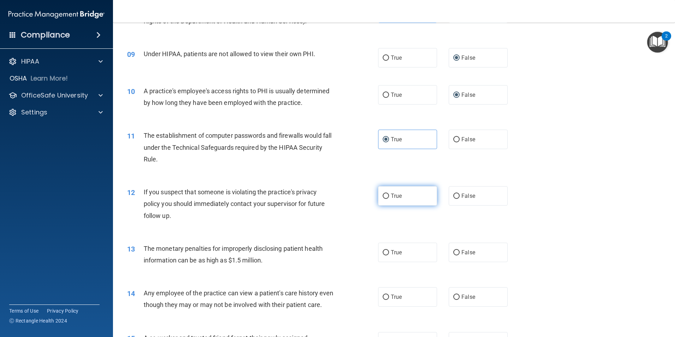
click at [397, 198] on span "True" at bounding box center [396, 195] width 11 height 7
click at [389, 198] on input "True" at bounding box center [386, 196] width 6 height 5
radio input "true"
click at [386, 254] on input "True" at bounding box center [386, 252] width 6 height 5
radio input "true"
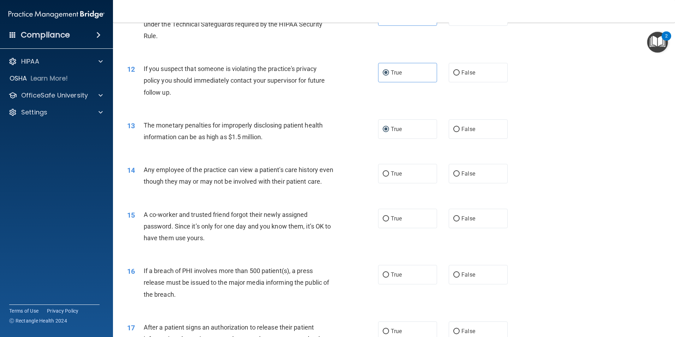
scroll to position [565, 0]
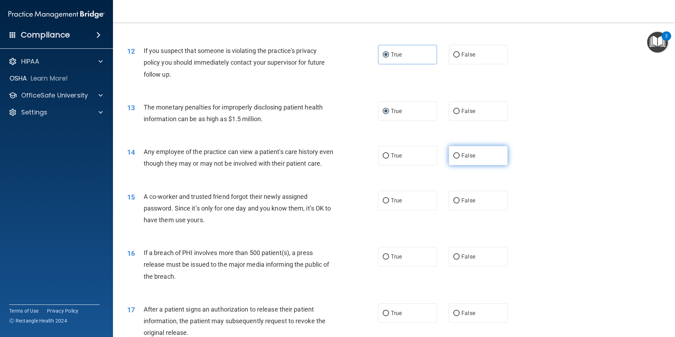
click at [462, 153] on span "False" at bounding box center [469, 155] width 14 height 7
click at [460, 153] on input "False" at bounding box center [457, 155] width 6 height 5
radio input "true"
click at [454, 203] on input "False" at bounding box center [457, 200] width 6 height 5
radio input "true"
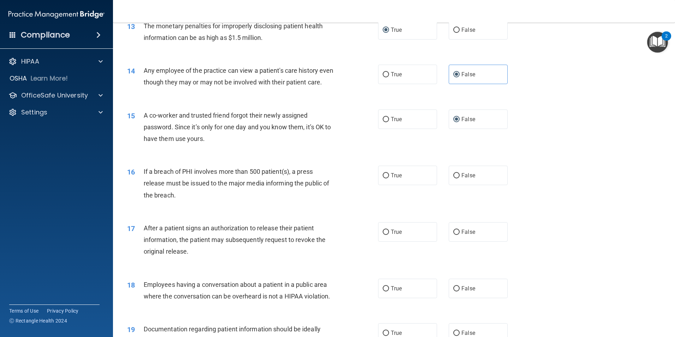
scroll to position [671, 0]
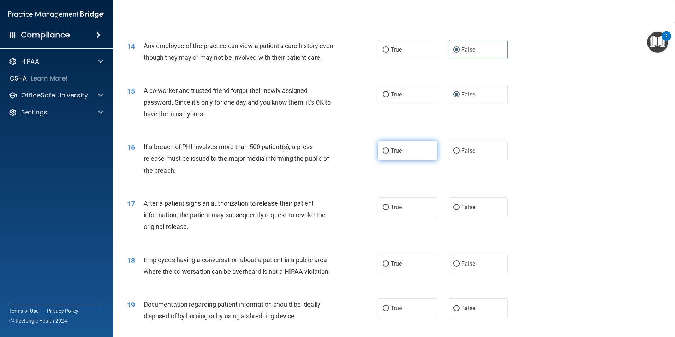
click at [383, 154] on input "True" at bounding box center [386, 150] width 6 height 5
radio input "true"
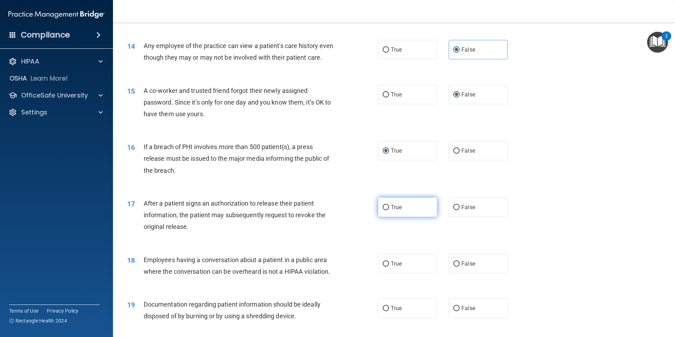
click at [387, 217] on label "True" at bounding box center [407, 206] width 59 height 19
click at [387, 210] on input "True" at bounding box center [386, 207] width 6 height 5
radio input "true"
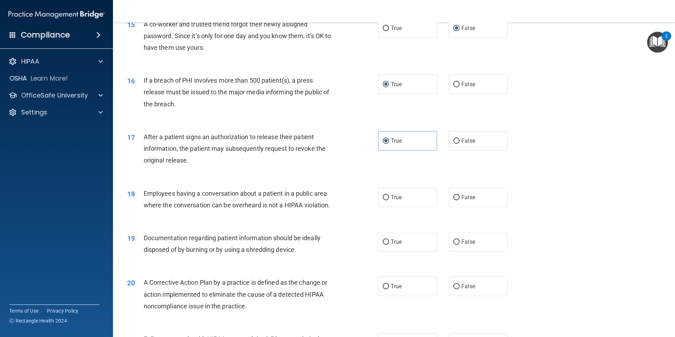
scroll to position [742, 0]
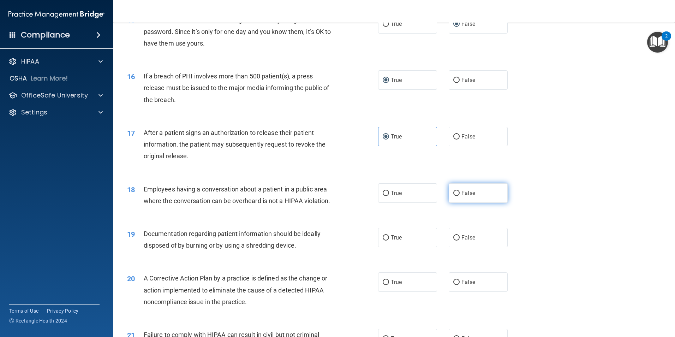
click at [455, 196] on input "False" at bounding box center [457, 193] width 6 height 5
radio input "true"
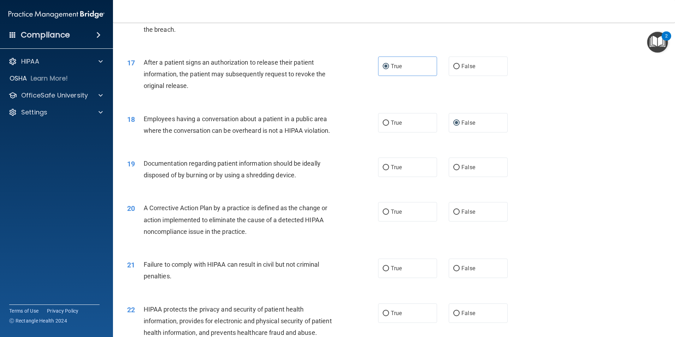
scroll to position [812, 0]
click at [385, 170] on input "True" at bounding box center [386, 167] width 6 height 5
radio input "true"
click at [390, 221] on label "True" at bounding box center [407, 211] width 59 height 19
click at [389, 214] on input "True" at bounding box center [386, 211] width 6 height 5
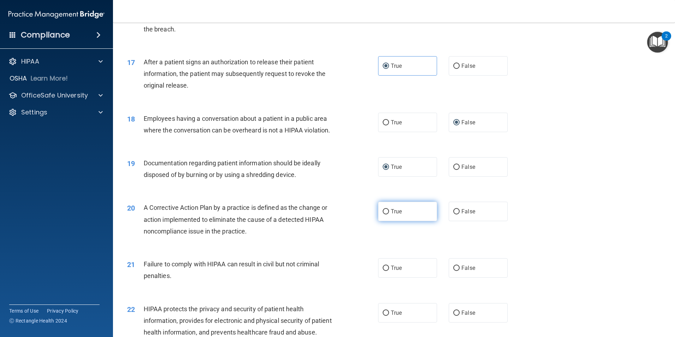
radio input "true"
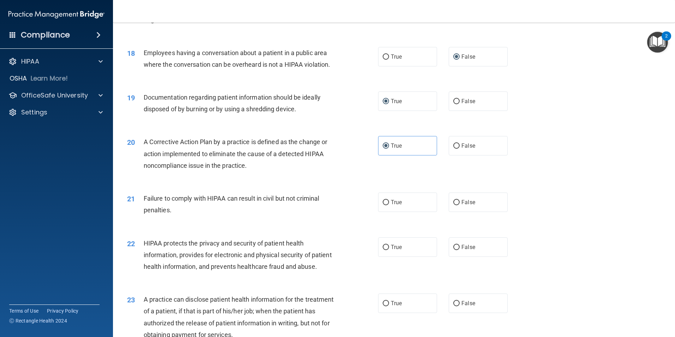
scroll to position [883, 0]
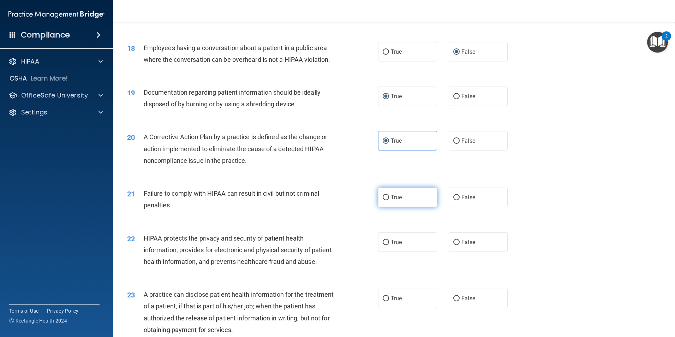
click at [391, 201] on span "True" at bounding box center [396, 197] width 11 height 7
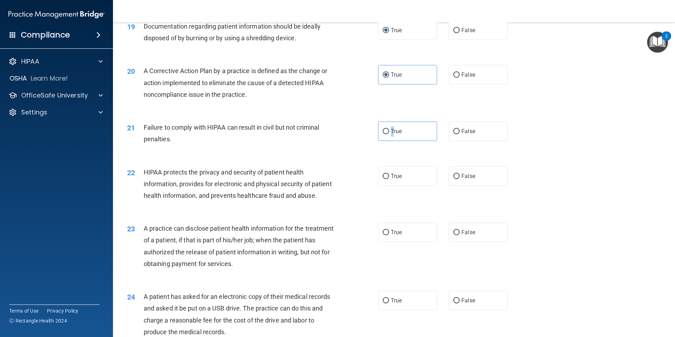
scroll to position [954, 0]
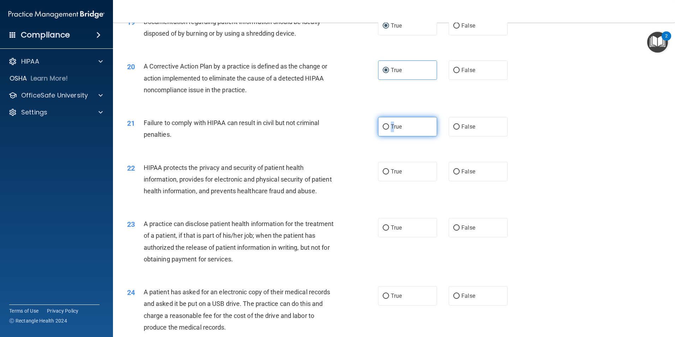
click at [385, 130] on input "True" at bounding box center [386, 126] width 6 height 5
radio input "true"
click at [383, 174] on input "True" at bounding box center [386, 171] width 6 height 5
radio input "true"
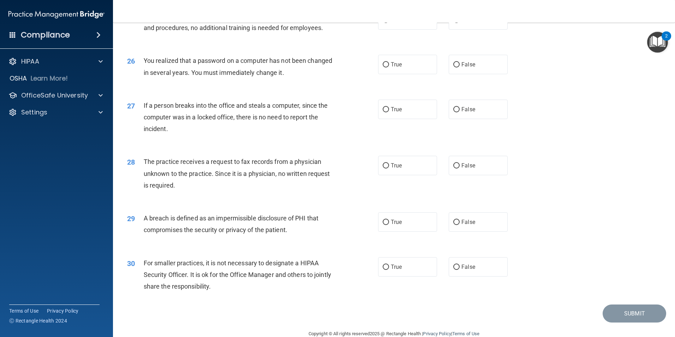
scroll to position [1346, 0]
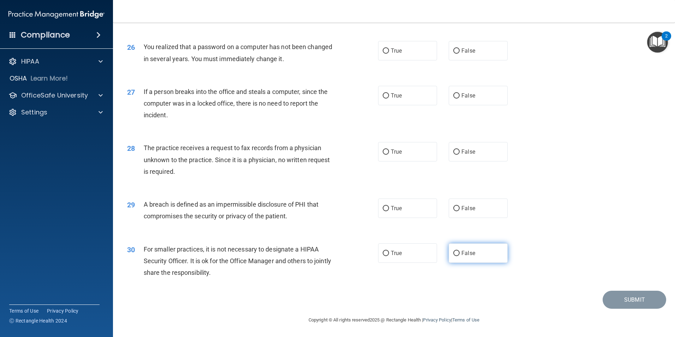
click at [454, 252] on input "False" at bounding box center [457, 253] width 6 height 5
radio input "true"
click at [393, 206] on span "True" at bounding box center [396, 208] width 11 height 7
click at [389, 206] on input "True" at bounding box center [386, 208] width 6 height 5
radio input "true"
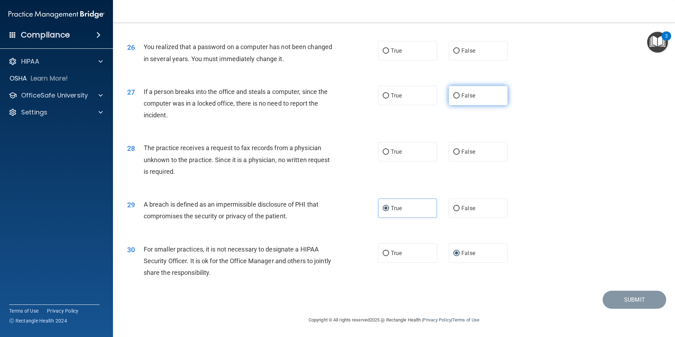
click at [463, 99] on label "False" at bounding box center [478, 95] width 59 height 19
click at [460, 99] on input "False" at bounding box center [457, 95] width 6 height 5
radio input "true"
click at [387, 48] on label "True" at bounding box center [407, 50] width 59 height 19
click at [387, 48] on input "True" at bounding box center [386, 50] width 6 height 5
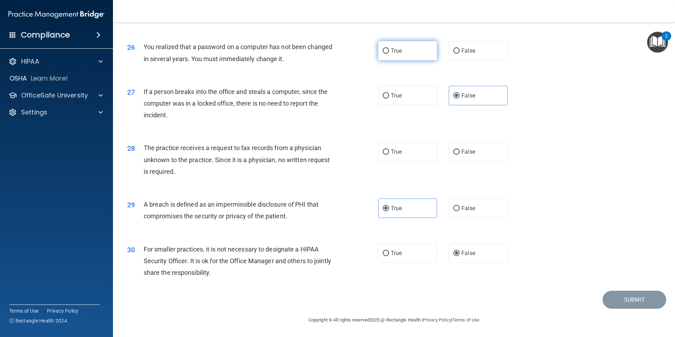
radio input "true"
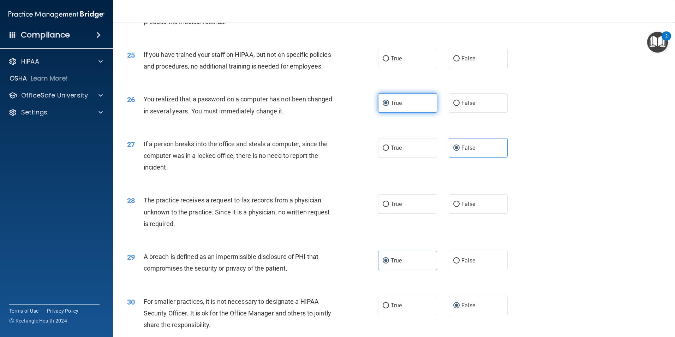
scroll to position [1240, 0]
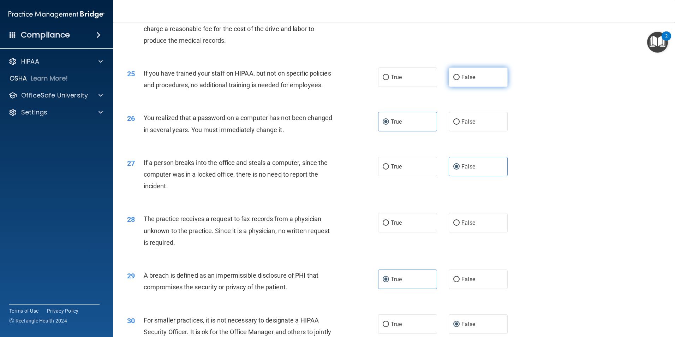
click at [458, 87] on label "False" at bounding box center [478, 76] width 59 height 19
click at [458, 80] on input "False" at bounding box center [457, 77] width 6 height 5
radio input "true"
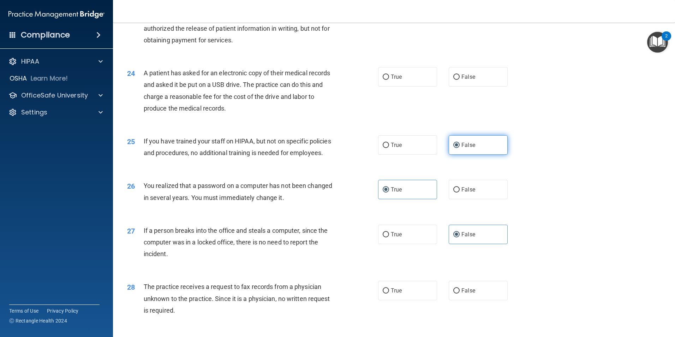
scroll to position [1170, 0]
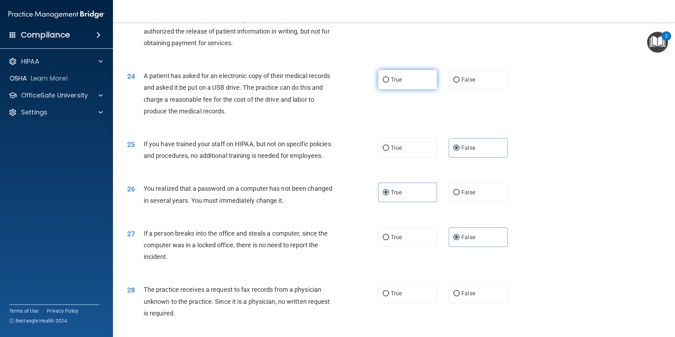
click at [391, 83] on span "True" at bounding box center [396, 79] width 11 height 7
click at [389, 83] on input "True" at bounding box center [386, 79] width 6 height 5
radio input "true"
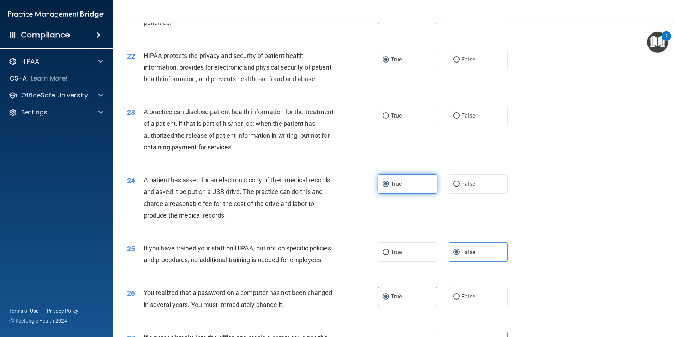
scroll to position [1064, 0]
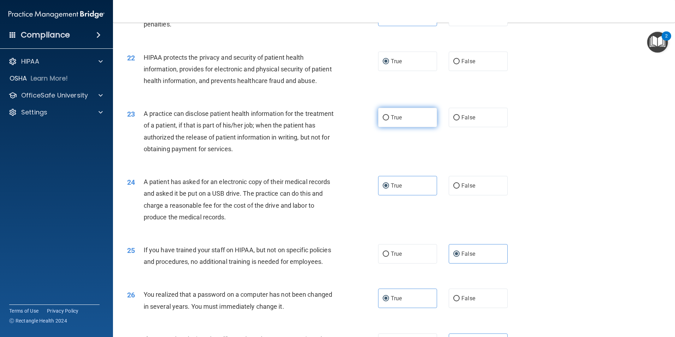
click at [383, 120] on input "True" at bounding box center [386, 117] width 6 height 5
radio input "true"
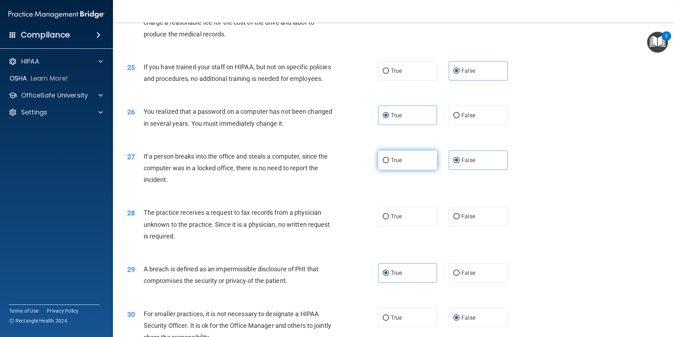
scroll to position [1346, 0]
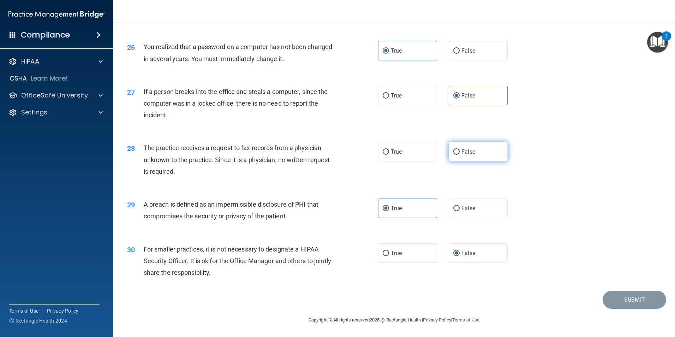
click at [454, 150] on input "False" at bounding box center [457, 151] width 6 height 5
radio input "true"
click at [620, 302] on button "Submit" at bounding box center [635, 300] width 64 height 18
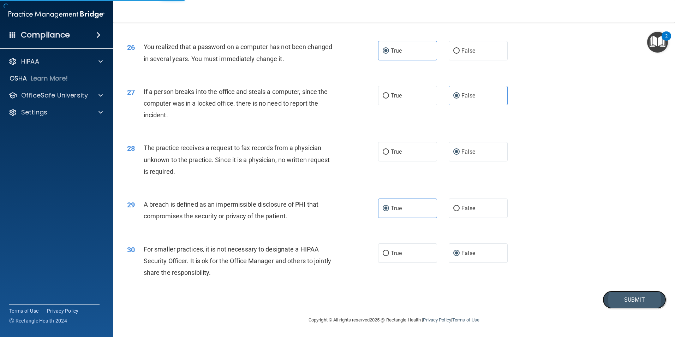
click at [628, 297] on button "Submit" at bounding box center [635, 300] width 64 height 18
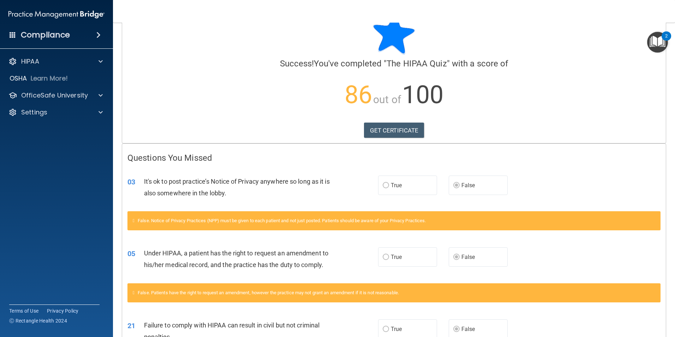
scroll to position [21, 0]
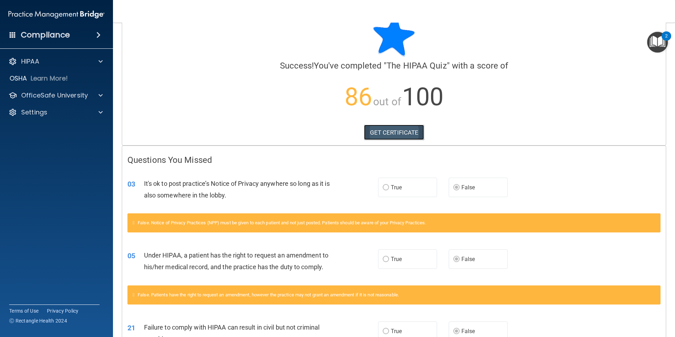
click at [383, 132] on link "GET CERTIFICATE" at bounding box center [394, 133] width 60 height 16
click at [70, 163] on accordion "HIPAA Documents and Policies Report an Incident Business Associates Emergency P…" at bounding box center [56, 149] width 113 height 194
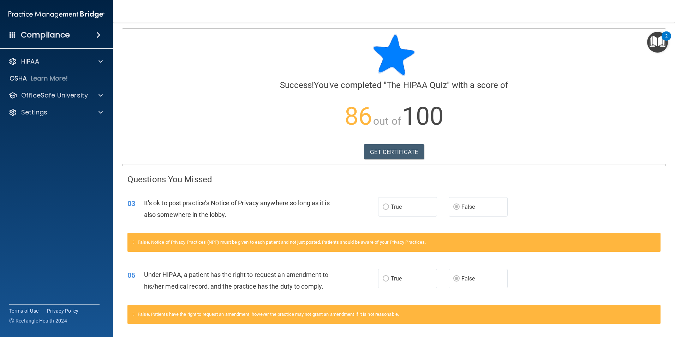
scroll to position [0, 0]
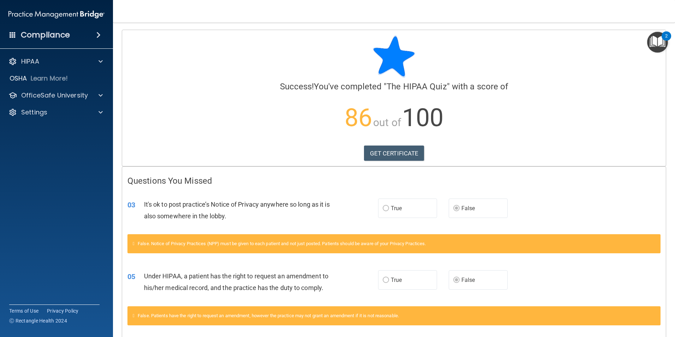
click at [44, 246] on div "Compliance HIPAA Documents and Policies Report an Incident Business Associates …" at bounding box center [56, 168] width 113 height 337
click at [47, 92] on p "OfficeSafe University" at bounding box center [54, 95] width 67 height 8
click at [50, 111] on p "HIPAA Training" at bounding box center [34, 112] width 58 height 7
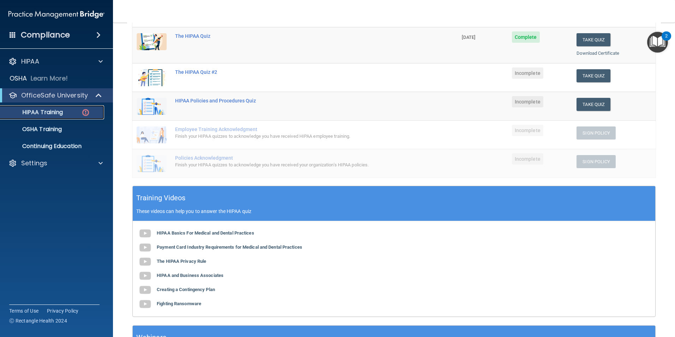
scroll to position [24, 0]
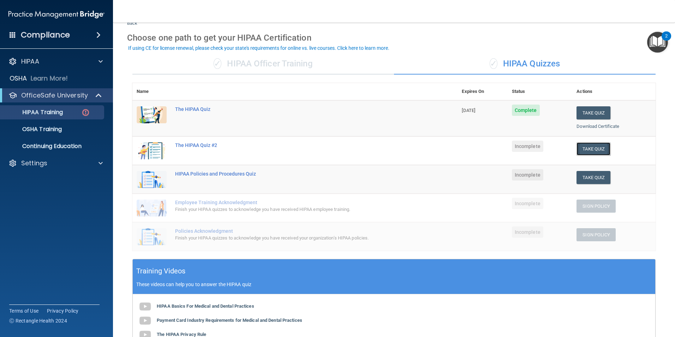
click at [594, 145] on button "Take Quiz" at bounding box center [594, 148] width 34 height 13
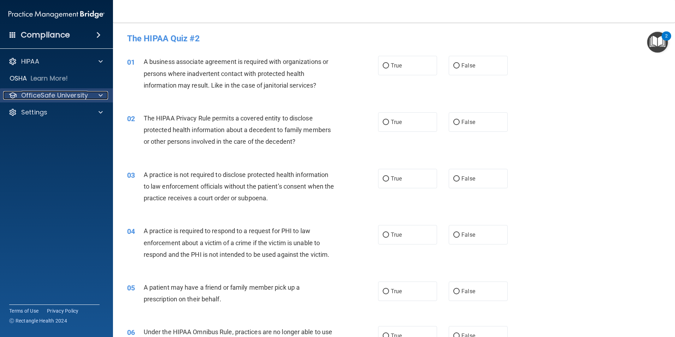
click at [87, 95] on div "OfficeSafe University" at bounding box center [47, 95] width 88 height 8
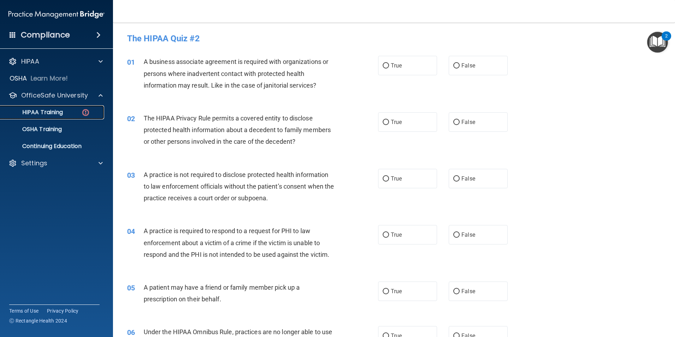
click at [61, 110] on p "HIPAA Training" at bounding box center [34, 112] width 58 height 7
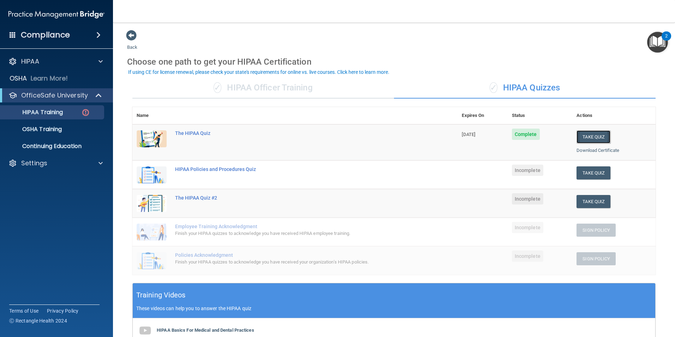
click at [588, 136] on button "Take Quiz" at bounding box center [594, 136] width 34 height 13
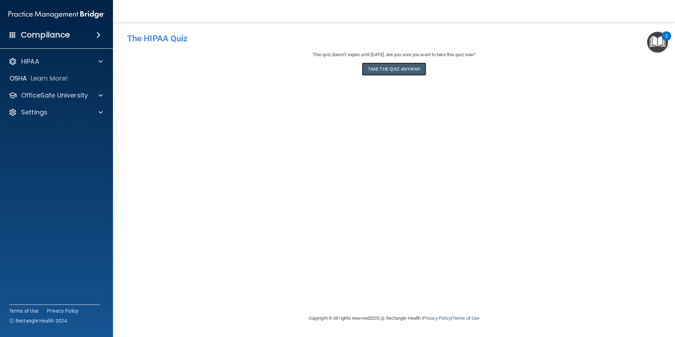
click at [390, 69] on button "Take the quiz anyway!" at bounding box center [394, 69] width 64 height 13
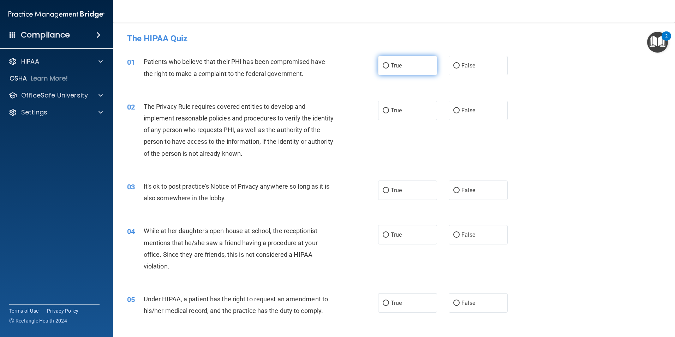
click at [386, 66] on input "True" at bounding box center [386, 65] width 6 height 5
radio input "true"
click at [385, 112] on input "True" at bounding box center [386, 110] width 6 height 5
radio input "true"
click at [454, 188] on input "False" at bounding box center [457, 190] width 6 height 5
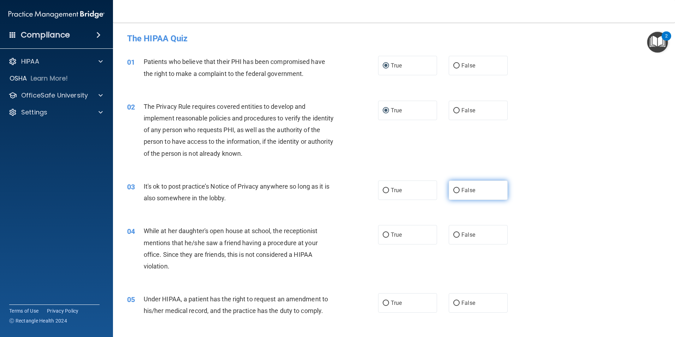
radio input "true"
click at [454, 234] on input "False" at bounding box center [457, 234] width 6 height 5
radio input "true"
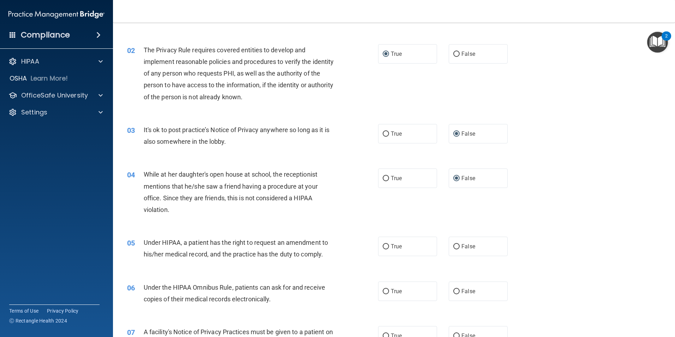
scroll to position [71, 0]
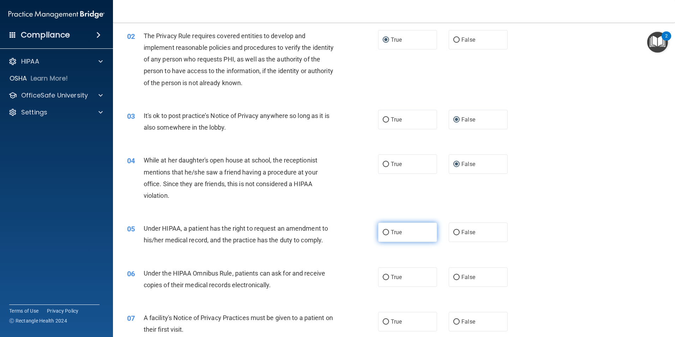
click at [383, 234] on input "True" at bounding box center [386, 232] width 6 height 5
radio input "true"
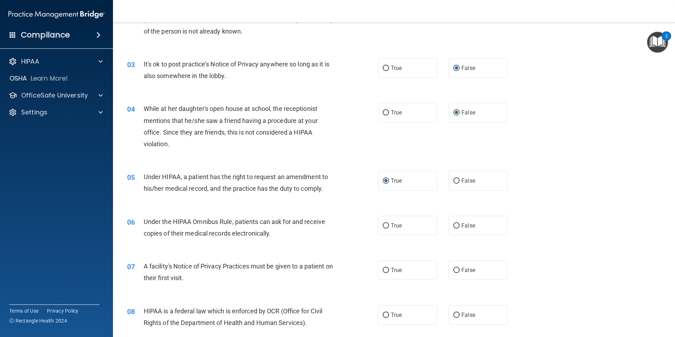
scroll to position [141, 0]
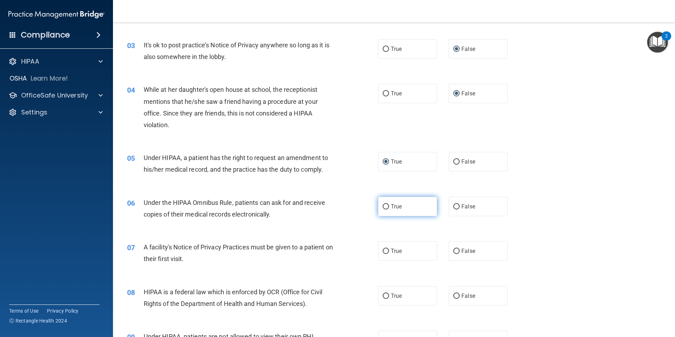
click at [383, 206] on input "True" at bounding box center [386, 206] width 6 height 5
radio input "true"
click at [385, 249] on input "True" at bounding box center [386, 251] width 6 height 5
radio input "true"
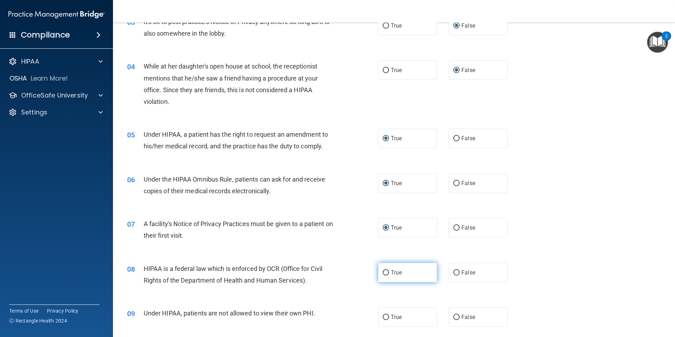
scroll to position [212, 0]
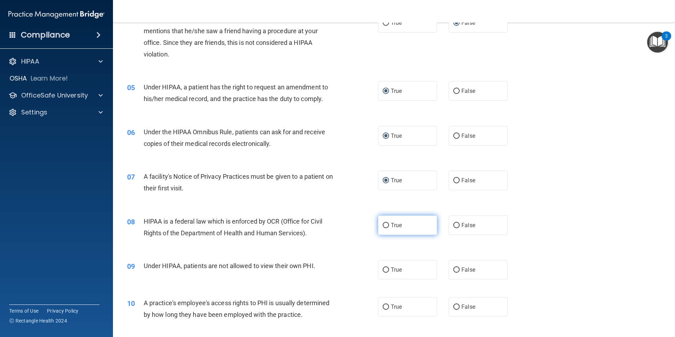
click at [383, 228] on label "True" at bounding box center [407, 224] width 59 height 19
click at [383, 228] on input "True" at bounding box center [386, 225] width 6 height 5
radio input "true"
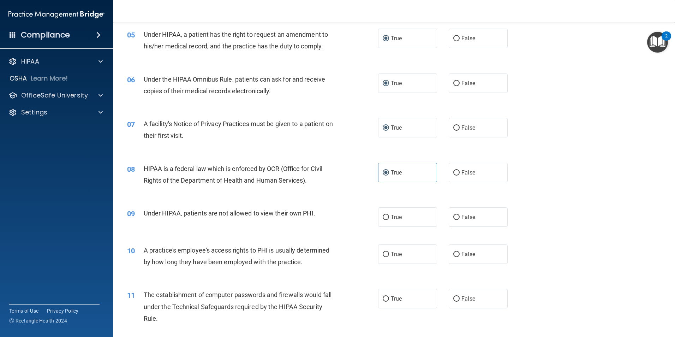
scroll to position [283, 0]
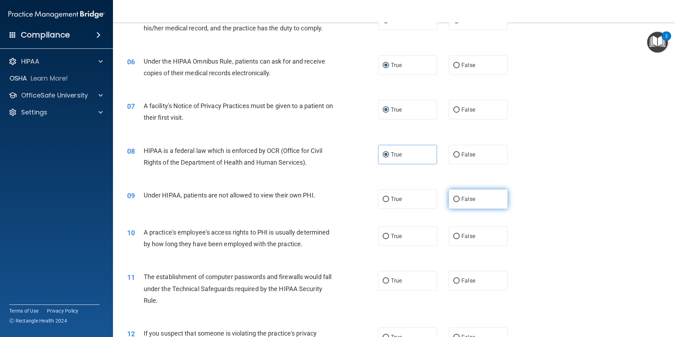
click at [454, 201] on input "False" at bounding box center [457, 199] width 6 height 5
radio input "true"
click at [454, 234] on input "False" at bounding box center [457, 236] width 6 height 5
radio input "true"
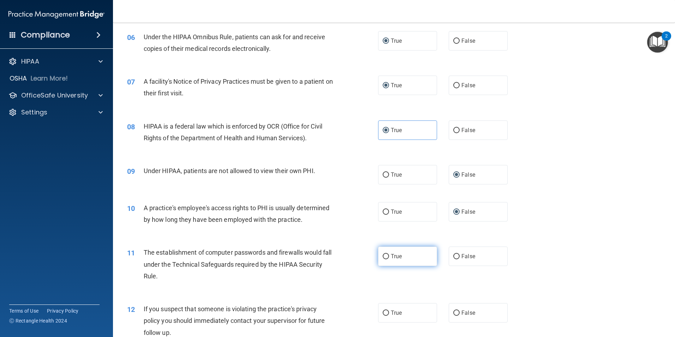
scroll to position [353, 0]
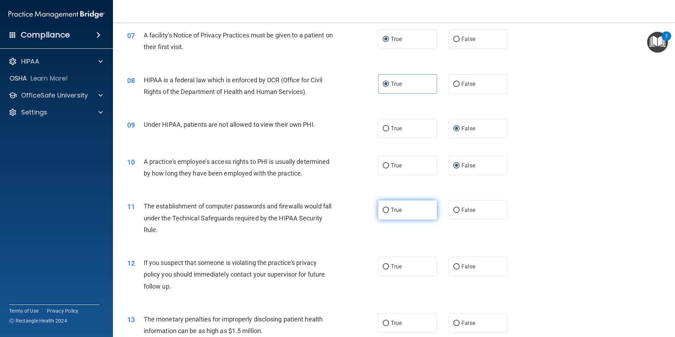
click at [391, 212] on span "True" at bounding box center [396, 210] width 11 height 7
click at [389, 212] on input "True" at bounding box center [386, 210] width 6 height 5
radio input "true"
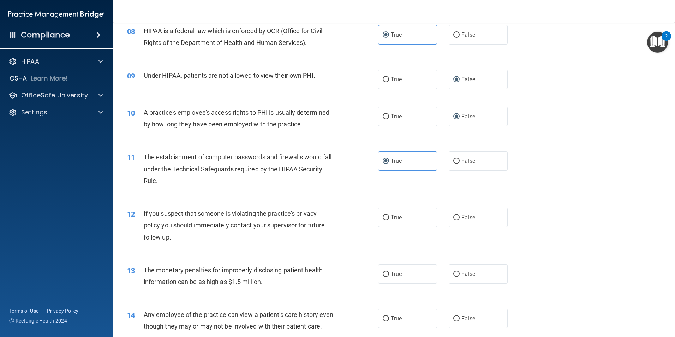
scroll to position [424, 0]
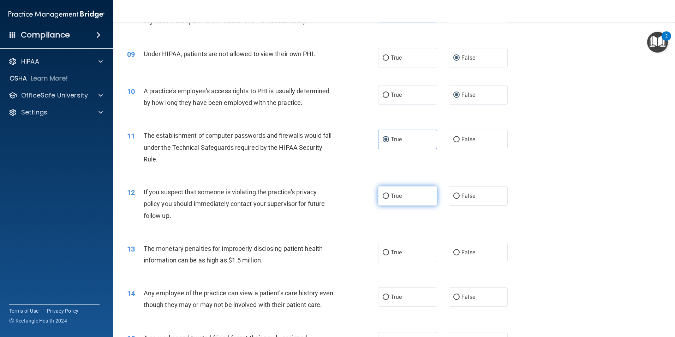
click at [383, 198] on input "True" at bounding box center [386, 196] width 6 height 5
radio input "true"
click at [379, 251] on label "True" at bounding box center [407, 252] width 59 height 19
click at [383, 251] on input "True" at bounding box center [386, 252] width 6 height 5
radio input "true"
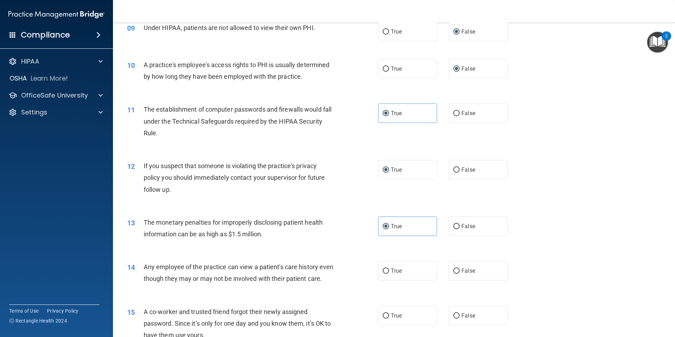
scroll to position [530, 0]
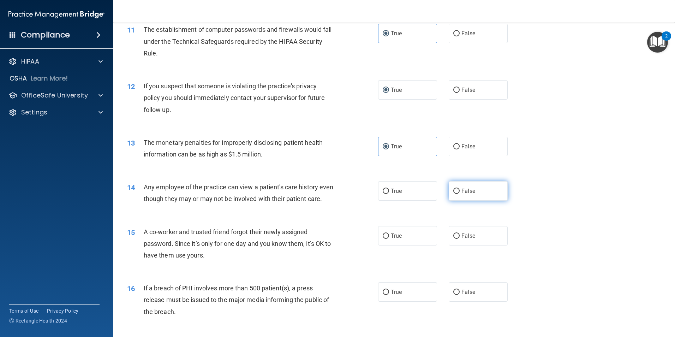
click at [457, 191] on label "False" at bounding box center [478, 190] width 59 height 19
click at [457, 191] on input "False" at bounding box center [457, 191] width 6 height 5
radio input "true"
click at [454, 239] on input "False" at bounding box center [457, 235] width 6 height 5
radio input "true"
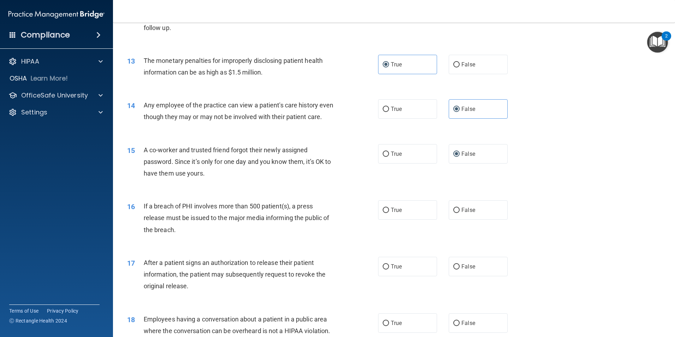
scroll to position [636, 0]
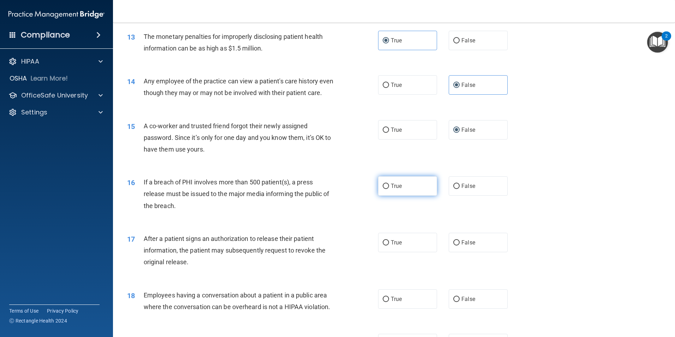
click at [388, 196] on label "True" at bounding box center [407, 185] width 59 height 19
click at [388, 189] on input "True" at bounding box center [386, 186] width 6 height 5
radio input "true"
click at [384, 245] on input "True" at bounding box center [386, 242] width 6 height 5
radio input "true"
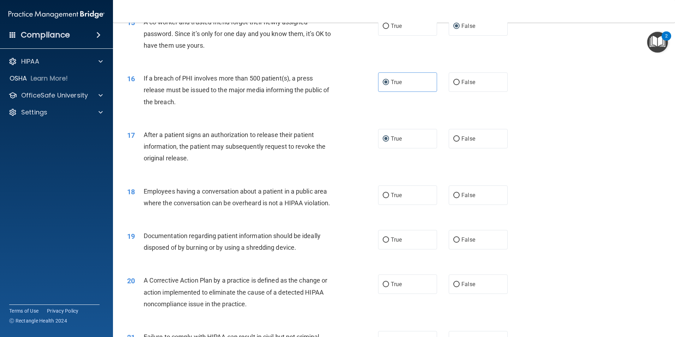
scroll to position [742, 0]
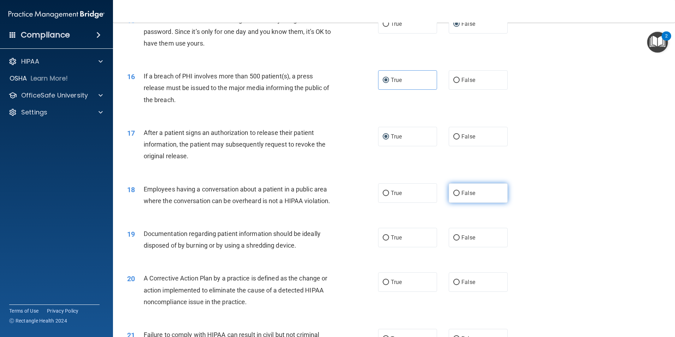
click at [462, 196] on span "False" at bounding box center [469, 193] width 14 height 7
click at [460, 196] on input "False" at bounding box center [457, 193] width 6 height 5
radio input "true"
click at [384, 241] on input "True" at bounding box center [386, 237] width 6 height 5
radio input "true"
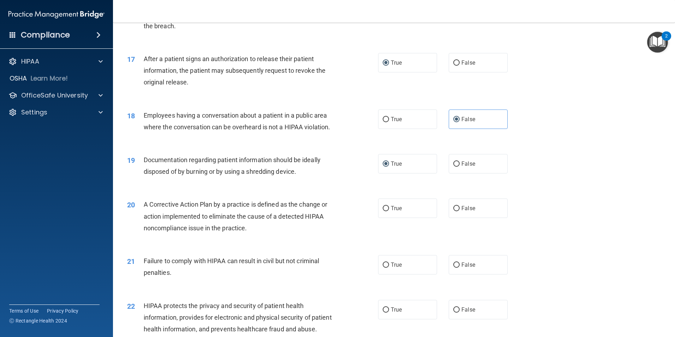
scroll to position [848, 0]
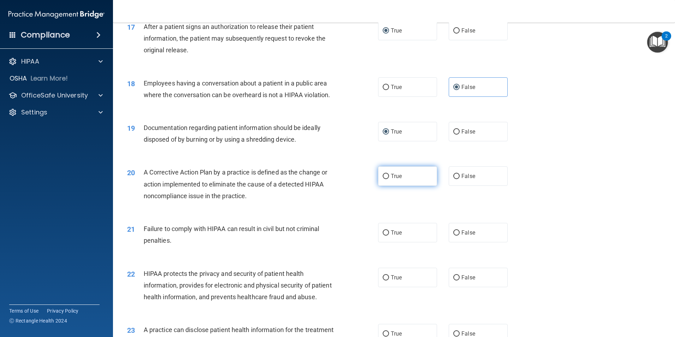
click at [383, 179] on input "True" at bounding box center [386, 176] width 6 height 5
radio input "true"
click at [462, 236] on span "False" at bounding box center [469, 232] width 14 height 7
click at [460, 236] on input "False" at bounding box center [457, 232] width 6 height 5
radio input "true"
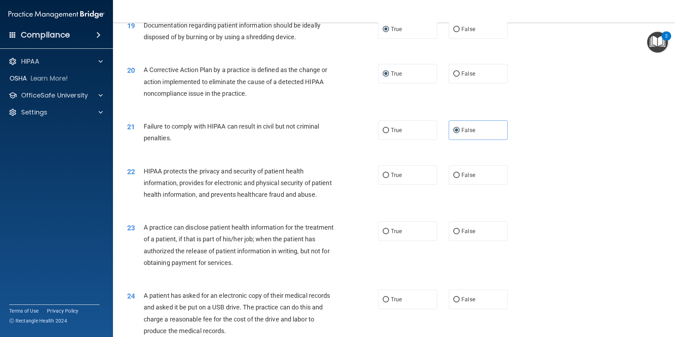
scroll to position [989, 0]
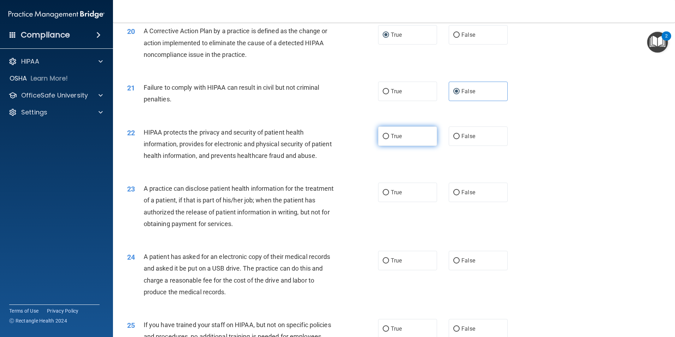
click at [384, 146] on label "True" at bounding box center [407, 135] width 59 height 19
click at [384, 139] on input "True" at bounding box center [386, 136] width 6 height 5
radio input "true"
click at [392, 196] on span "True" at bounding box center [396, 192] width 11 height 7
click at [389, 195] on input "True" at bounding box center [386, 192] width 6 height 5
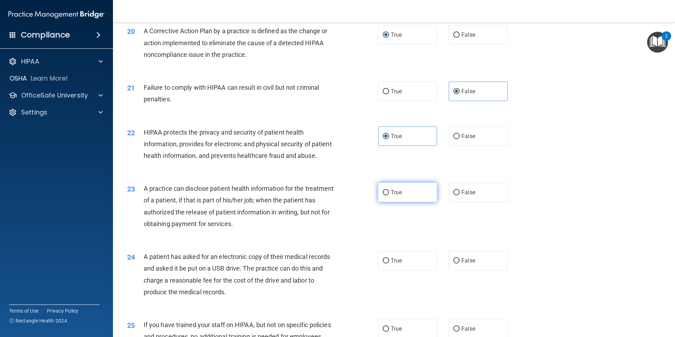
radio input "true"
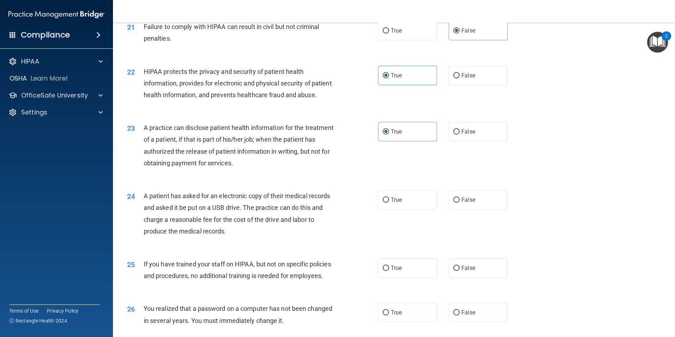
scroll to position [1060, 0]
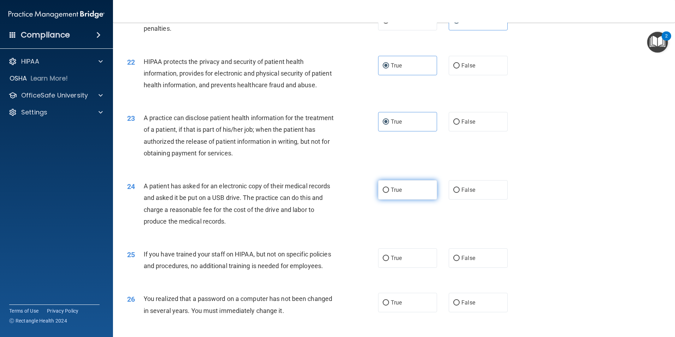
click at [387, 200] on label "True" at bounding box center [407, 189] width 59 height 19
click at [387, 193] on input "True" at bounding box center [386, 190] width 6 height 5
radio input "true"
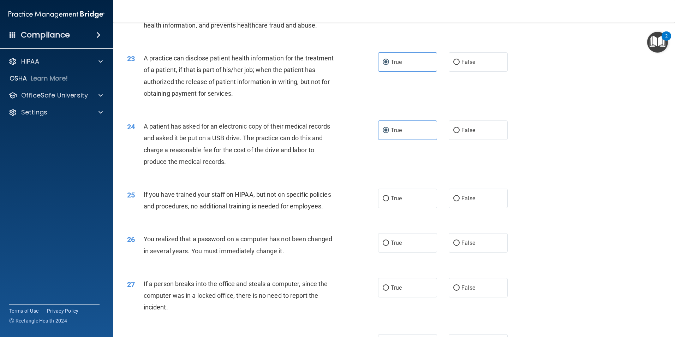
scroll to position [1166, 0]
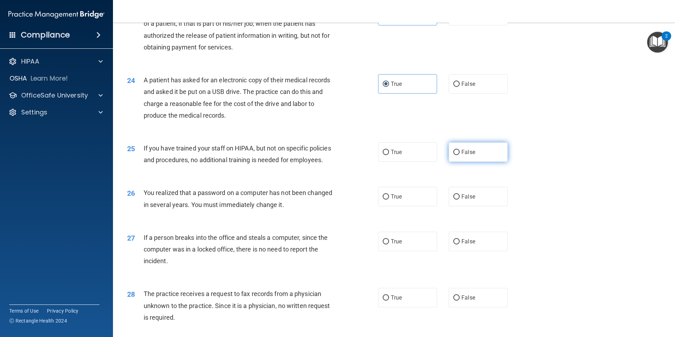
click at [454, 155] on input "False" at bounding box center [457, 152] width 6 height 5
radio input "true"
click at [395, 206] on label "True" at bounding box center [407, 196] width 59 height 19
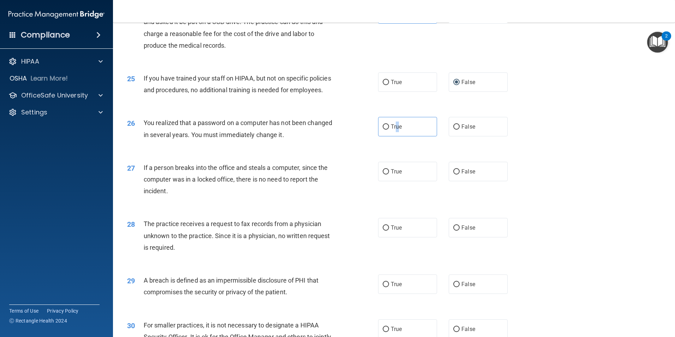
scroll to position [1236, 0]
click at [457, 180] on label "False" at bounding box center [478, 170] width 59 height 19
click at [457, 174] on input "False" at bounding box center [457, 170] width 6 height 5
radio input "true"
click at [405, 136] on label "True" at bounding box center [407, 125] width 59 height 19
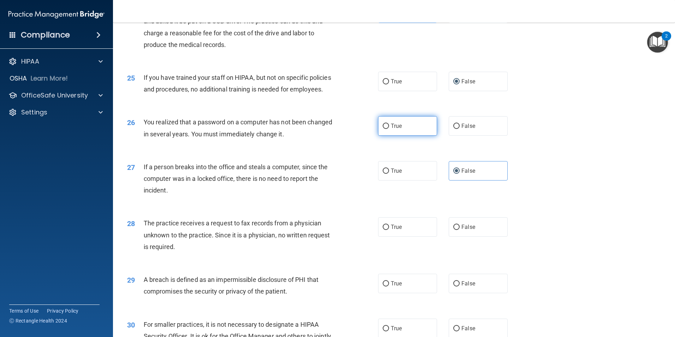
click at [389, 129] on input "True" at bounding box center [386, 126] width 6 height 5
radio input "true"
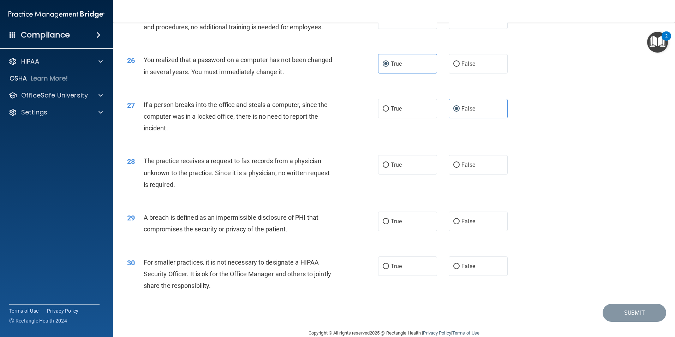
scroll to position [1307, 0]
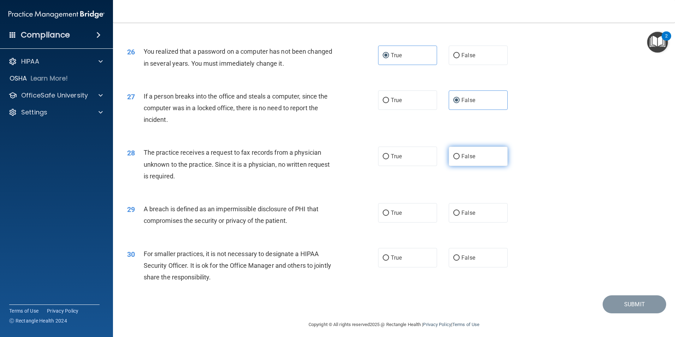
click at [455, 159] on input "False" at bounding box center [457, 156] width 6 height 5
radio input "true"
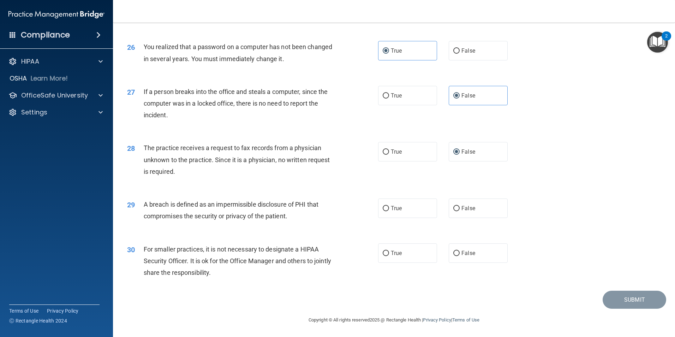
scroll to position [1346, 0]
click at [391, 211] on span "True" at bounding box center [396, 208] width 11 height 7
click at [389, 211] on input "True" at bounding box center [386, 208] width 6 height 5
radio input "true"
click at [455, 253] on input "False" at bounding box center [457, 253] width 6 height 5
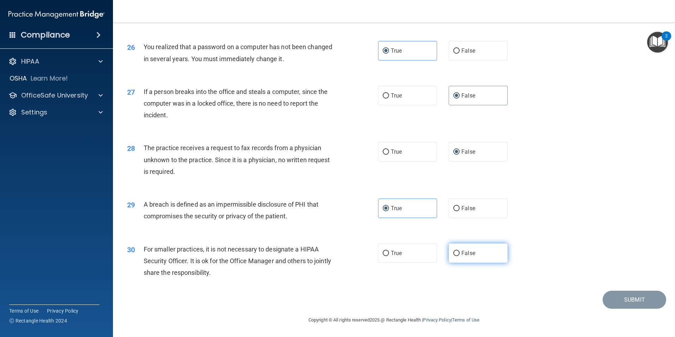
radio input "true"
click at [629, 295] on button "Submit" at bounding box center [635, 300] width 64 height 18
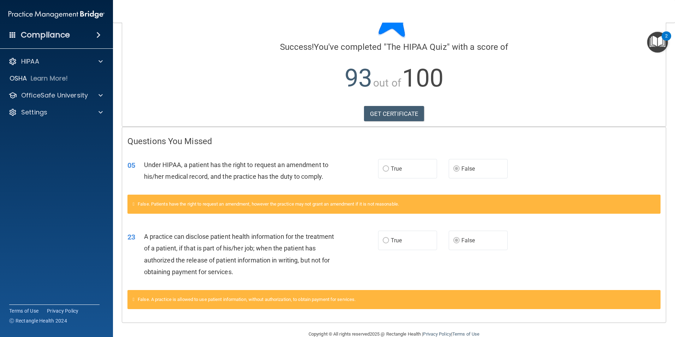
scroll to position [54, 0]
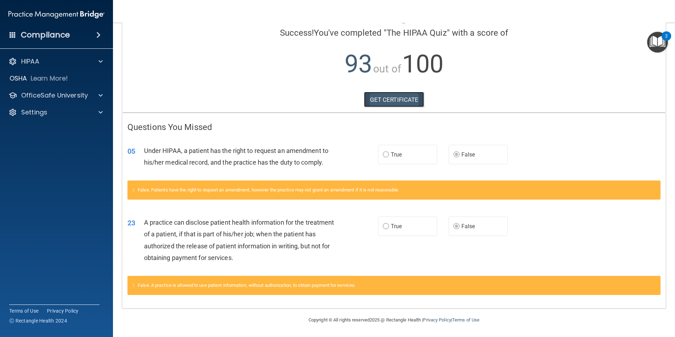
click at [405, 105] on link "GET CERTIFICATE" at bounding box center [394, 100] width 60 height 16
